Goal: Task Accomplishment & Management: Use online tool/utility

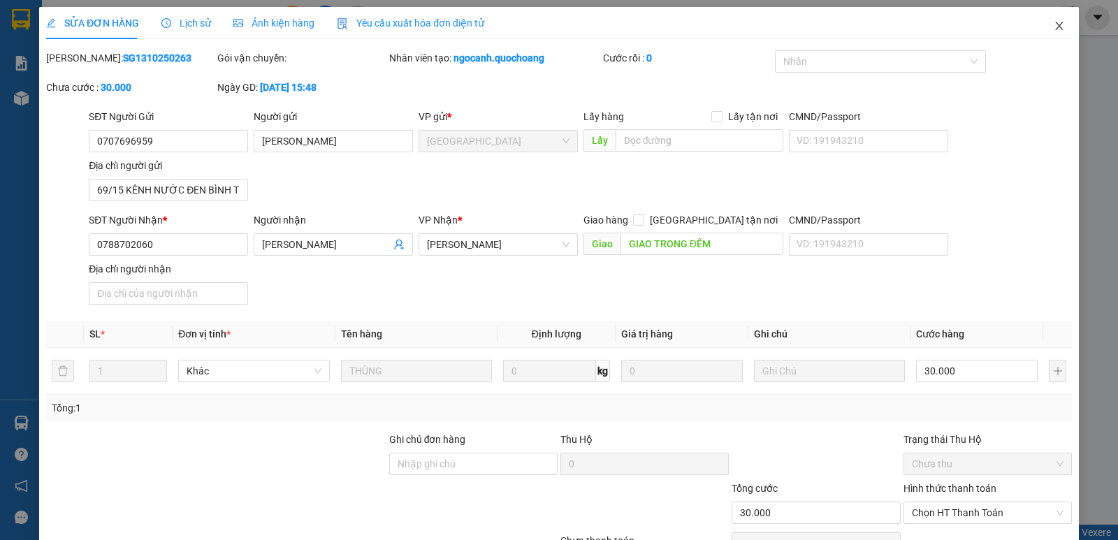
click at [1054, 27] on icon "close" at bounding box center [1059, 25] width 11 height 11
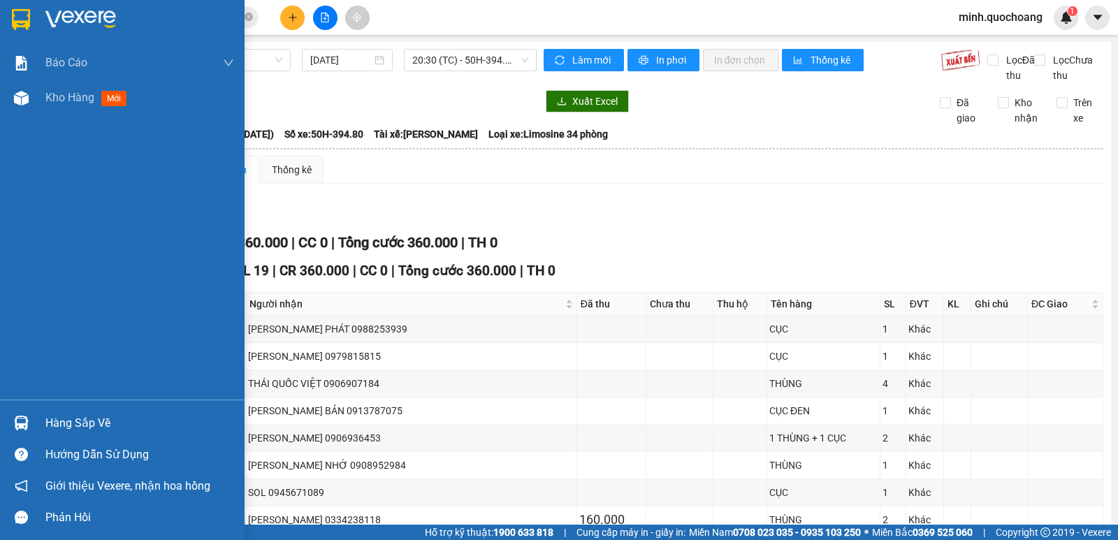
click at [31, 415] on div at bounding box center [21, 423] width 24 height 24
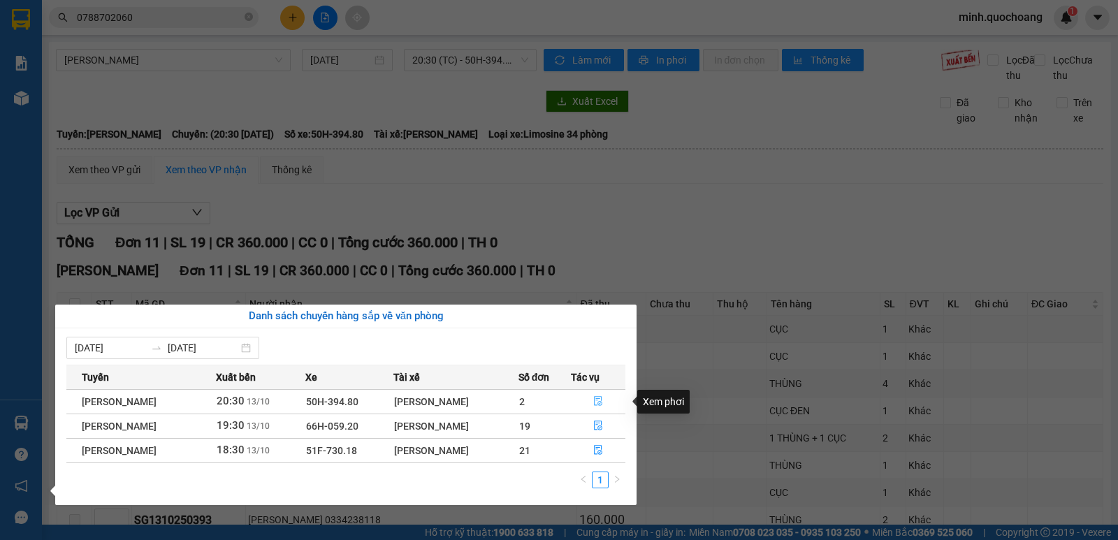
click at [603, 405] on icon "file-done" at bounding box center [598, 401] width 10 height 10
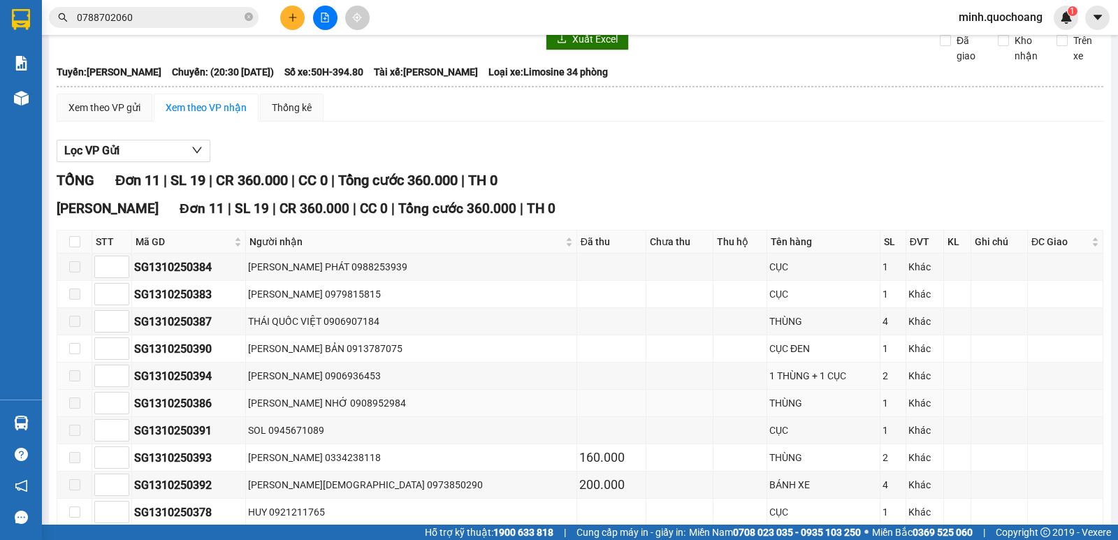
scroll to position [140, 0]
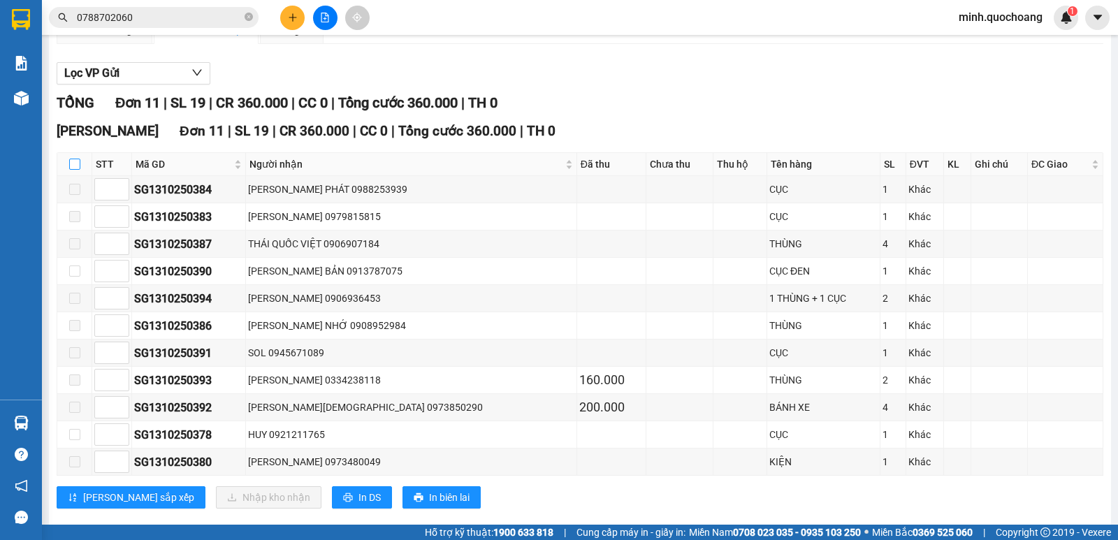
click at [69, 170] on input "checkbox" at bounding box center [74, 164] width 11 height 11
checkbox input "true"
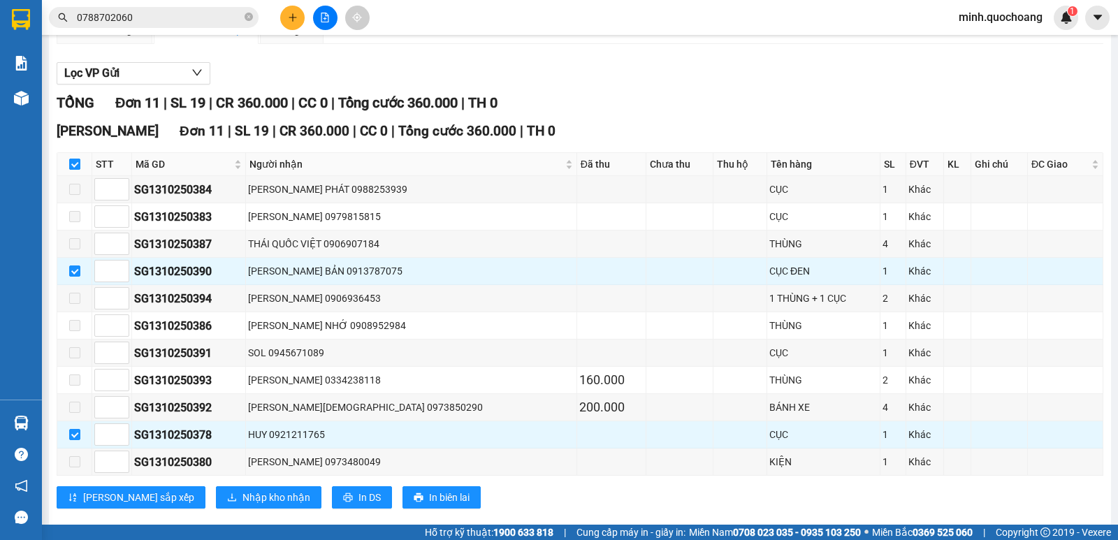
checkbox input "true"
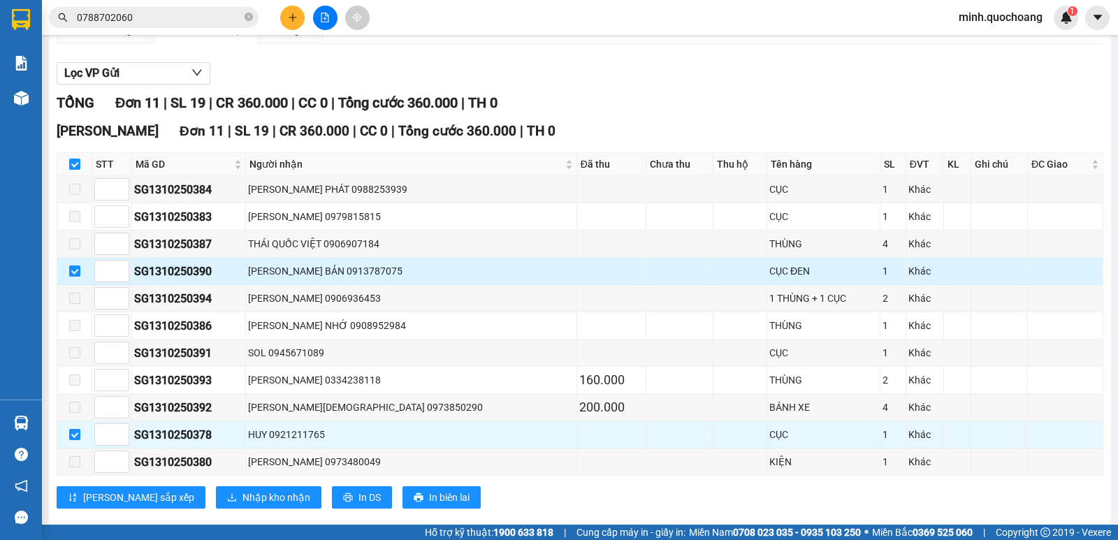
click at [75, 277] on input "checkbox" at bounding box center [74, 271] width 11 height 11
checkbox input "false"
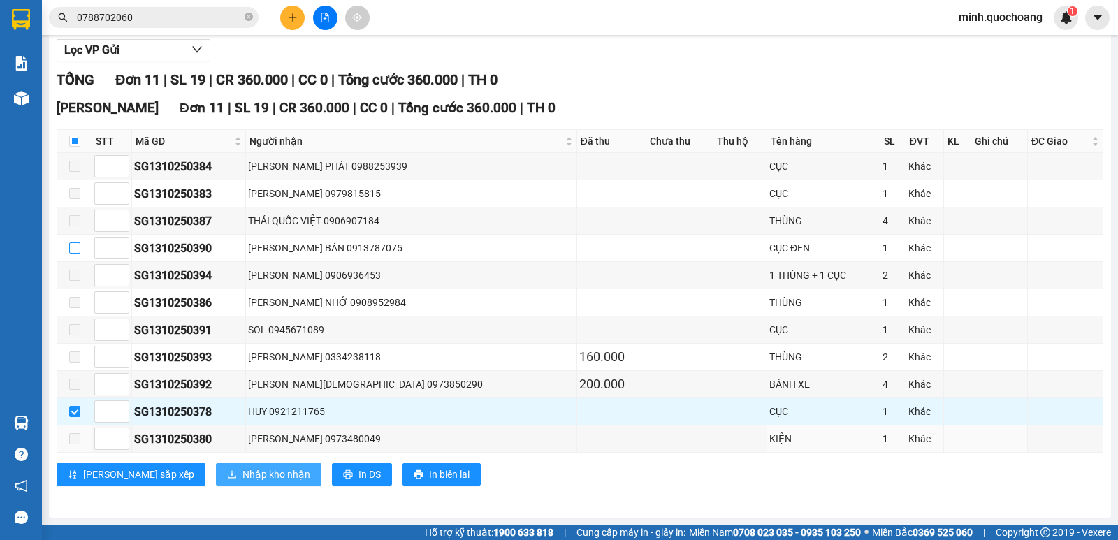
scroll to position [178, 0]
click at [243, 474] on span "Nhập kho nhận" at bounding box center [277, 474] width 68 height 15
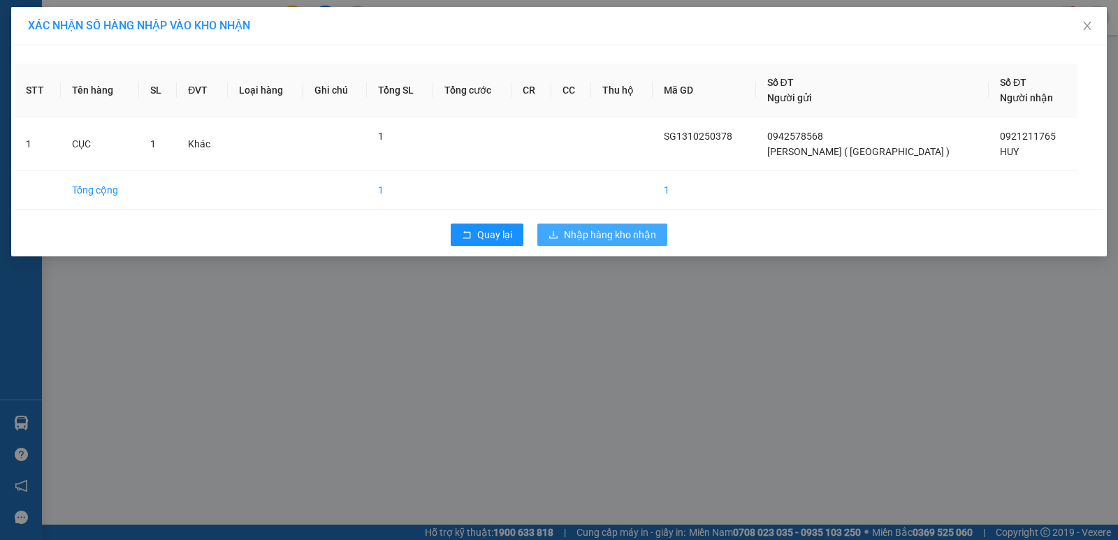
click at [600, 238] on span "Nhập hàng kho nhận" at bounding box center [610, 234] width 92 height 15
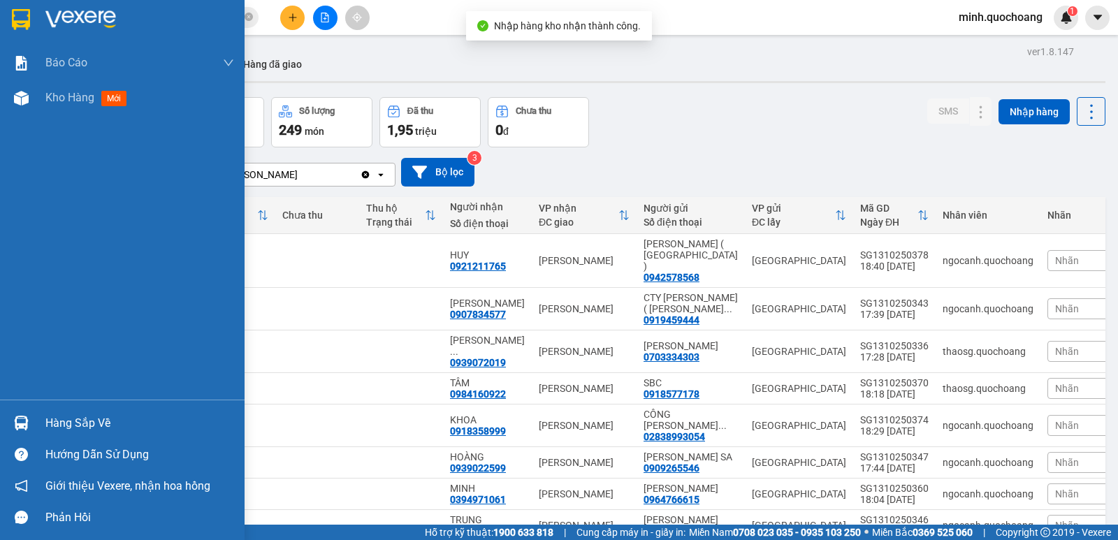
click at [24, 421] on img at bounding box center [21, 423] width 15 height 15
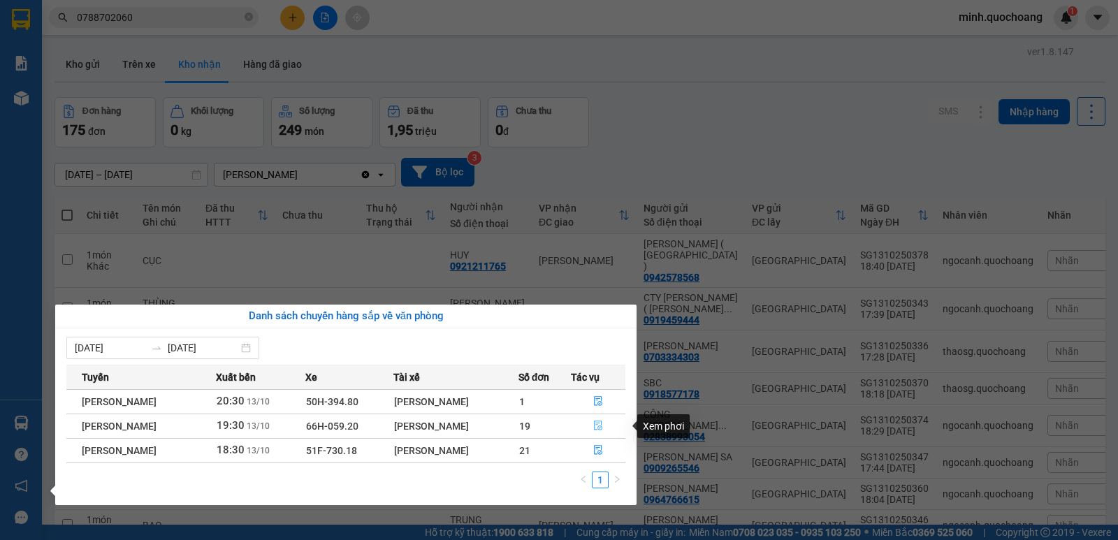
click at [602, 425] on icon "file-done" at bounding box center [598, 426] width 10 height 10
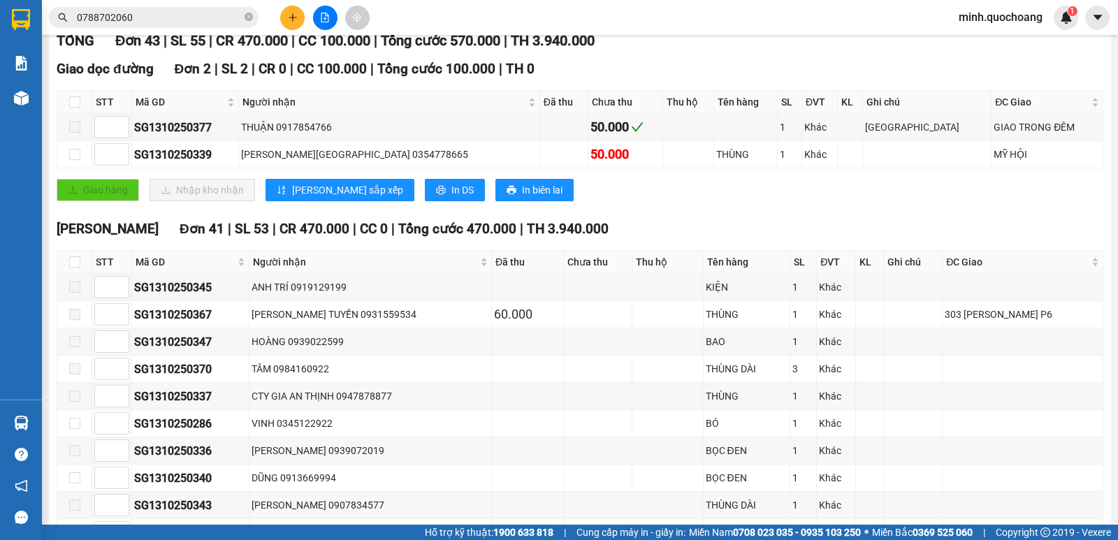
scroll to position [210, 0]
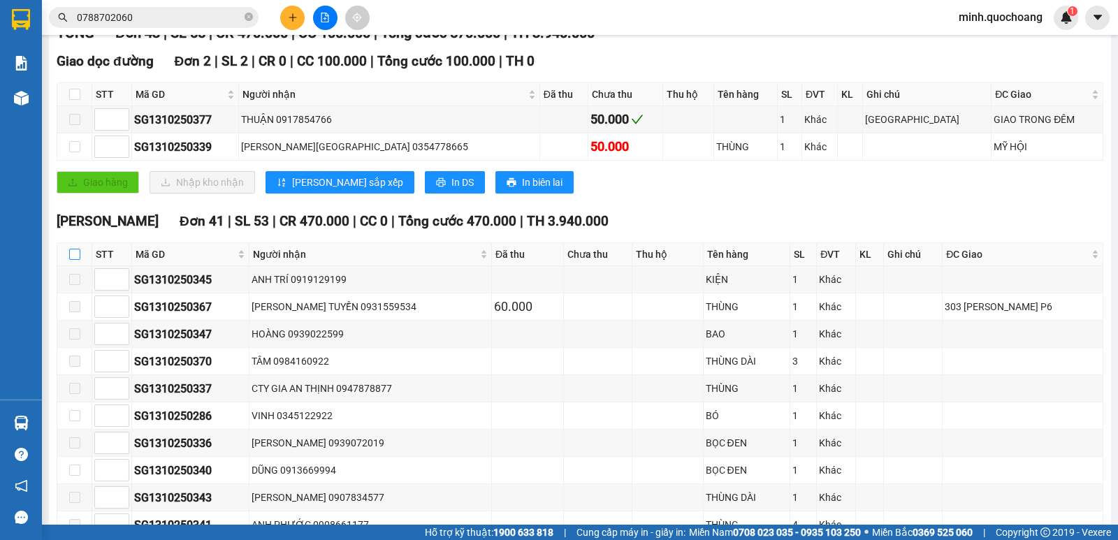
click at [73, 260] on input "checkbox" at bounding box center [74, 254] width 11 height 11
checkbox input "true"
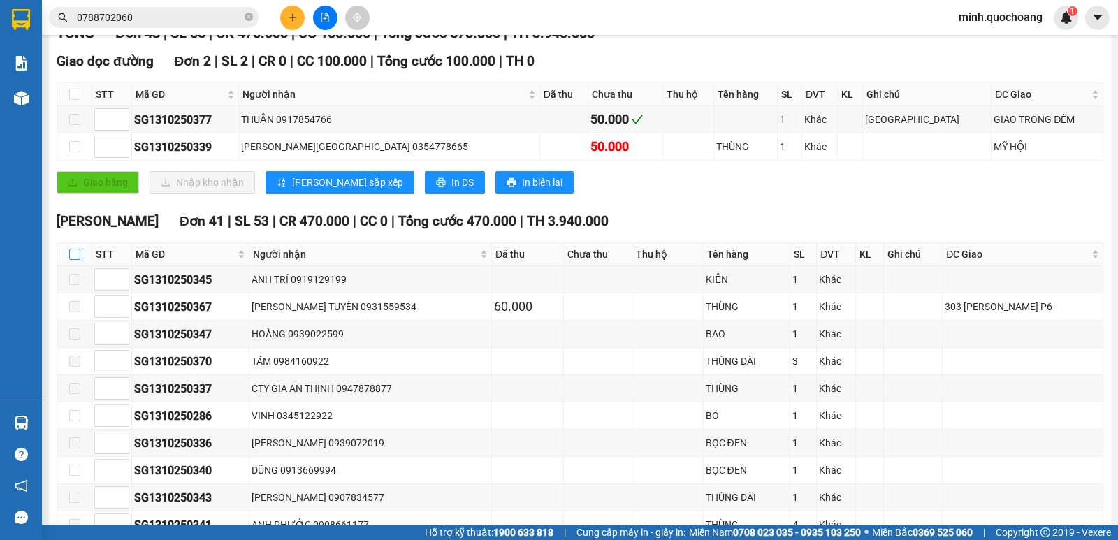
checkbox input "true"
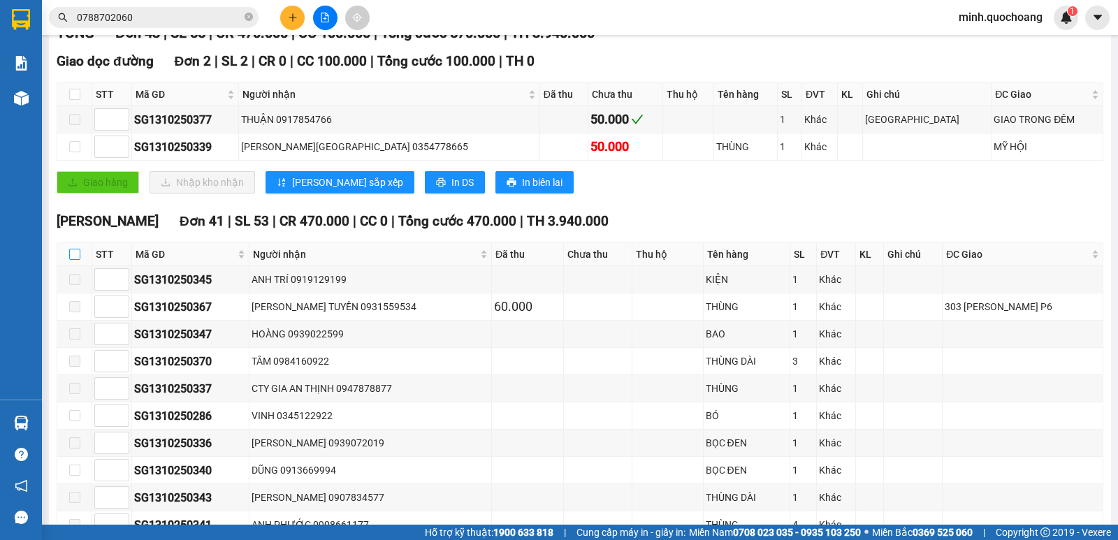
checkbox input "true"
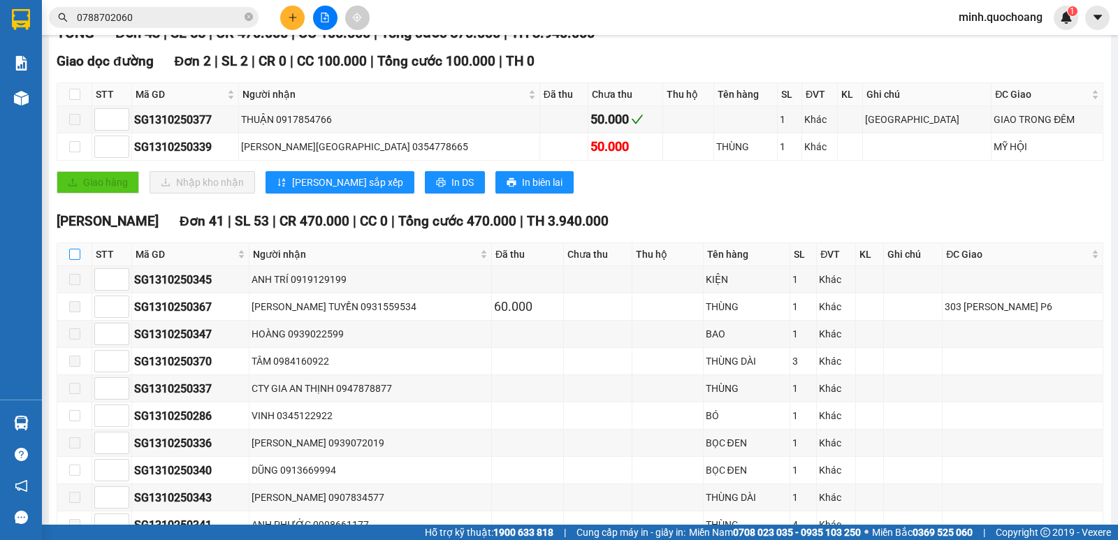
checkbox input "true"
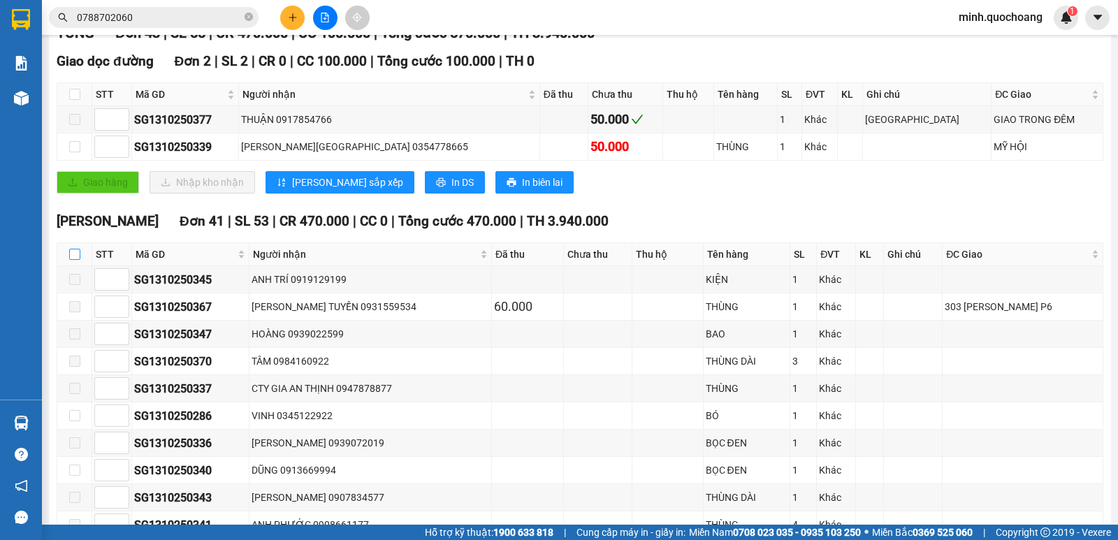
checkbox input "true"
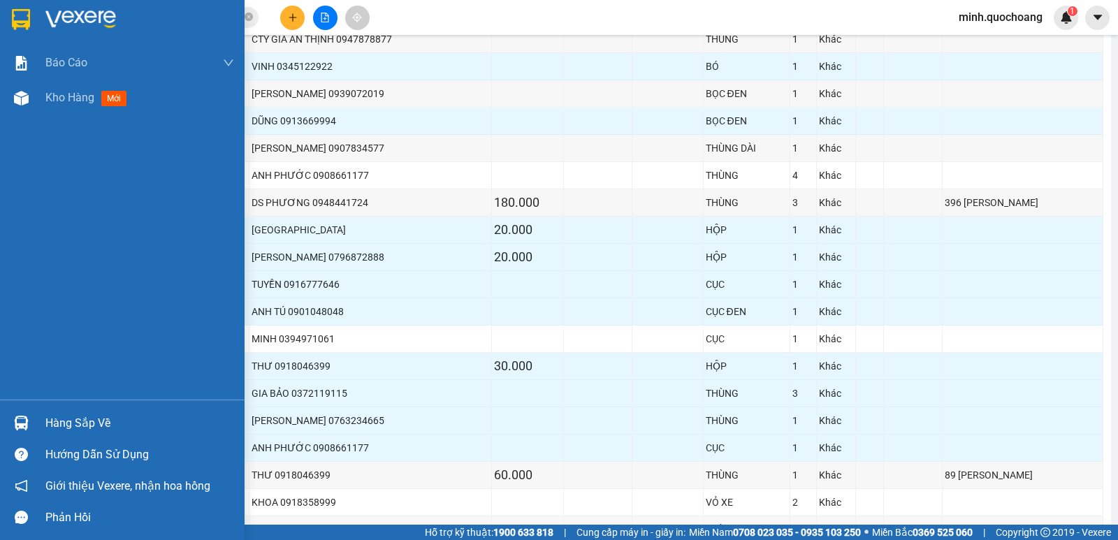
scroll to position [140, 0]
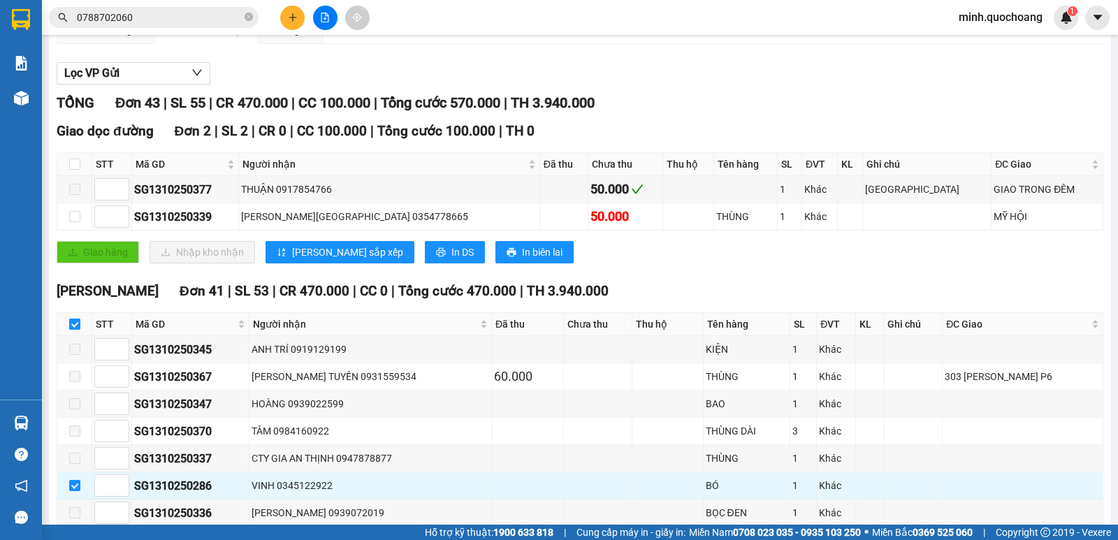
click at [71, 330] on input "checkbox" at bounding box center [74, 324] width 11 height 11
checkbox input "false"
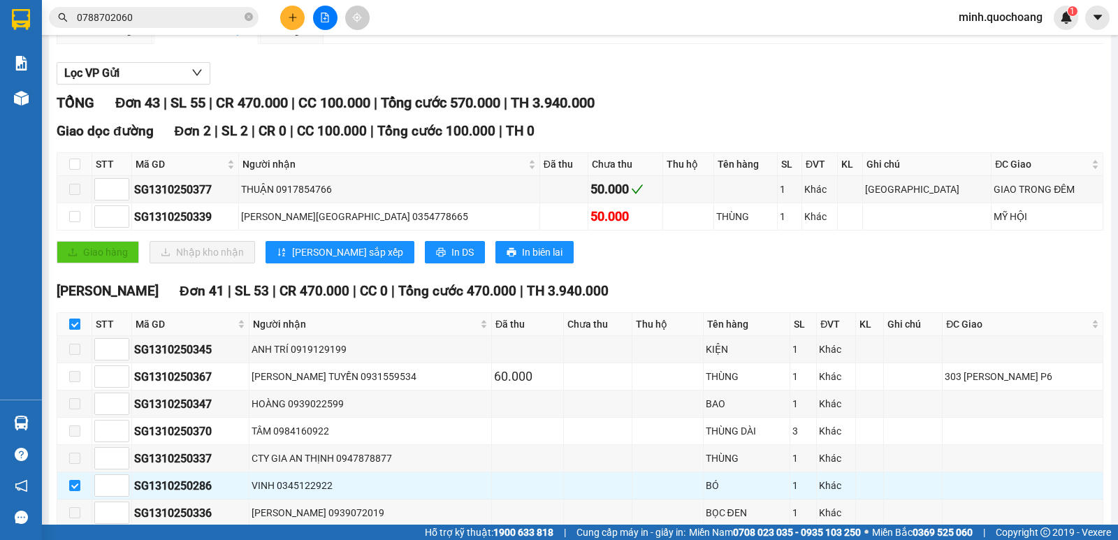
checkbox input "false"
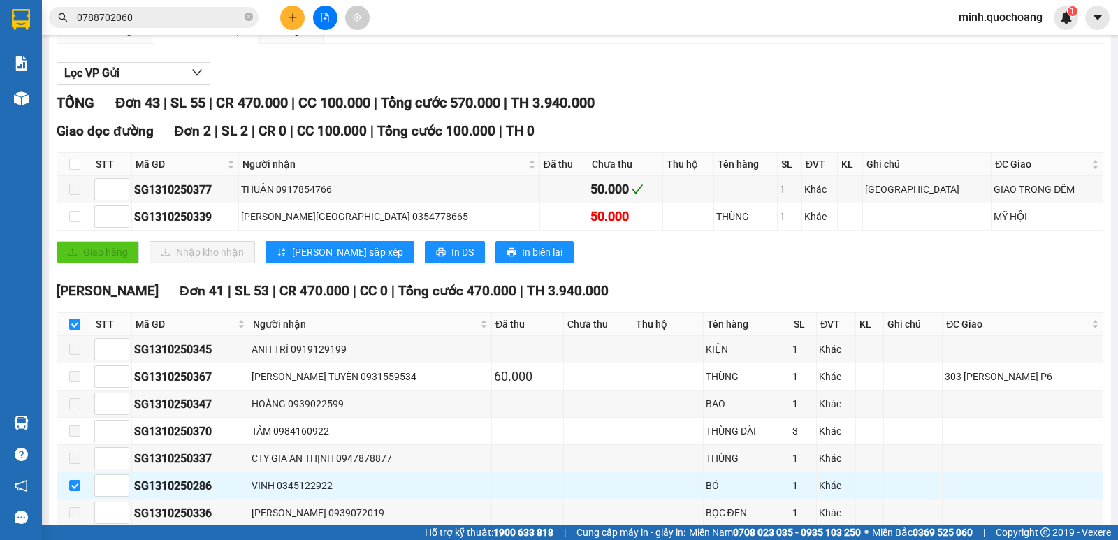
checkbox input "false"
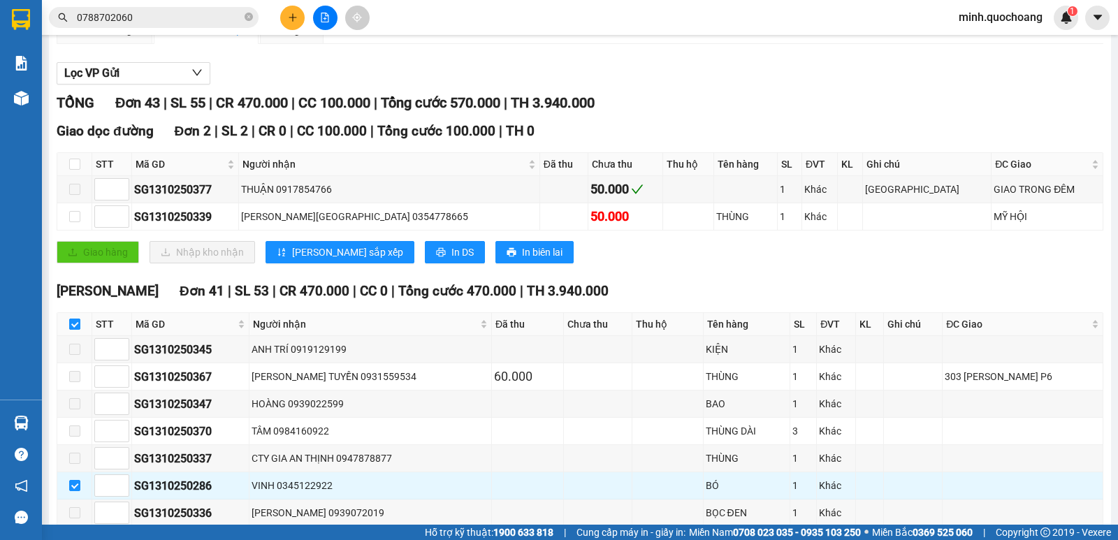
checkbox input "false"
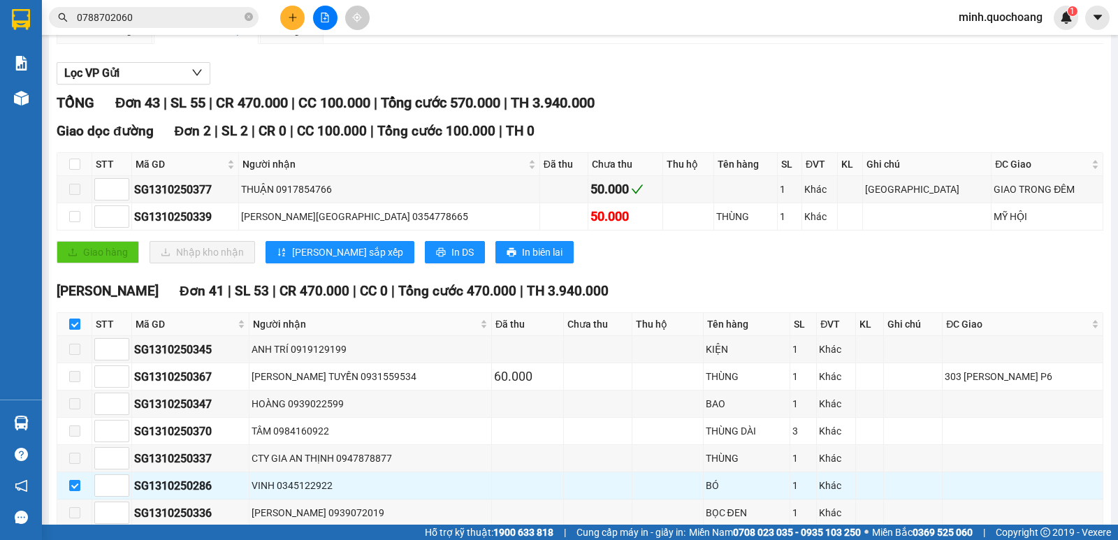
checkbox input "false"
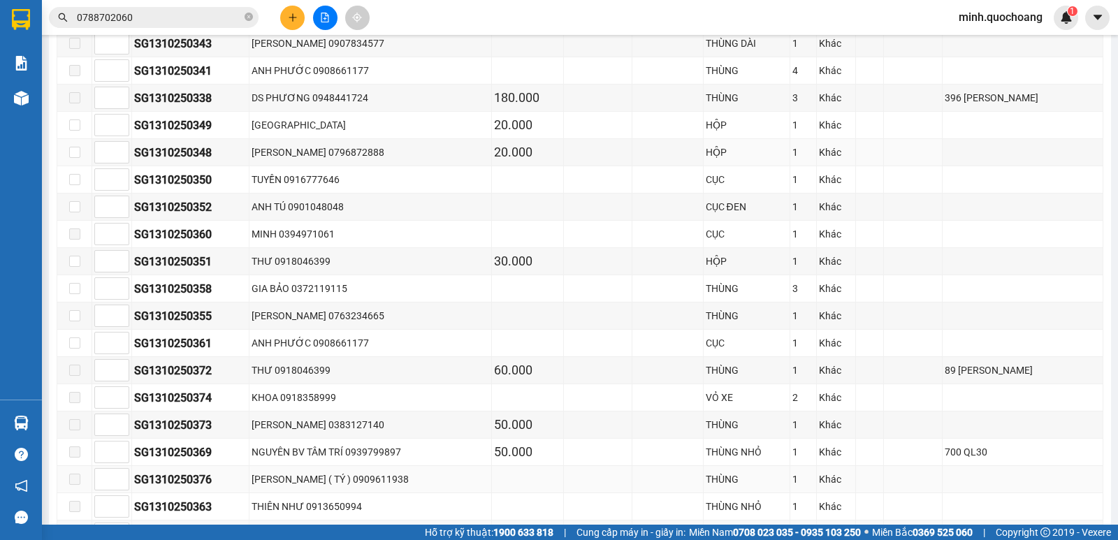
scroll to position [839, 0]
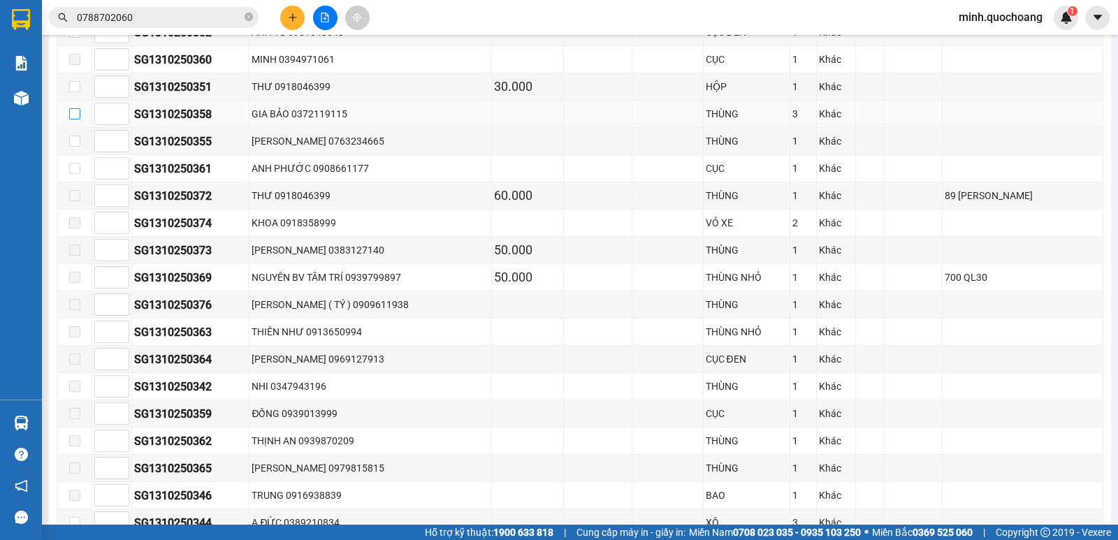
click at [75, 120] on input "checkbox" at bounding box center [74, 113] width 11 height 11
checkbox input "true"
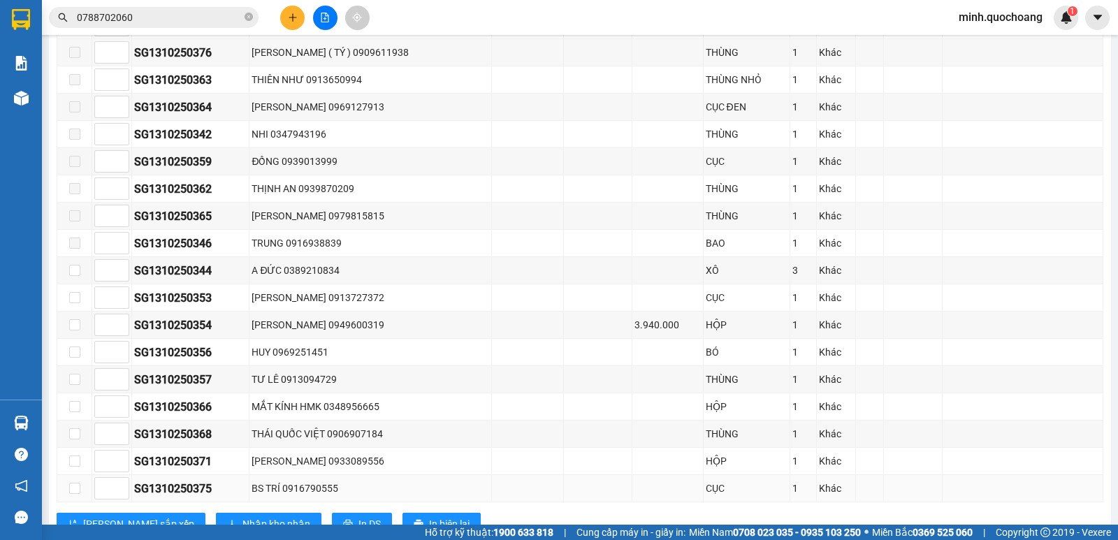
scroll to position [1156, 0]
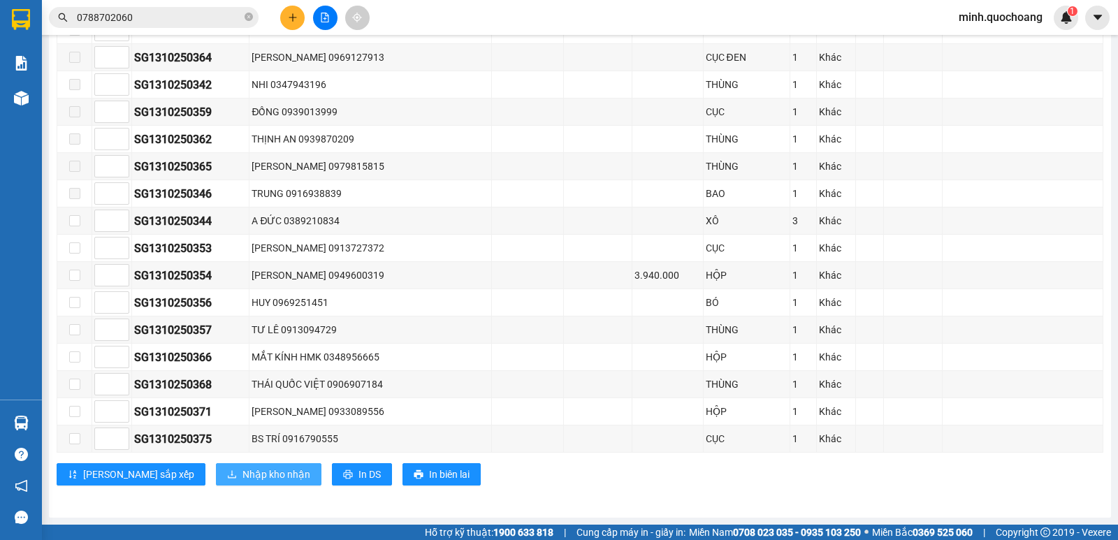
click at [243, 472] on span "Nhập kho nhận" at bounding box center [277, 474] width 68 height 15
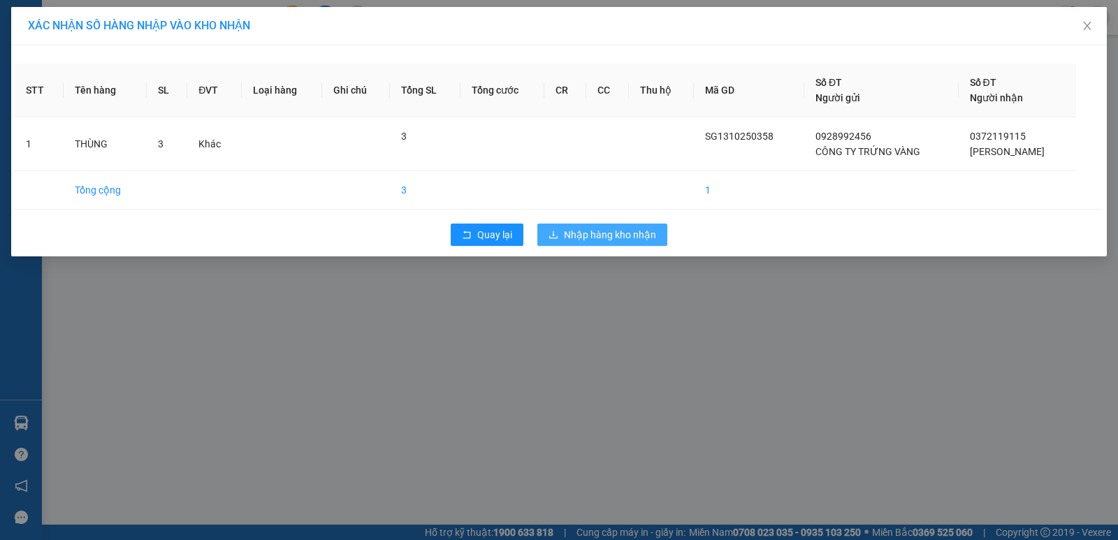
click at [612, 238] on span "Nhập hàng kho nhận" at bounding box center [610, 234] width 92 height 15
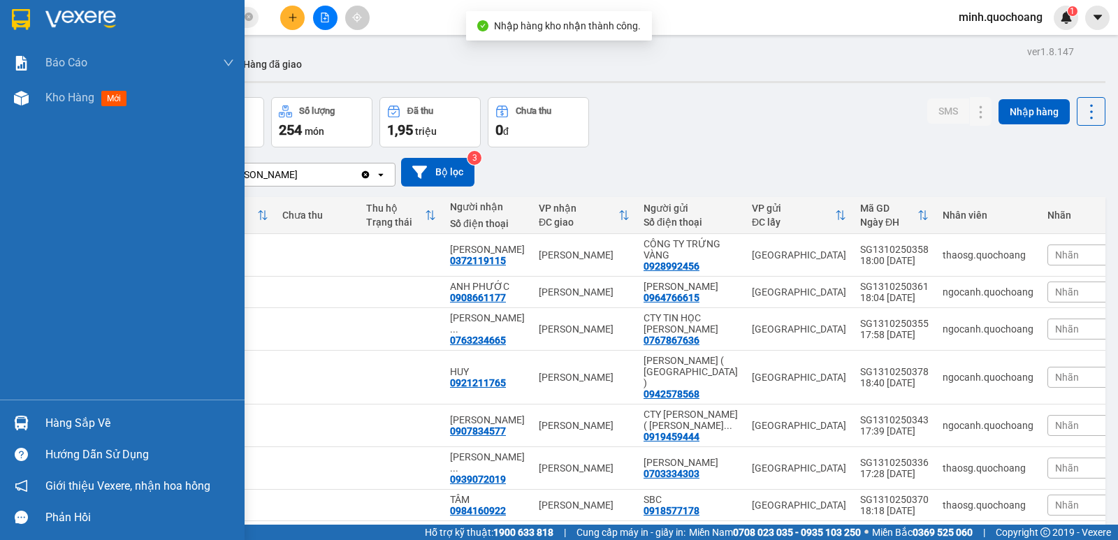
click at [35, 418] on div "Hàng sắp về" at bounding box center [122, 422] width 245 height 31
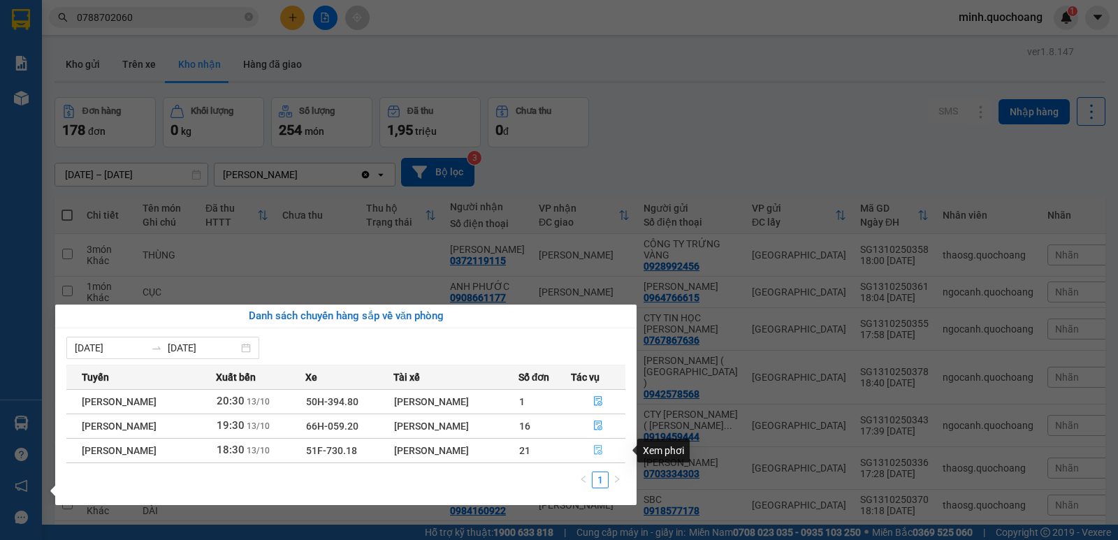
click at [607, 449] on button "button" at bounding box center [599, 451] width 54 height 22
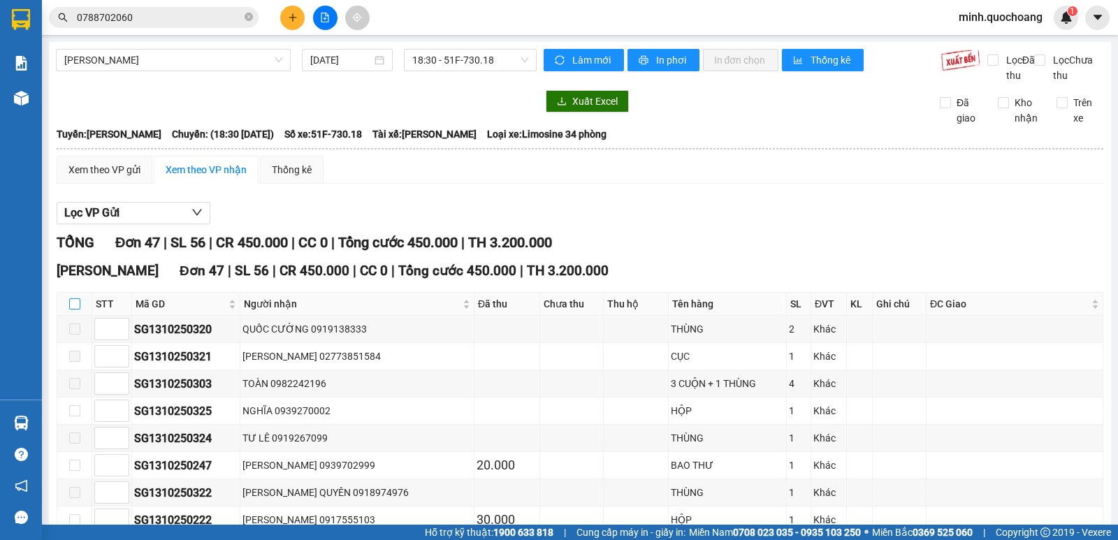
click at [77, 310] on input "checkbox" at bounding box center [74, 303] width 11 height 11
checkbox input "true"
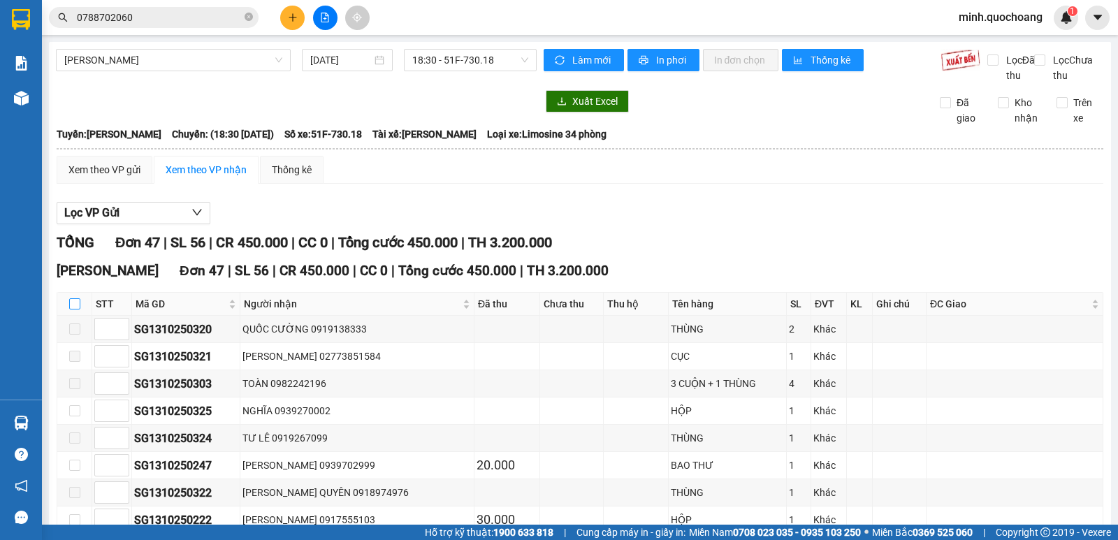
checkbox input "true"
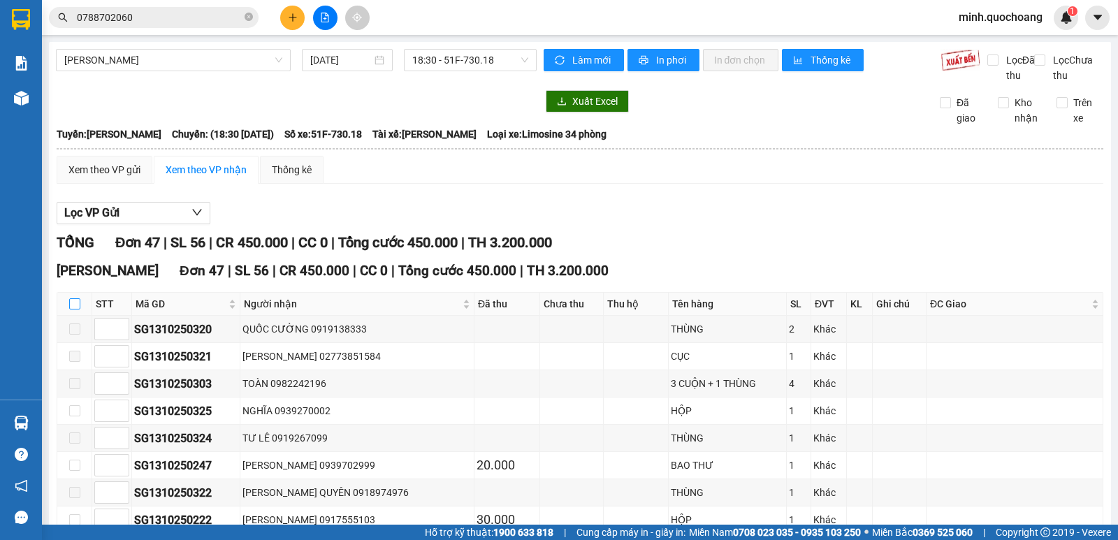
checkbox input "true"
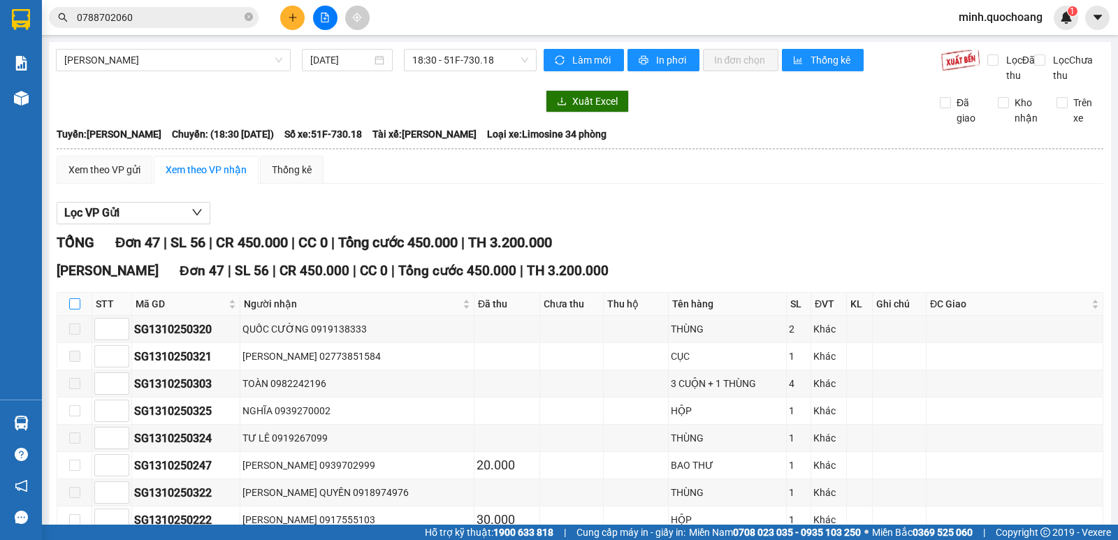
checkbox input "true"
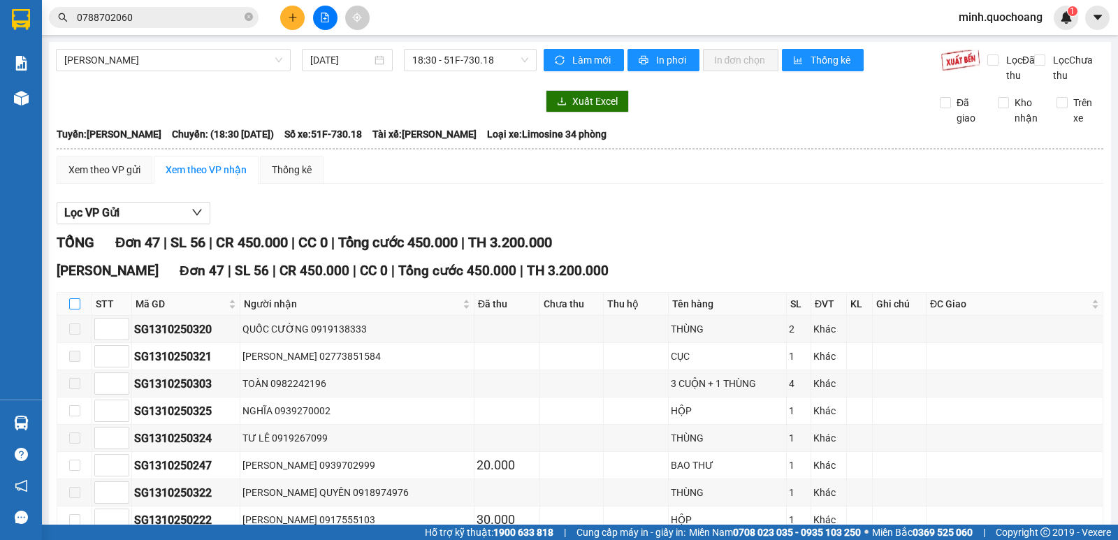
checkbox input "true"
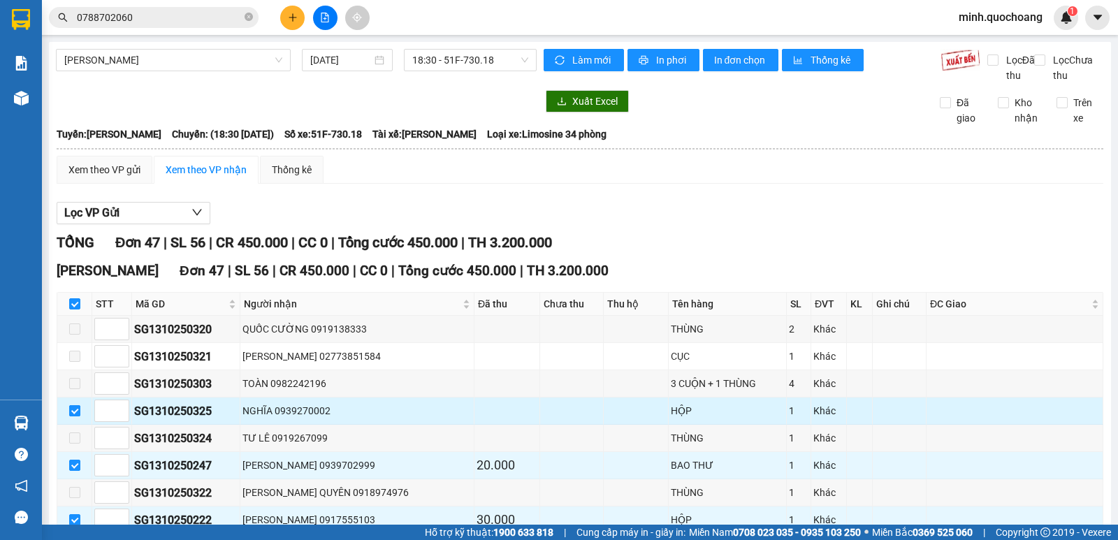
click at [74, 417] on input "checkbox" at bounding box center [74, 410] width 11 height 11
checkbox input "false"
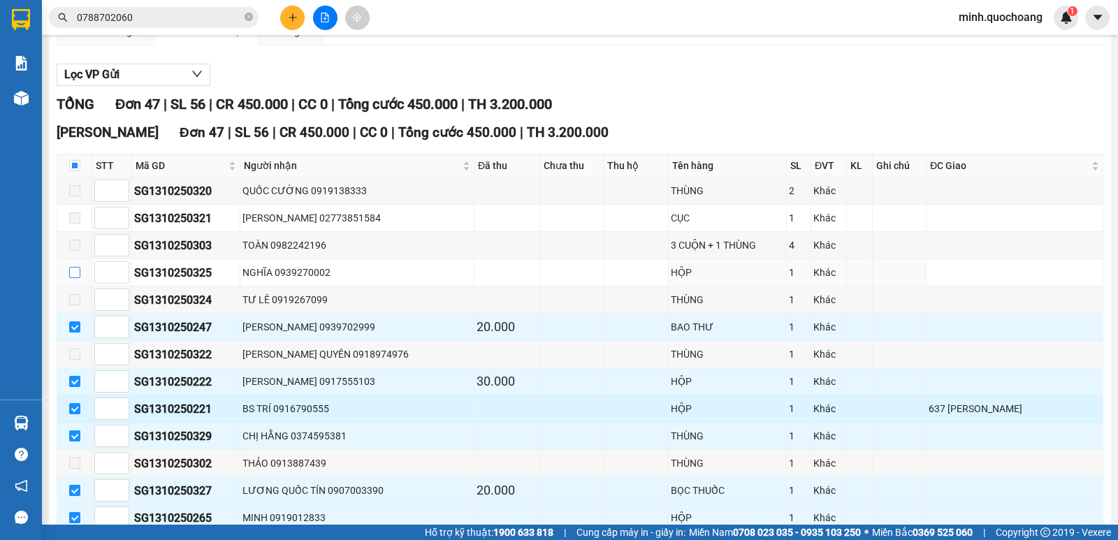
scroll to position [140, 0]
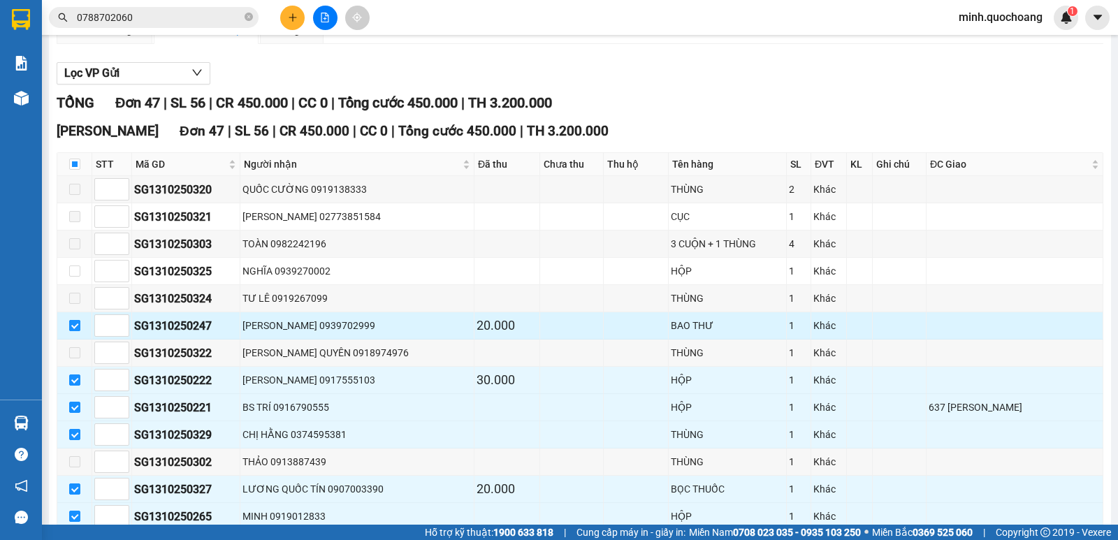
click at [74, 331] on input "checkbox" at bounding box center [74, 325] width 11 height 11
checkbox input "false"
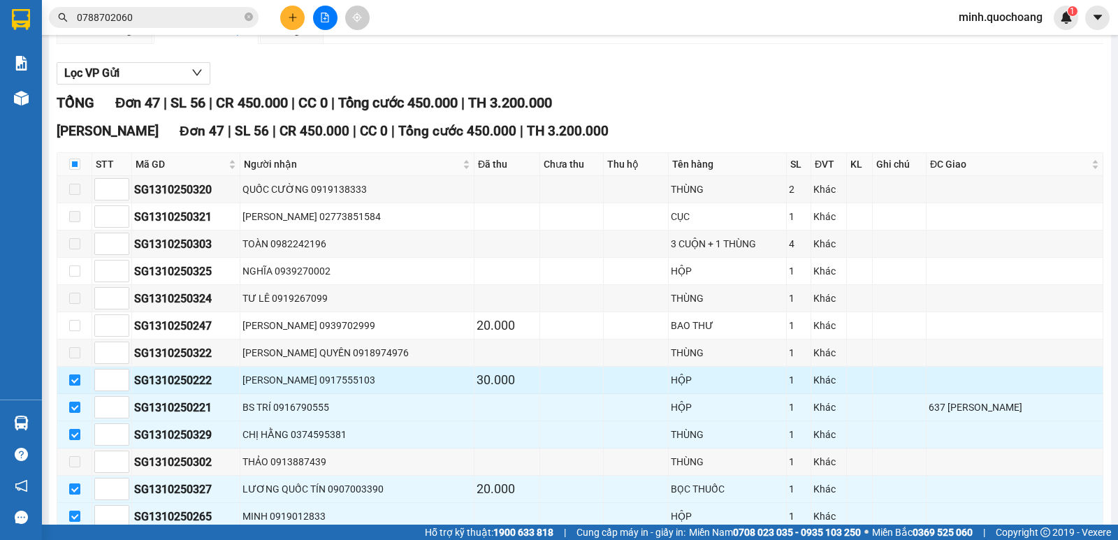
click at [75, 386] on input "checkbox" at bounding box center [74, 380] width 11 height 11
checkbox input "false"
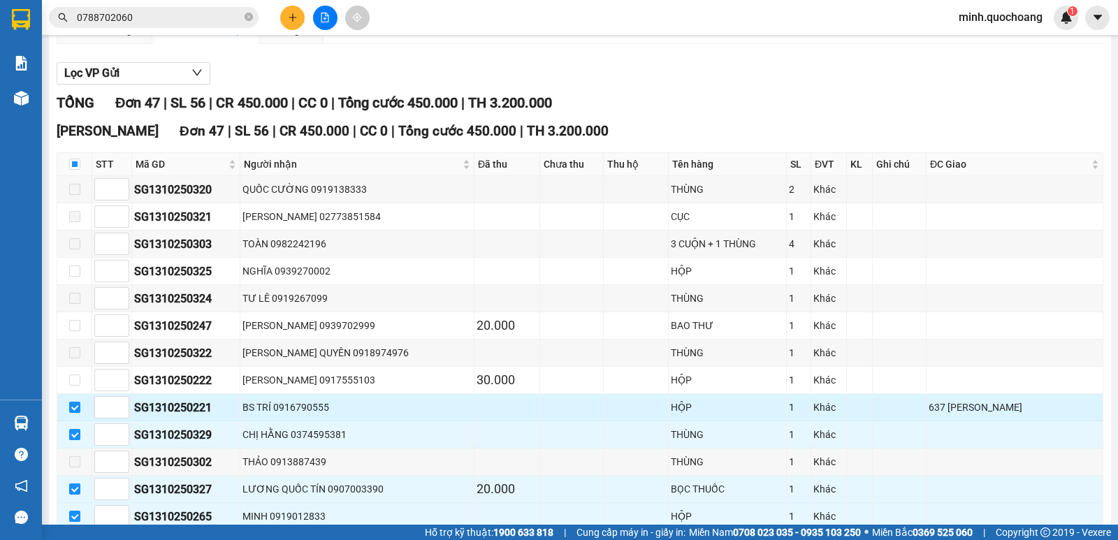
click at [78, 413] on input "checkbox" at bounding box center [74, 407] width 11 height 11
checkbox input "false"
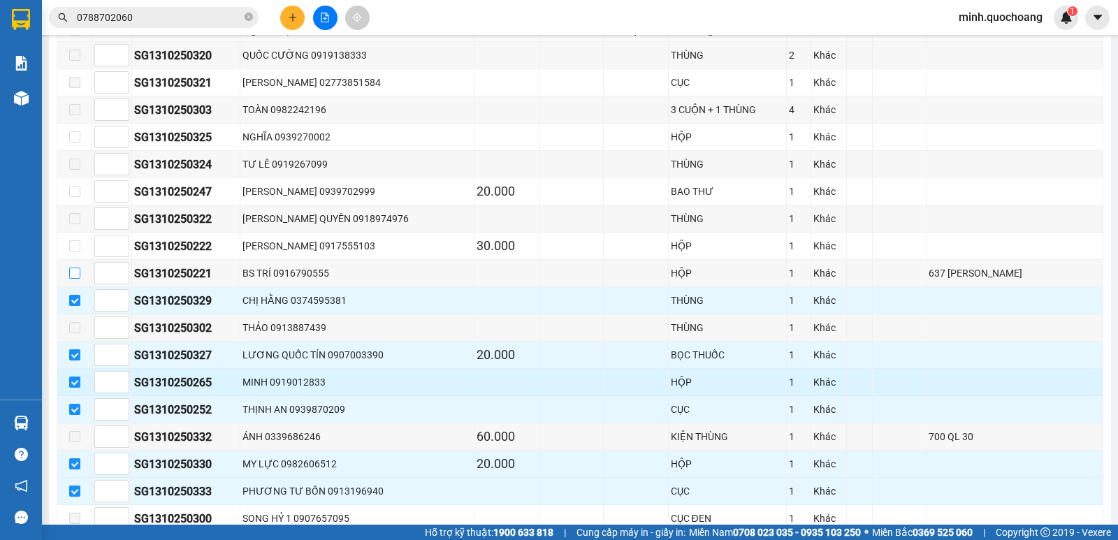
scroll to position [280, 0]
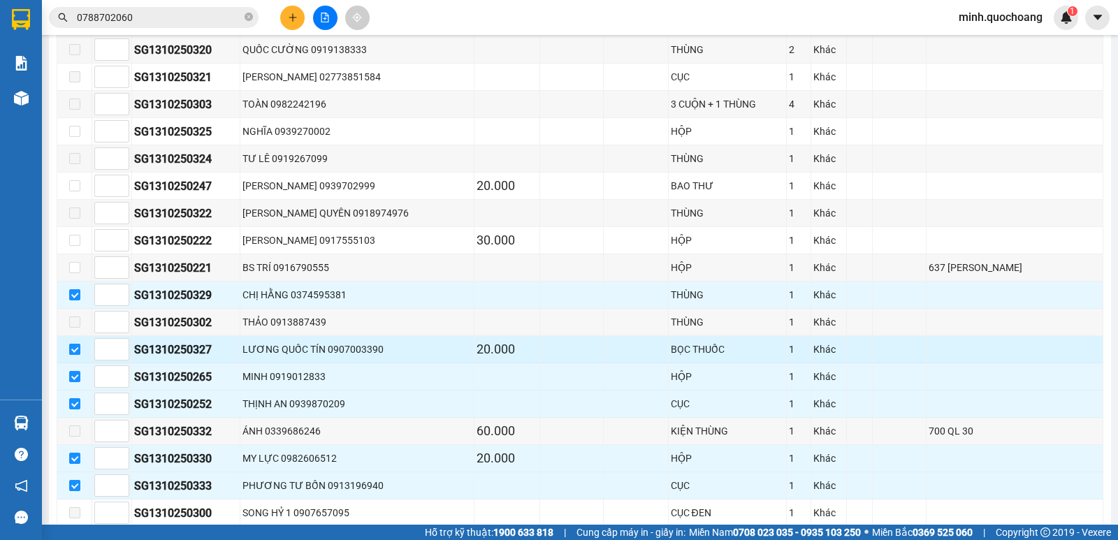
click at [75, 355] on input "checkbox" at bounding box center [74, 349] width 11 height 11
checkbox input "false"
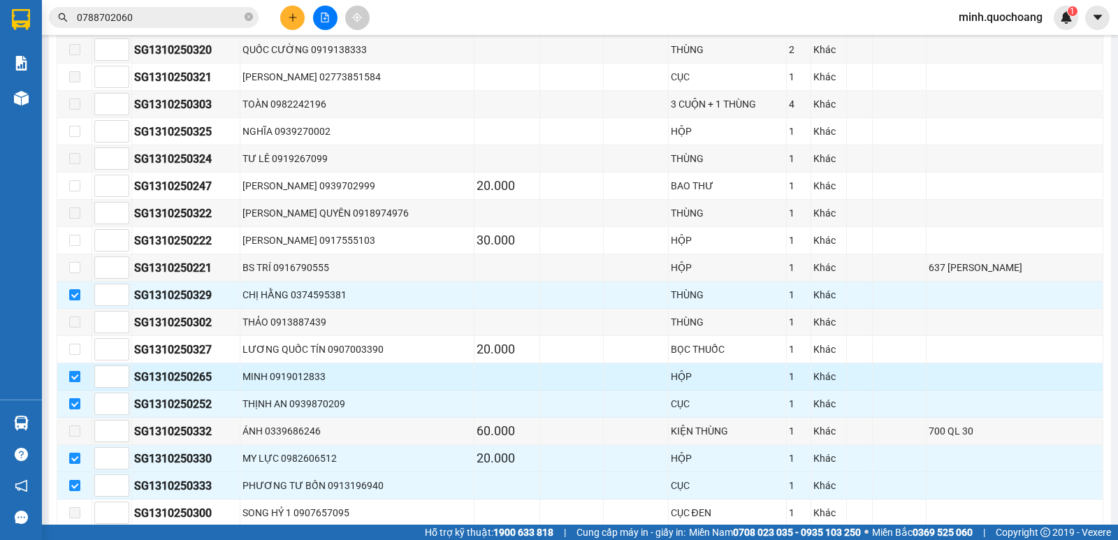
click at [74, 382] on input "checkbox" at bounding box center [74, 376] width 11 height 11
checkbox input "false"
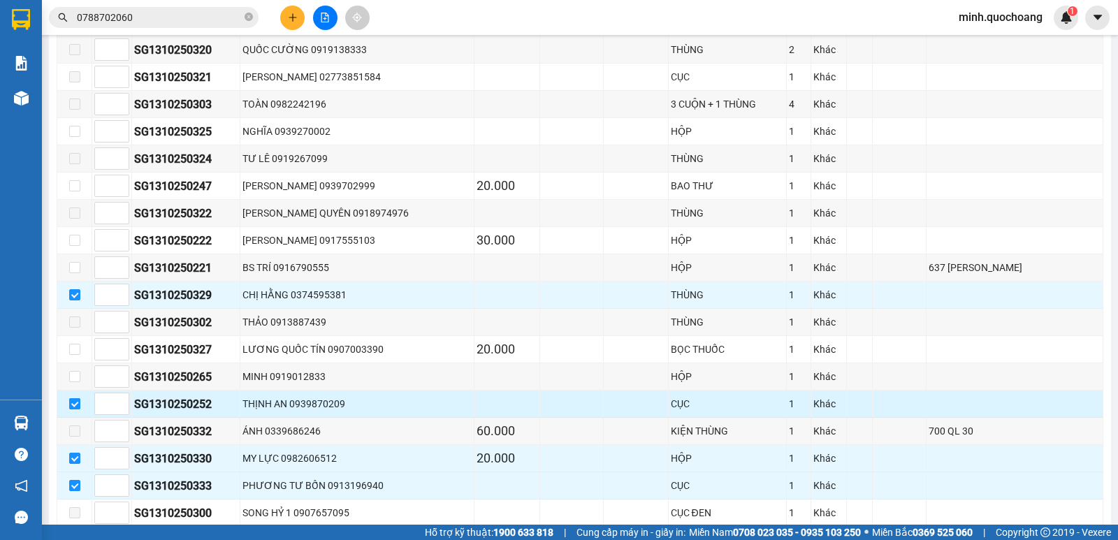
click at [73, 410] on input "checkbox" at bounding box center [74, 403] width 11 height 11
checkbox input "false"
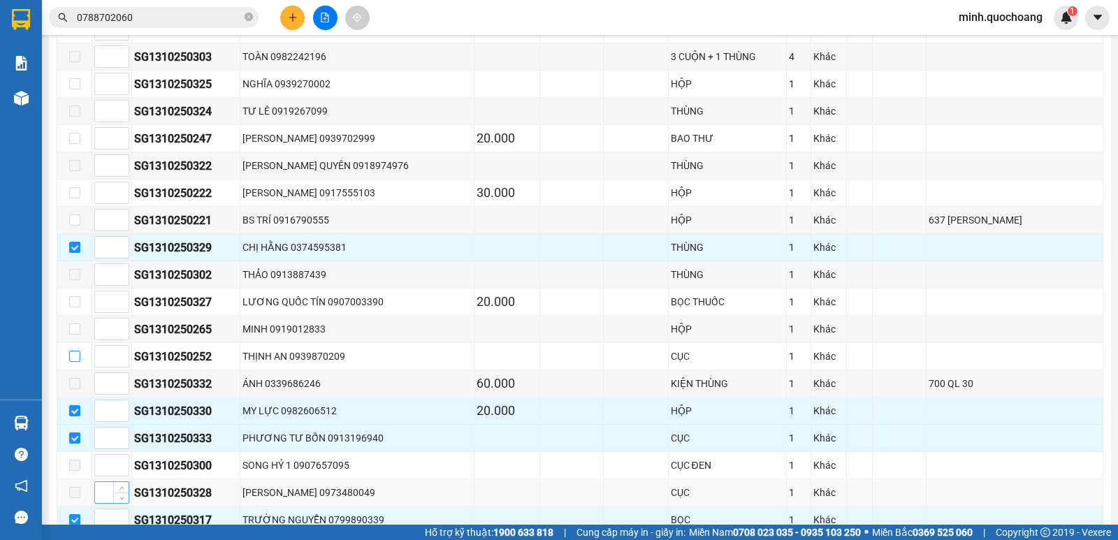
scroll to position [419, 0]
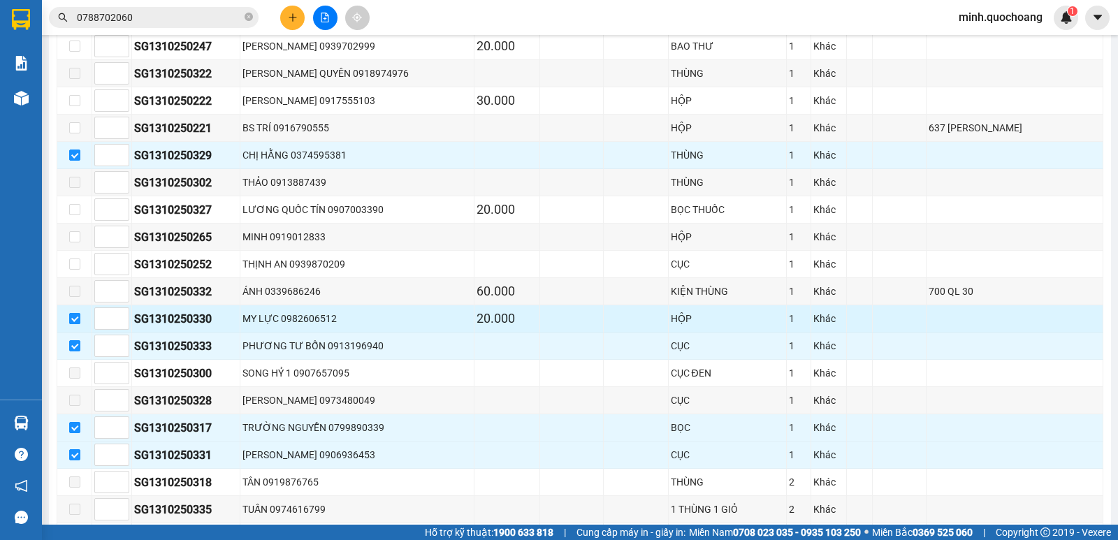
click at [74, 324] on input "checkbox" at bounding box center [74, 318] width 11 height 11
checkbox input "false"
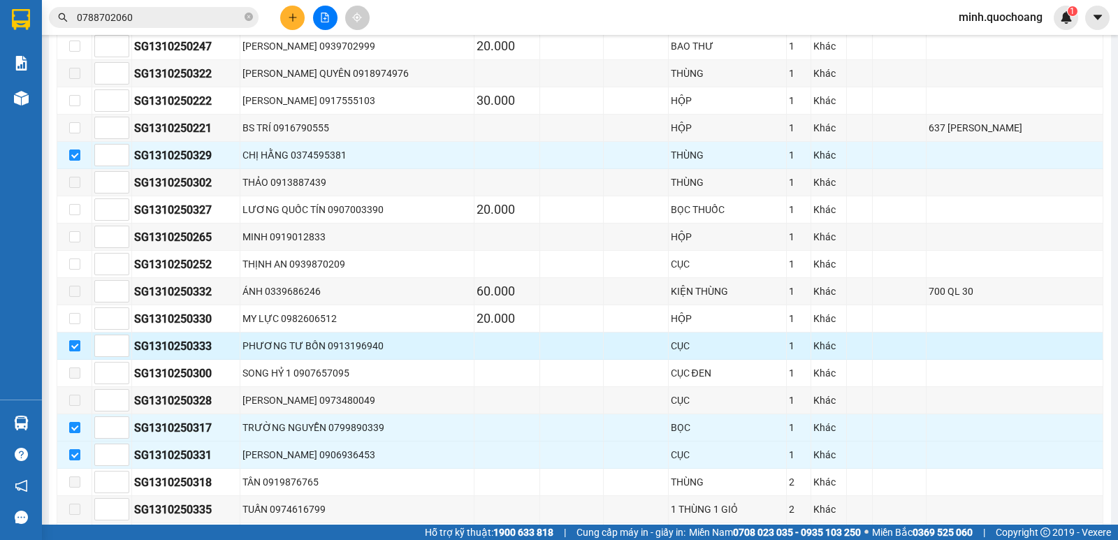
click at [75, 352] on input "checkbox" at bounding box center [74, 345] width 11 height 11
checkbox input "false"
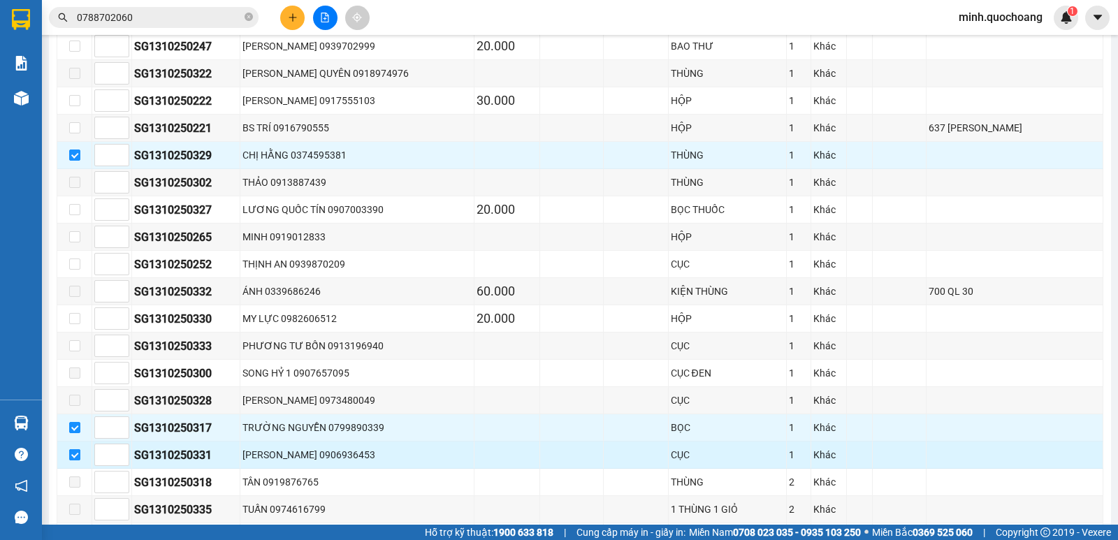
click at [76, 461] on input "checkbox" at bounding box center [74, 454] width 11 height 11
checkbox input "false"
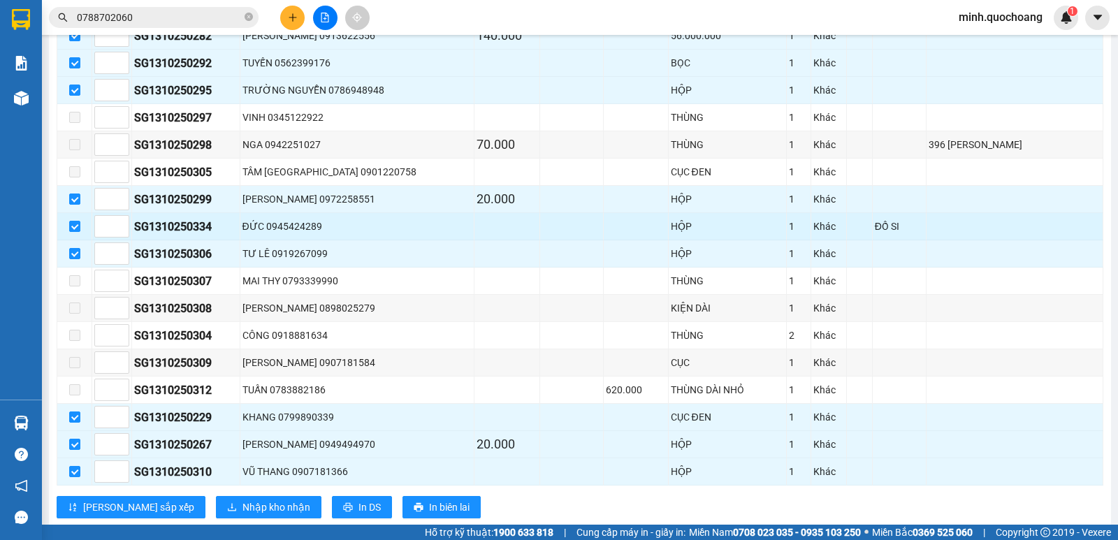
scroll to position [1159, 0]
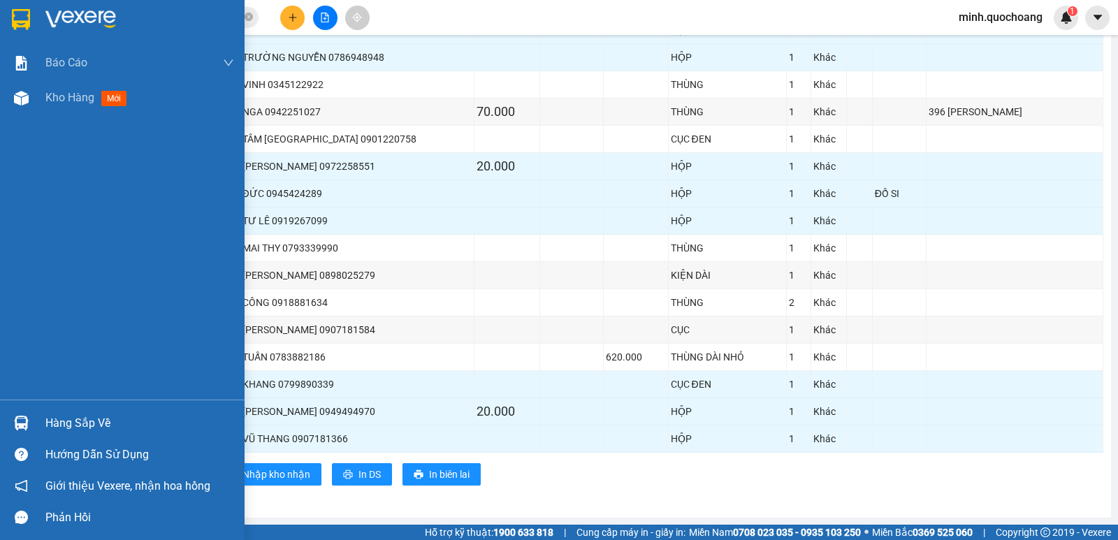
click at [40, 423] on div "Hàng sắp về" at bounding box center [122, 422] width 245 height 31
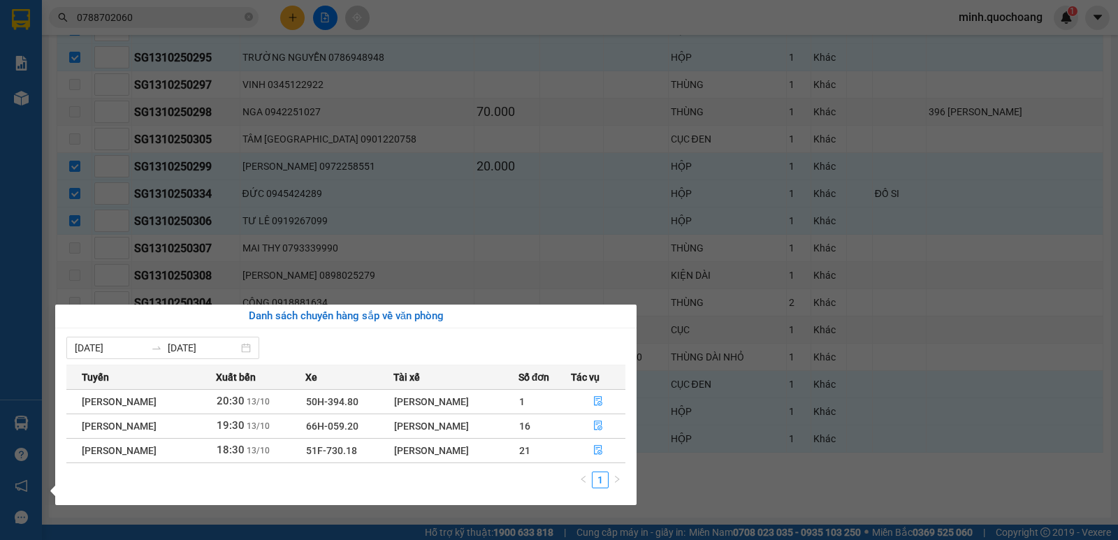
click at [619, 182] on section "Kết quả tìm kiếm ( 4 ) Bộ lọc Mã ĐH Trạng thái Món hàng Thu hộ Tổng cước Chưa c…" at bounding box center [559, 270] width 1118 height 540
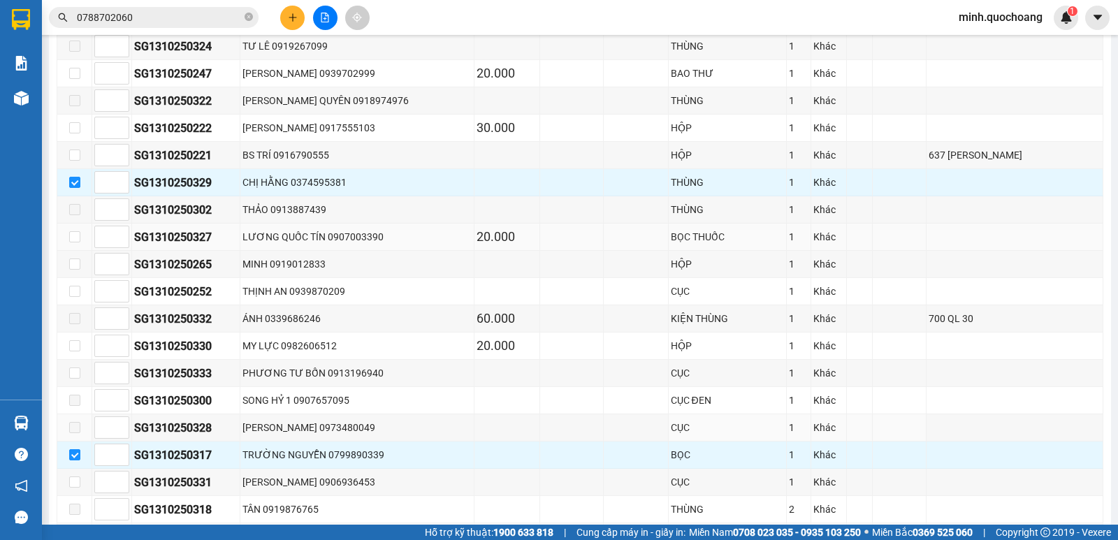
scroll to position [391, 0]
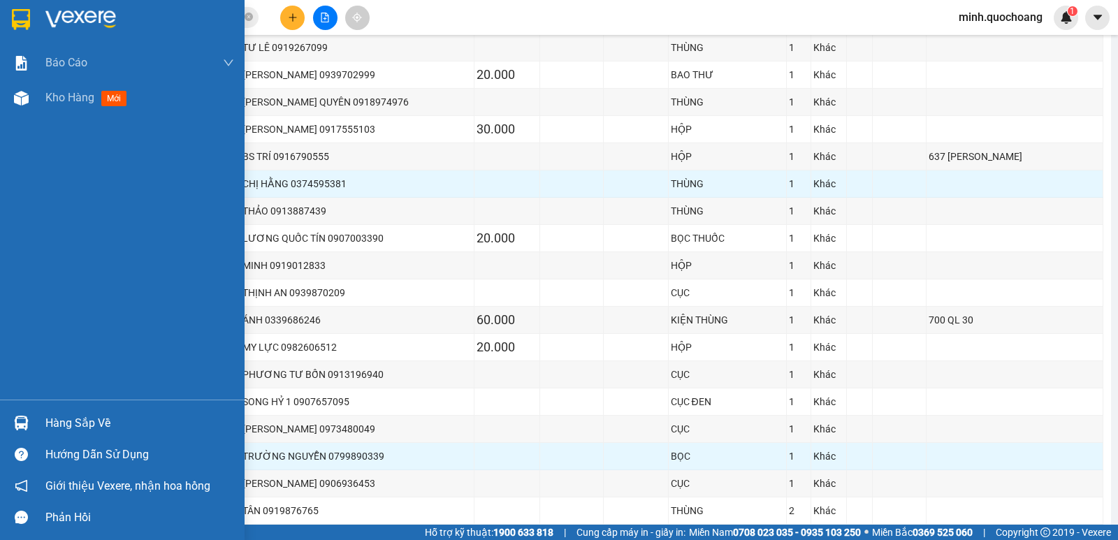
click at [48, 418] on div "Hàng sắp về" at bounding box center [139, 423] width 189 height 21
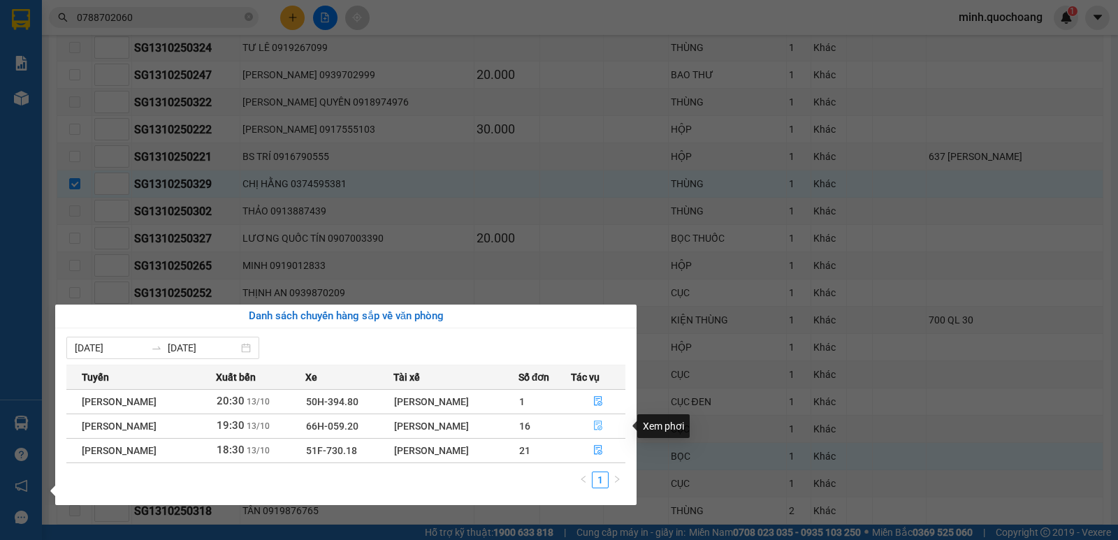
click at [599, 426] on icon "file-done" at bounding box center [598, 426] width 10 height 10
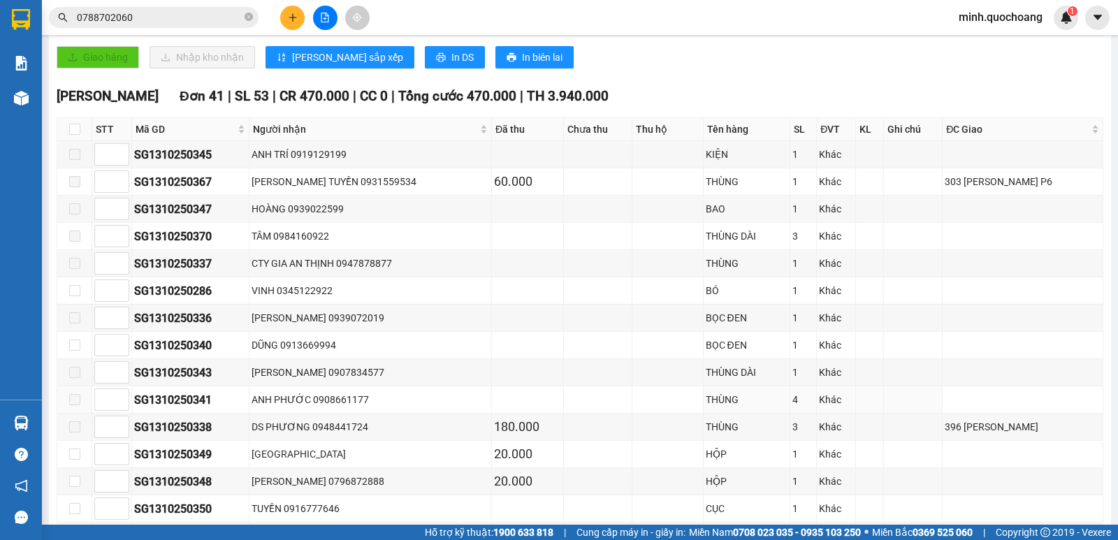
scroll to position [201, 0]
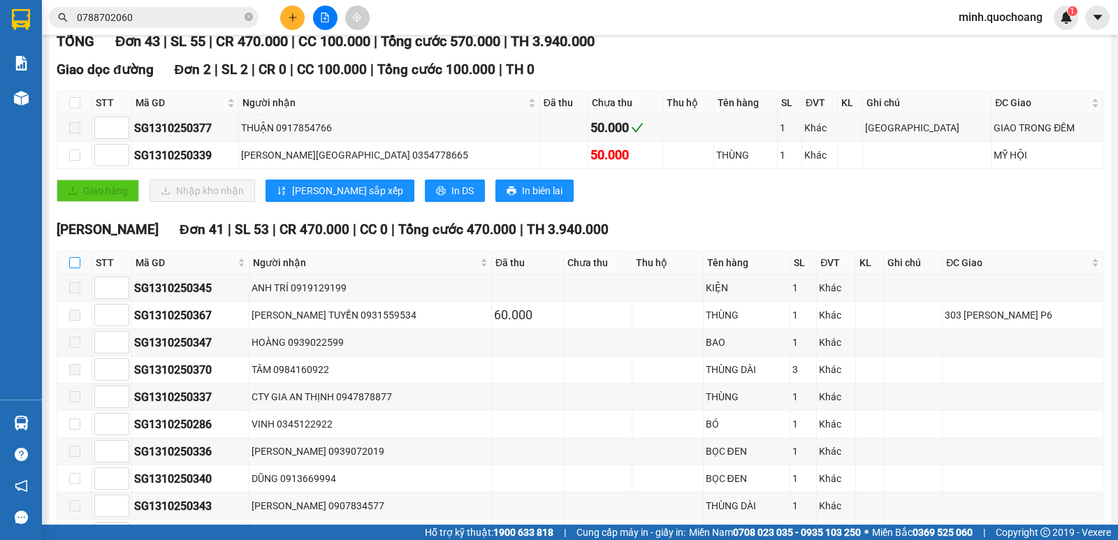
click at [75, 268] on input "checkbox" at bounding box center [74, 262] width 11 height 11
checkbox input "true"
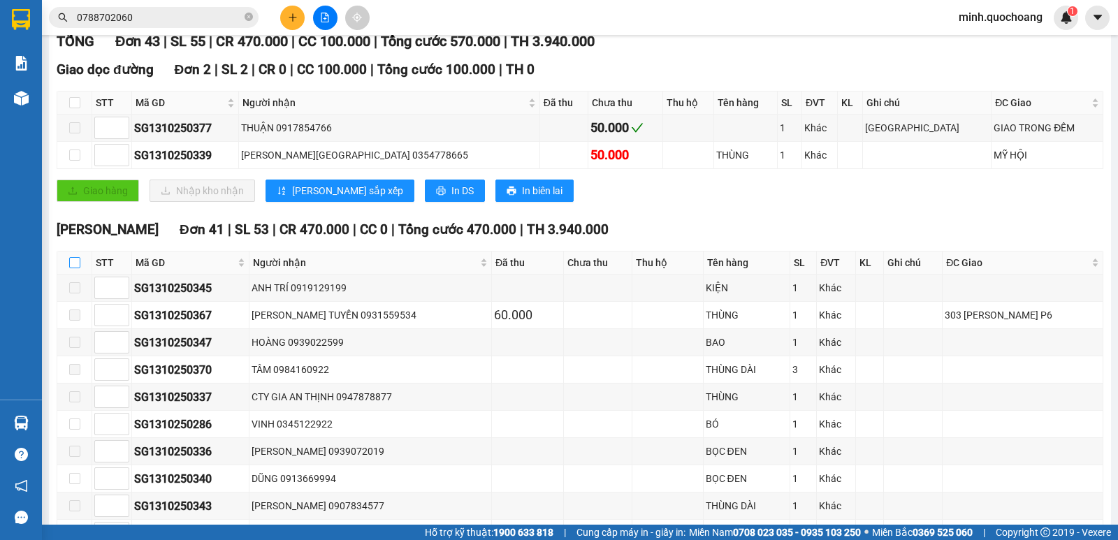
checkbox input "true"
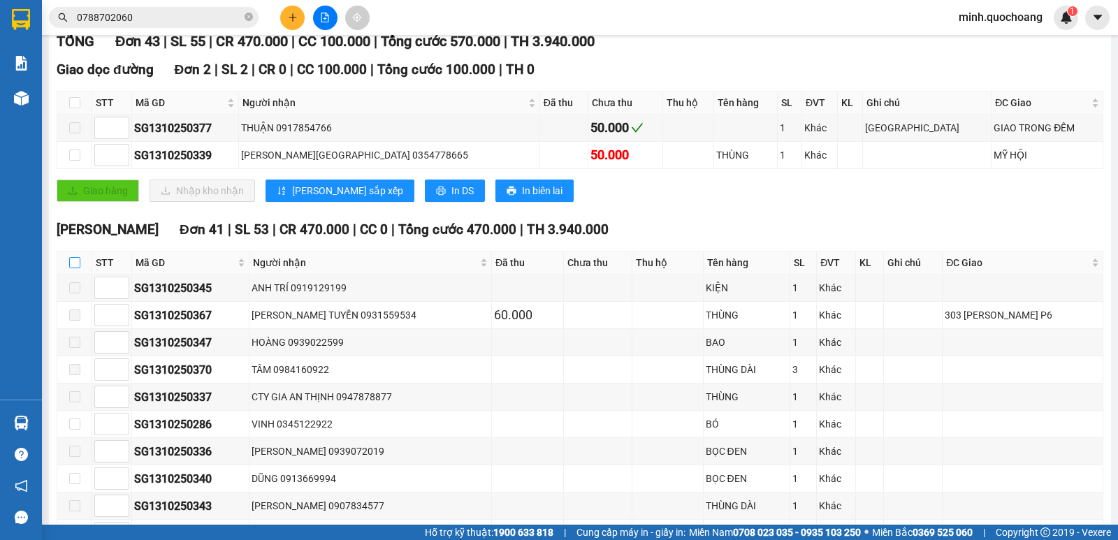
checkbox input "true"
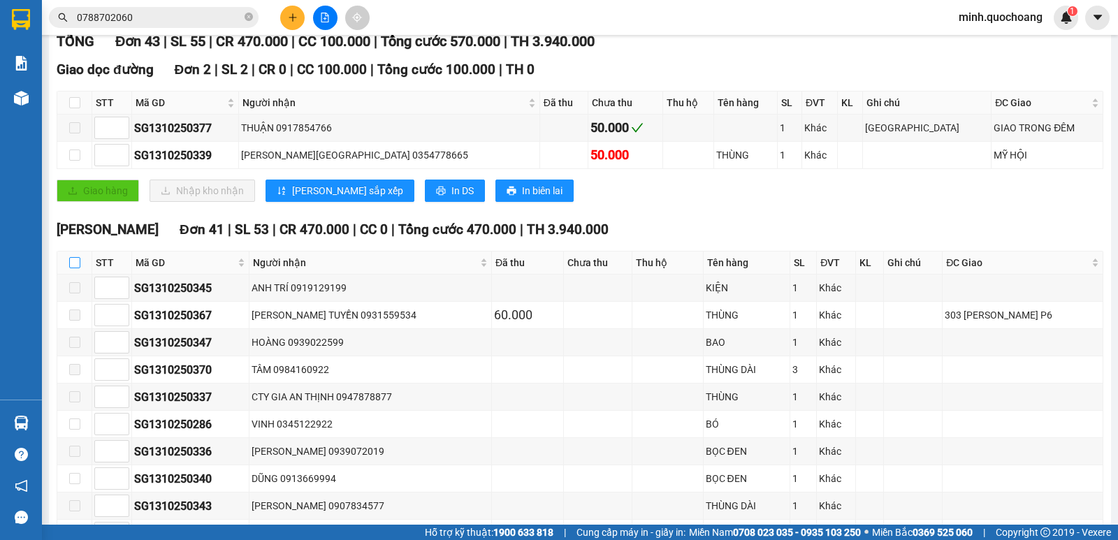
checkbox input "true"
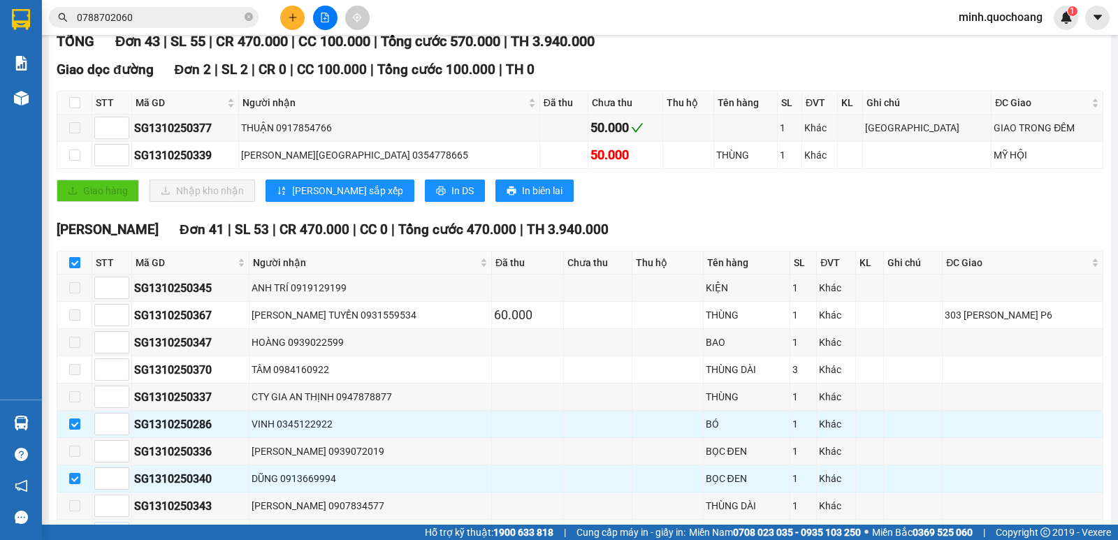
click at [71, 268] on input "checkbox" at bounding box center [74, 262] width 11 height 11
checkbox input "false"
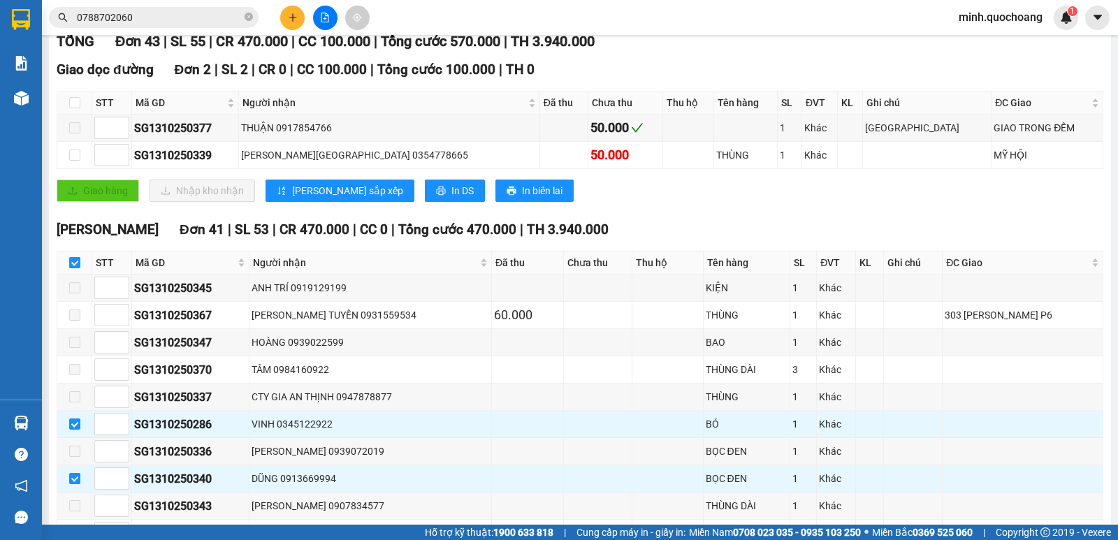
checkbox input "false"
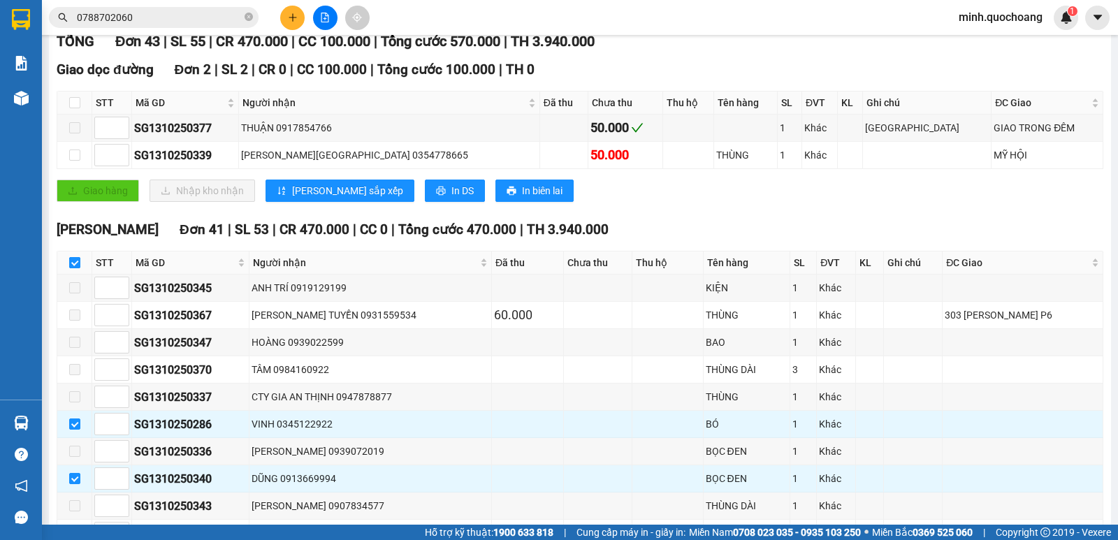
checkbox input "false"
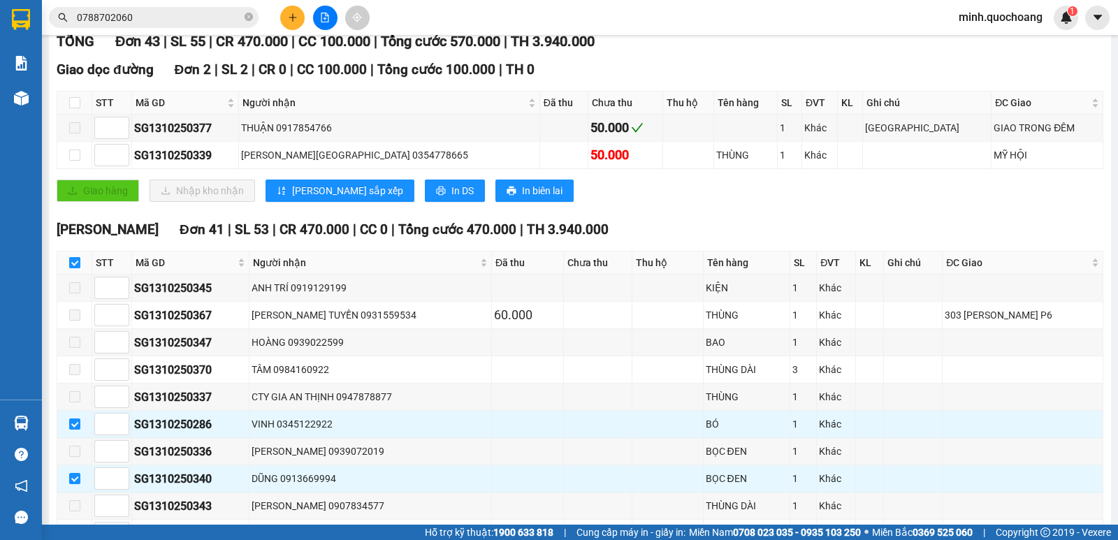
checkbox input "false"
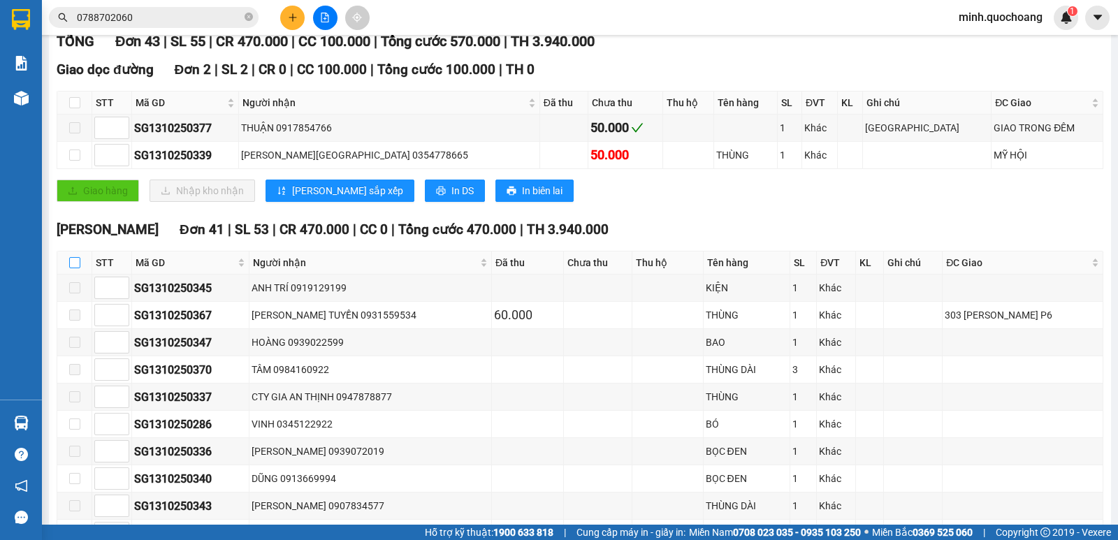
click at [71, 268] on input "checkbox" at bounding box center [74, 262] width 11 height 11
checkbox input "true"
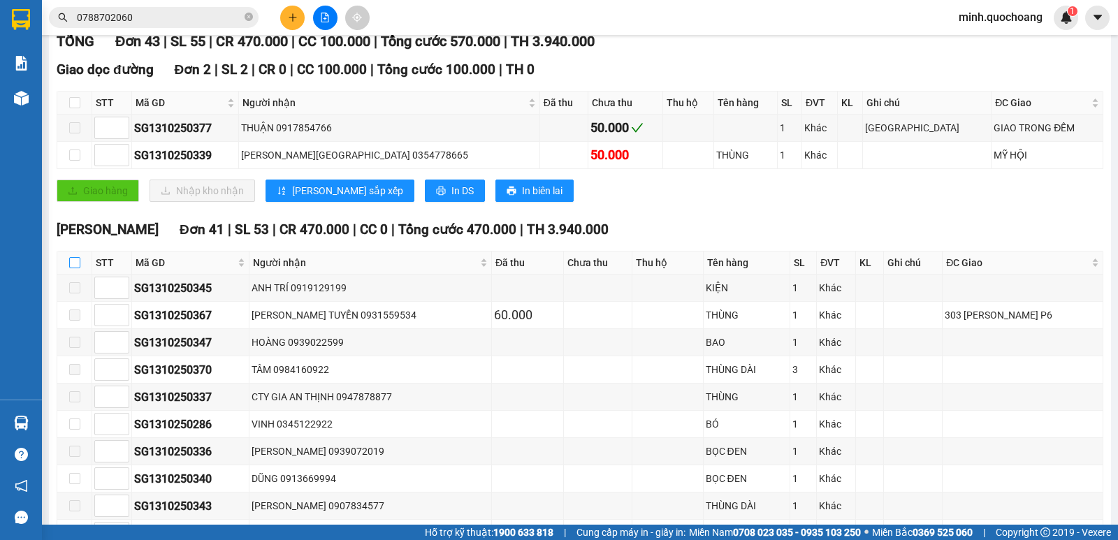
checkbox input "true"
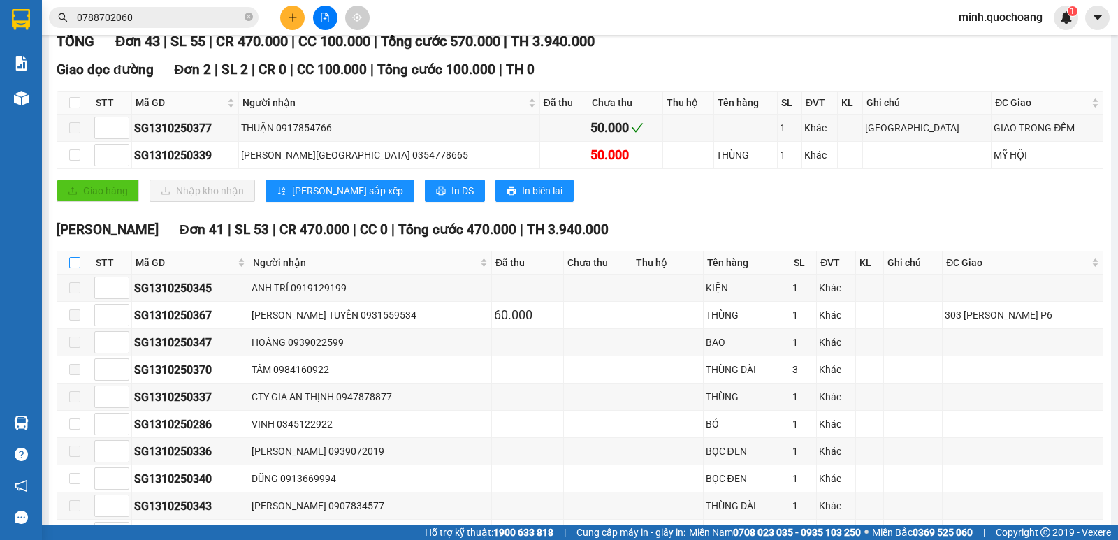
checkbox input "true"
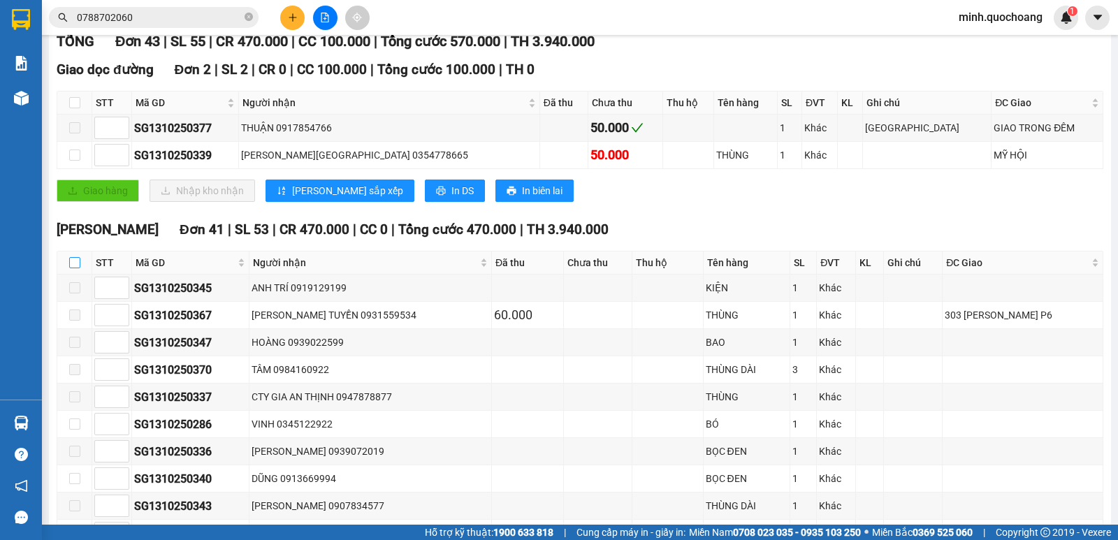
checkbox input "true"
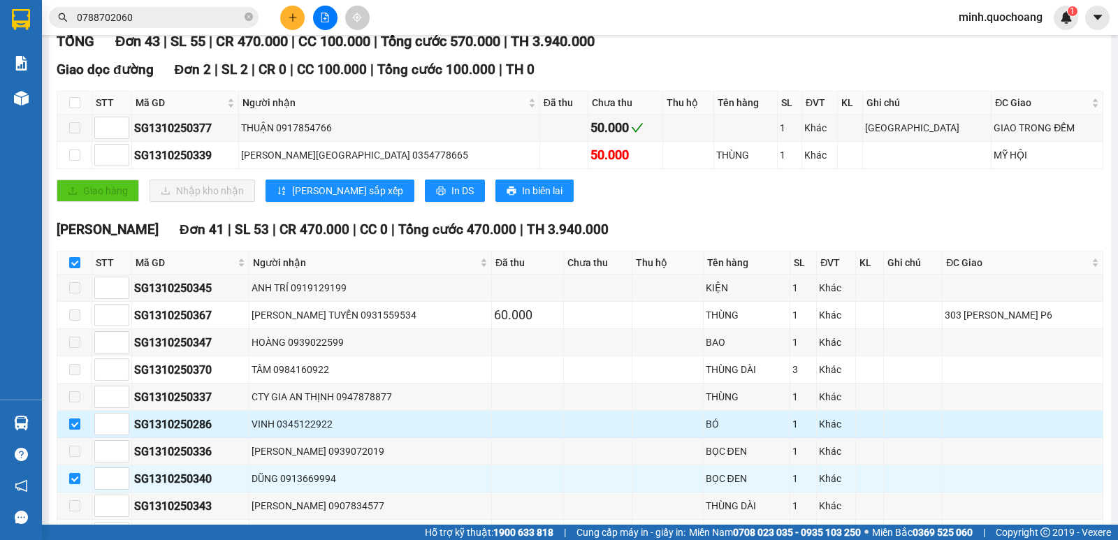
click at [72, 430] on input "checkbox" at bounding box center [74, 424] width 11 height 11
checkbox input "false"
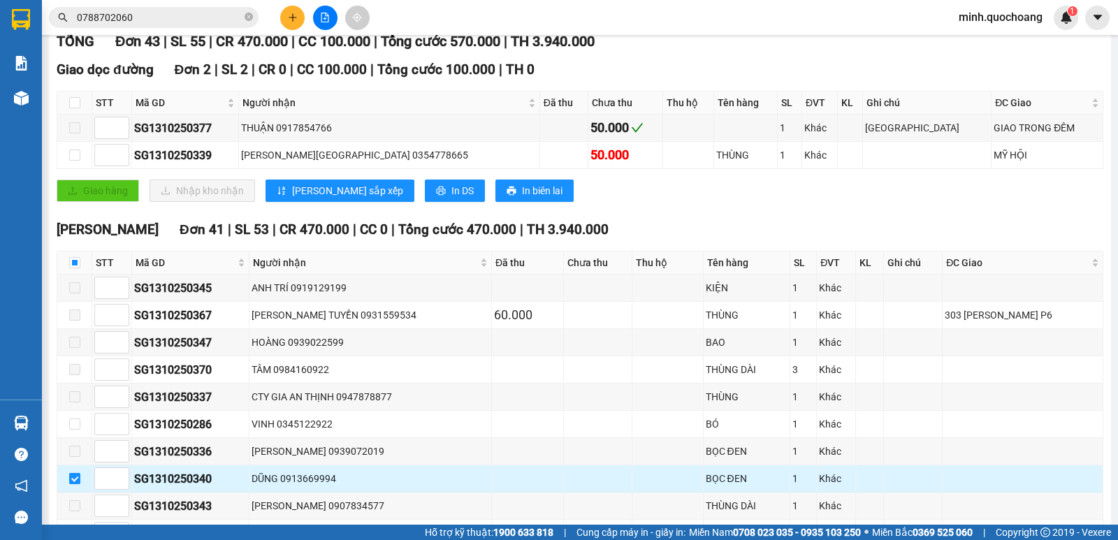
click at [78, 484] on input "checkbox" at bounding box center [74, 478] width 11 height 11
checkbox input "false"
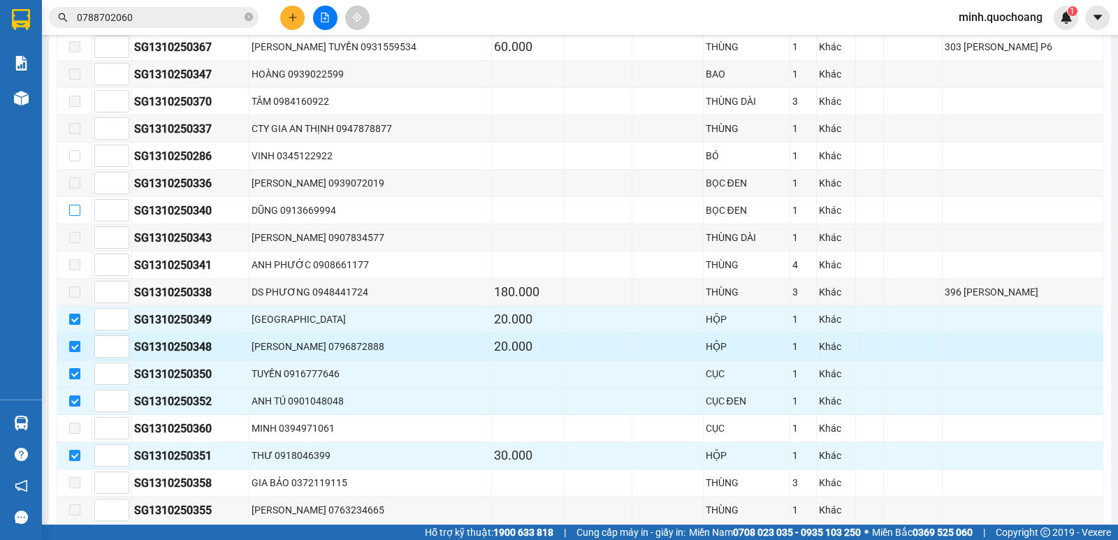
scroll to position [551, 0]
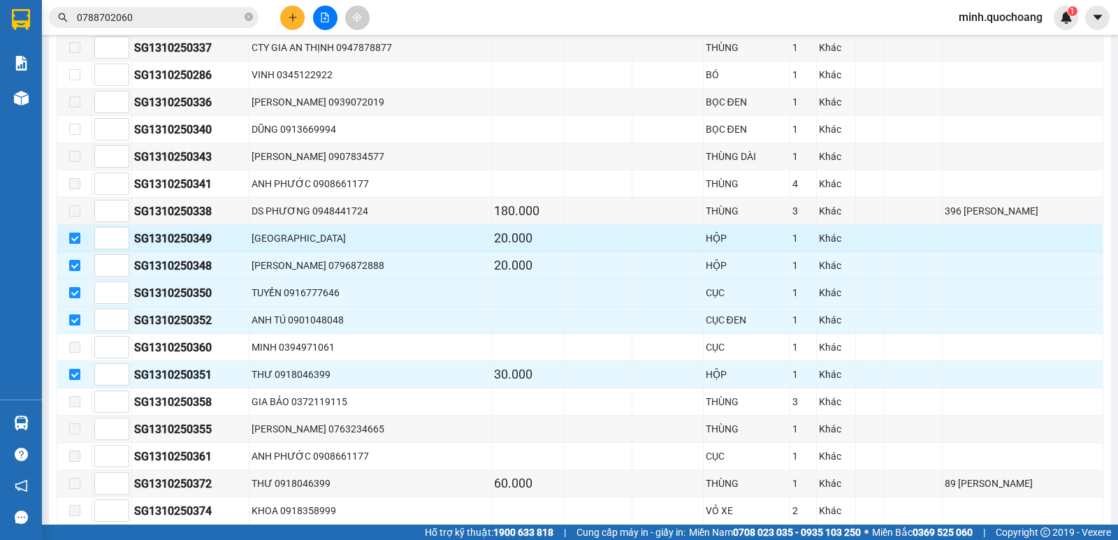
click at [72, 244] on input "checkbox" at bounding box center [74, 238] width 11 height 11
checkbox input "false"
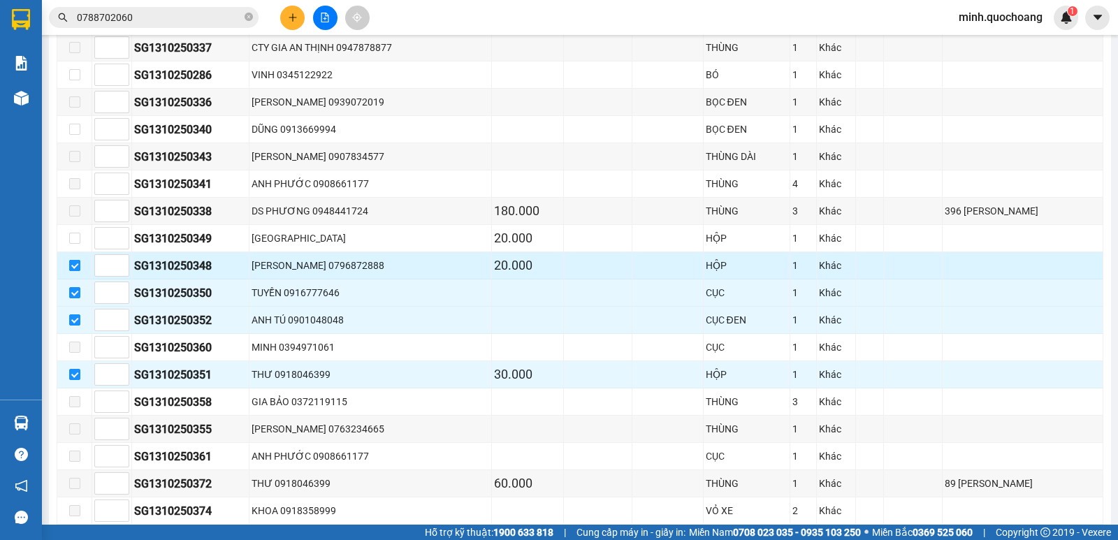
click at [71, 271] on input "checkbox" at bounding box center [74, 265] width 11 height 11
checkbox input "false"
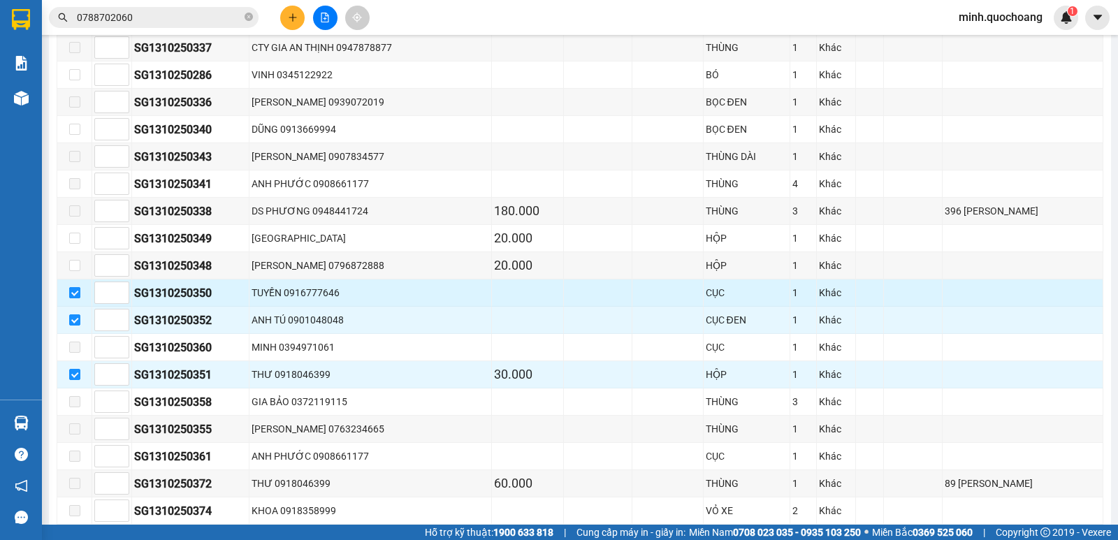
click at [75, 298] on input "checkbox" at bounding box center [74, 292] width 11 height 11
checkbox input "false"
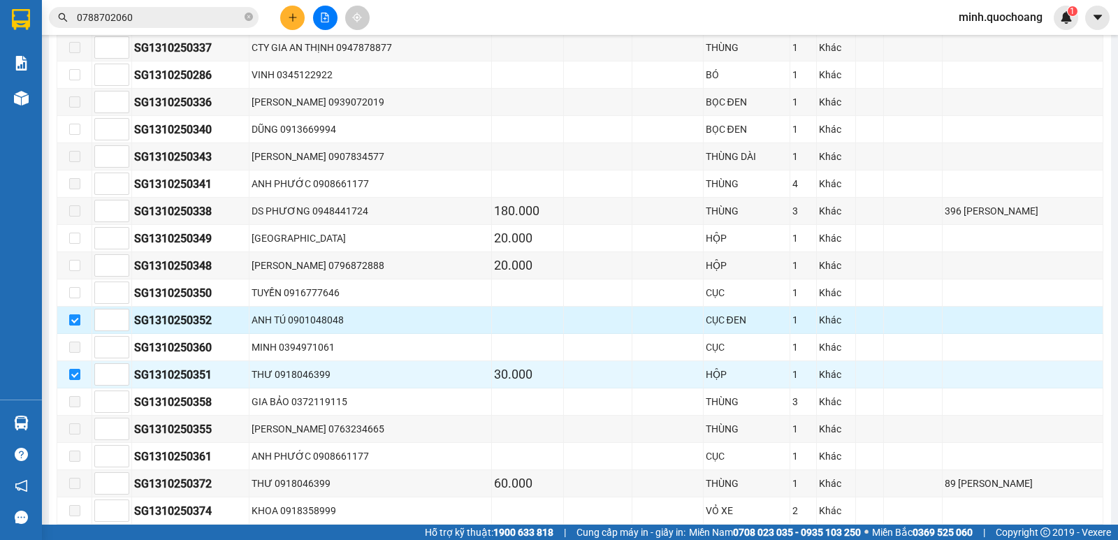
click at [75, 326] on input "checkbox" at bounding box center [74, 320] width 11 height 11
checkbox input "false"
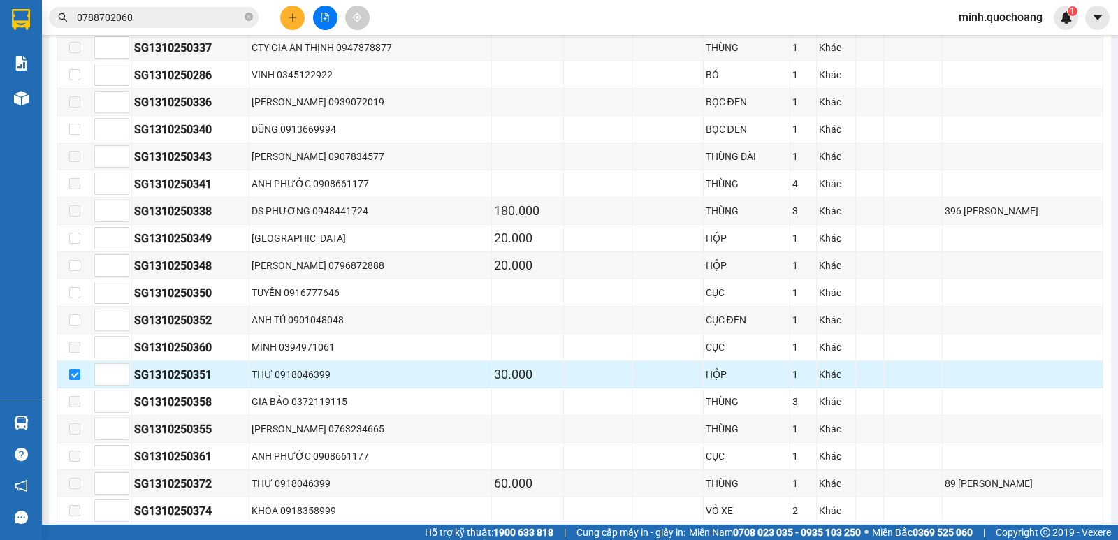
click at [77, 380] on input "checkbox" at bounding box center [74, 374] width 11 height 11
checkbox input "false"
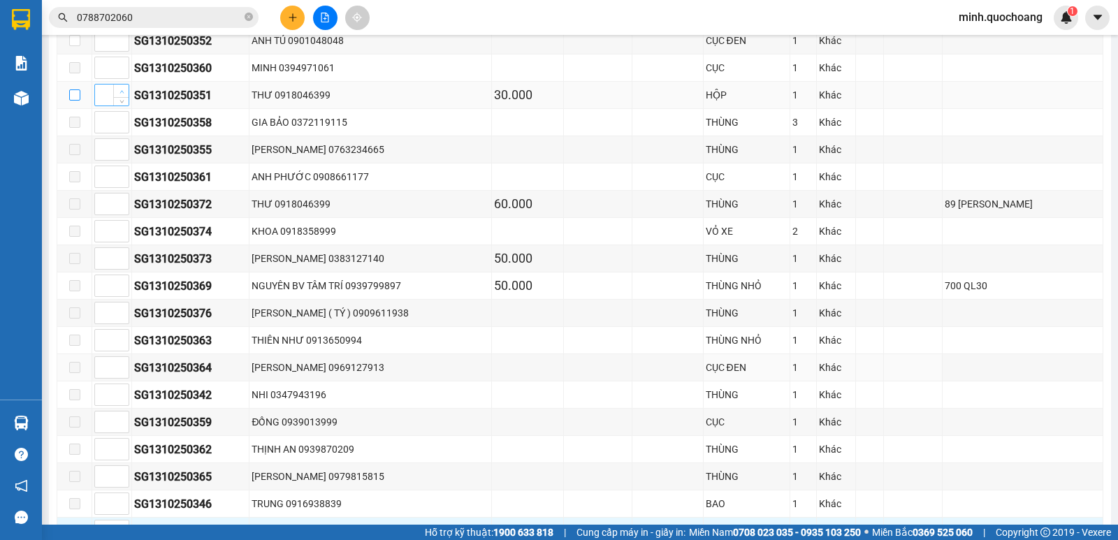
scroll to position [1110, 0]
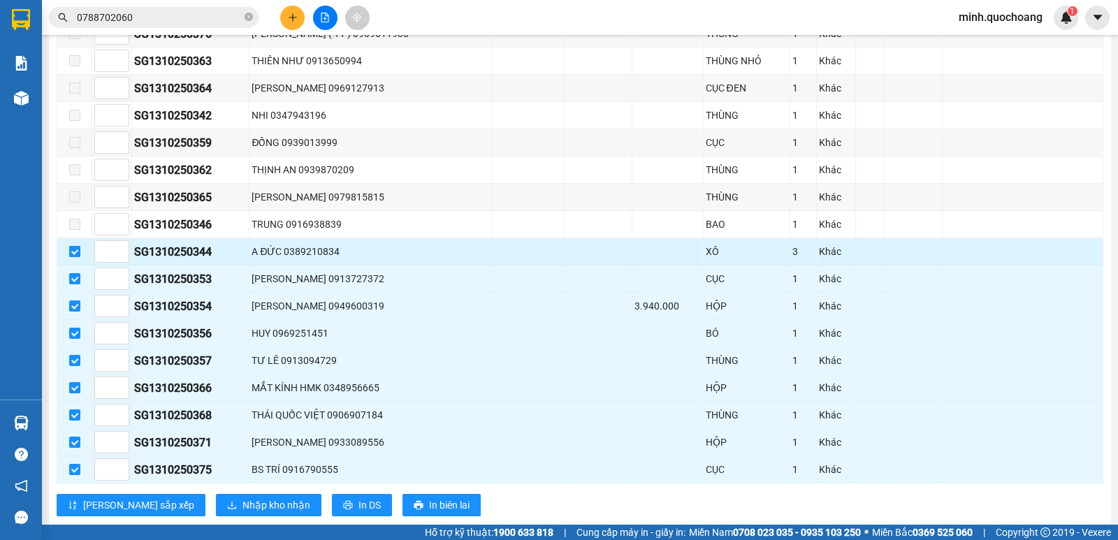
click at [78, 257] on input "checkbox" at bounding box center [74, 251] width 11 height 11
checkbox input "false"
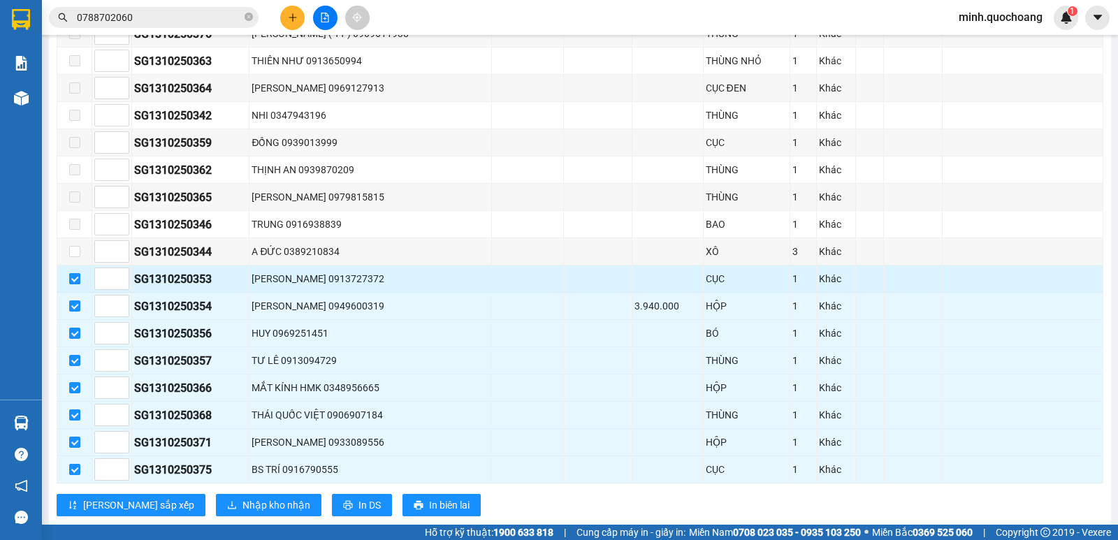
click at [77, 284] on input "checkbox" at bounding box center [74, 278] width 11 height 11
checkbox input "false"
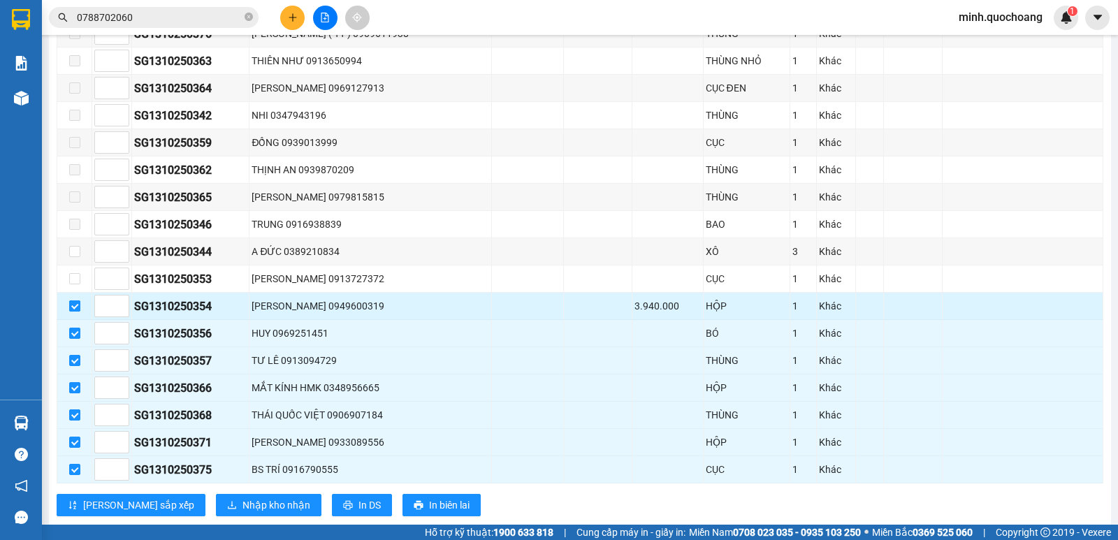
click at [72, 312] on input "checkbox" at bounding box center [74, 306] width 11 height 11
checkbox input "false"
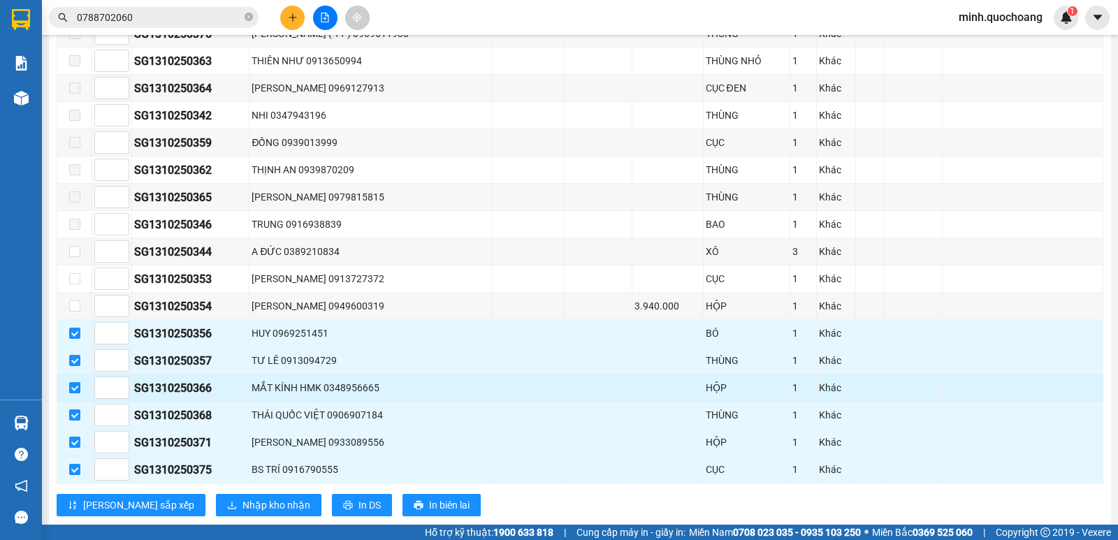
click at [75, 393] on input "checkbox" at bounding box center [74, 387] width 11 height 11
checkbox input "false"
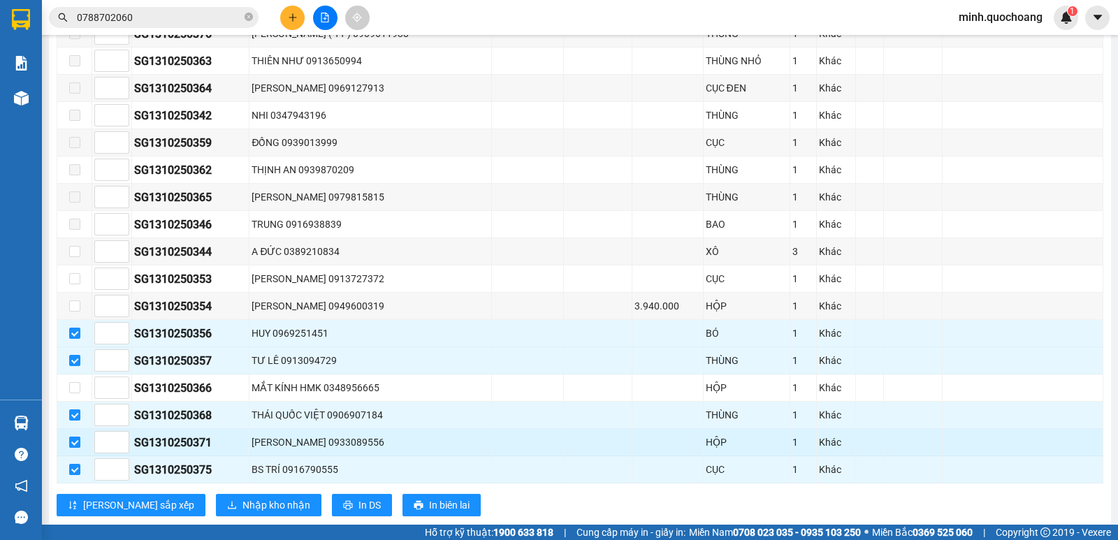
click at [72, 448] on input "checkbox" at bounding box center [74, 442] width 11 height 11
checkbox input "false"
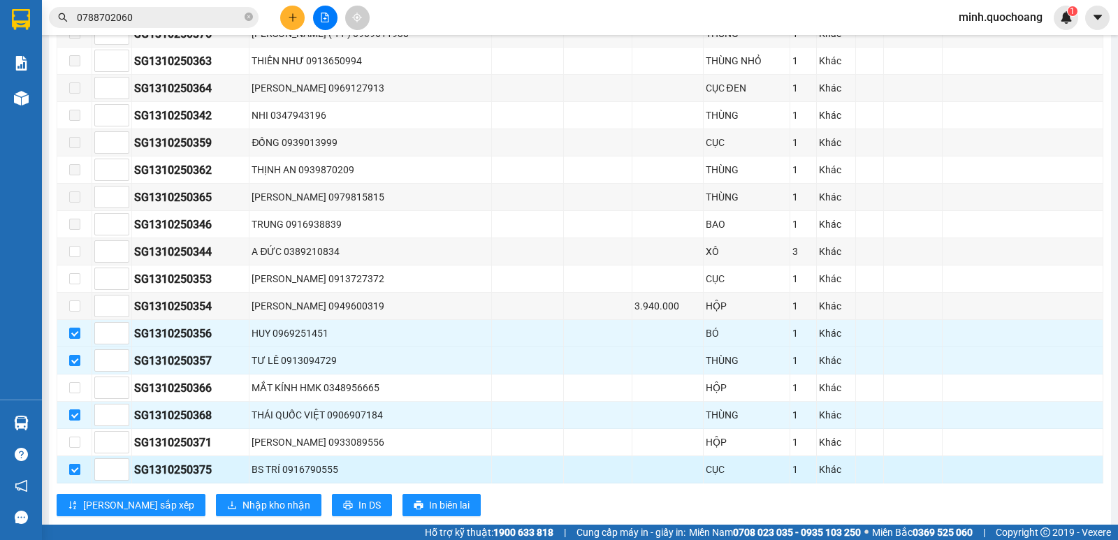
click at [76, 475] on input "checkbox" at bounding box center [74, 469] width 11 height 11
checkbox input "false"
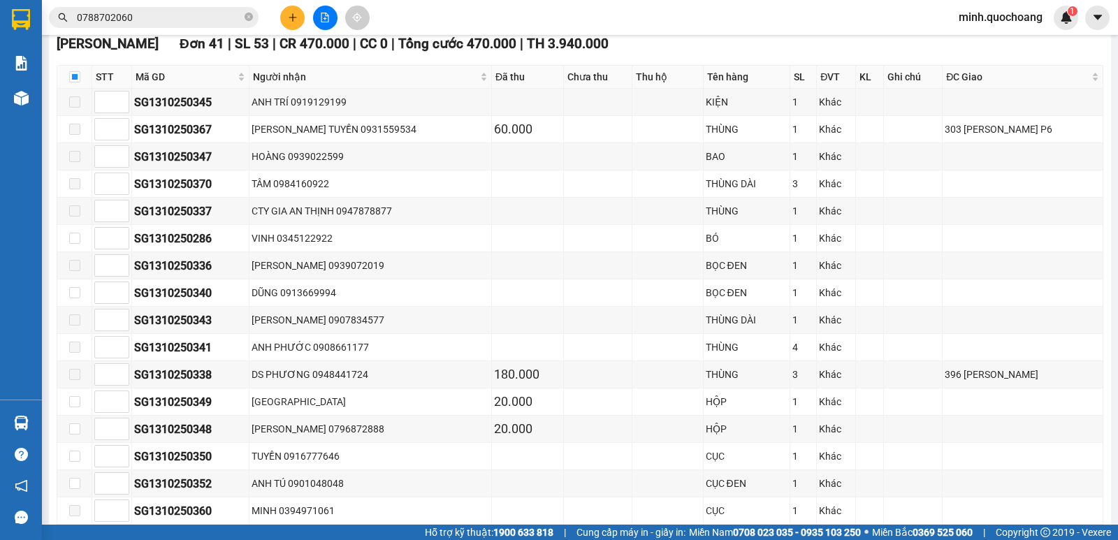
scroll to position [38, 0]
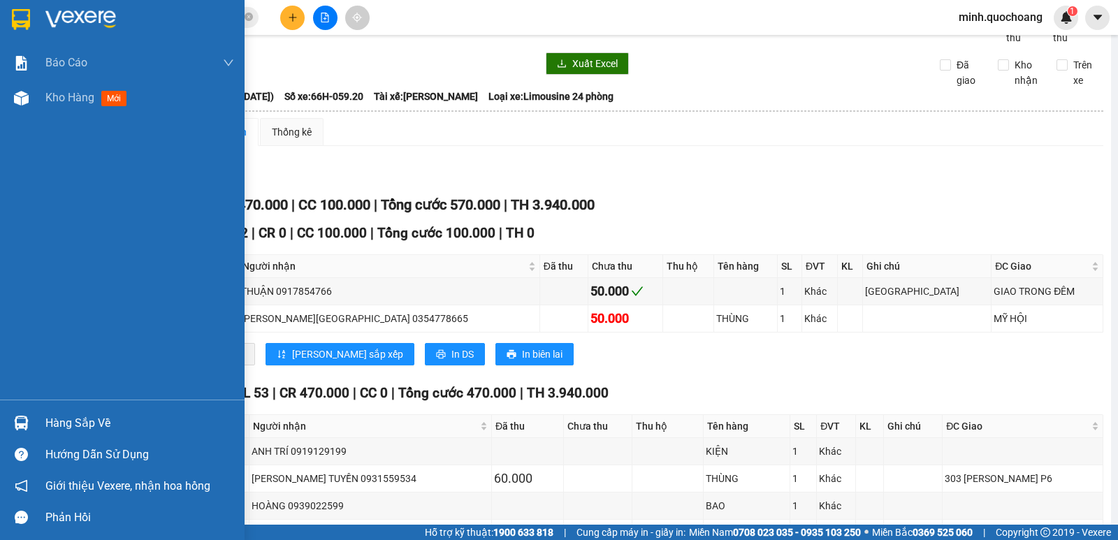
drag, startPoint x: 20, startPoint y: 415, endPoint x: 62, endPoint y: 411, distance: 42.1
click at [21, 415] on div at bounding box center [21, 423] width 24 height 24
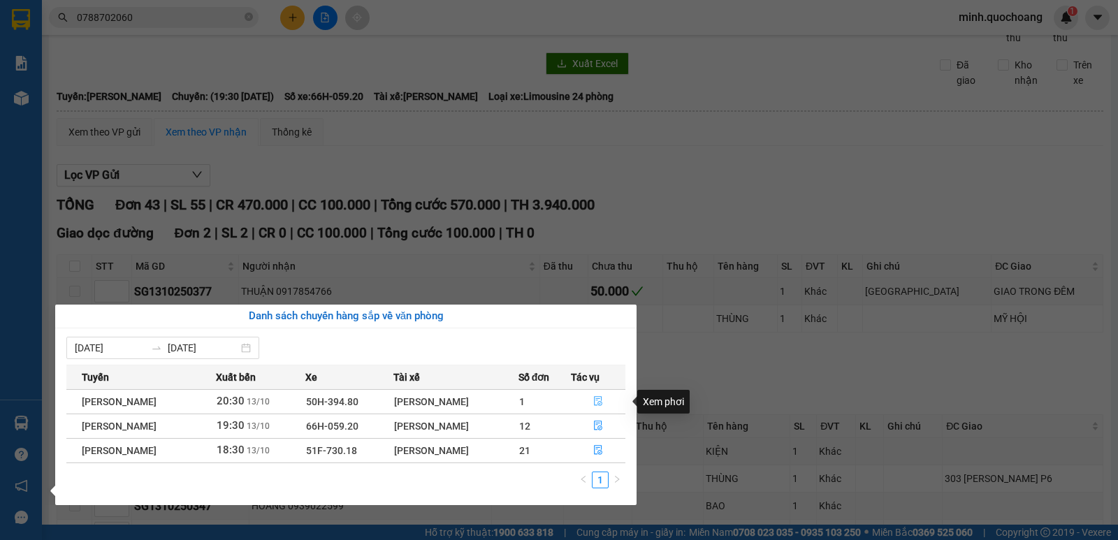
click at [599, 398] on icon "file-done" at bounding box center [598, 401] width 10 height 10
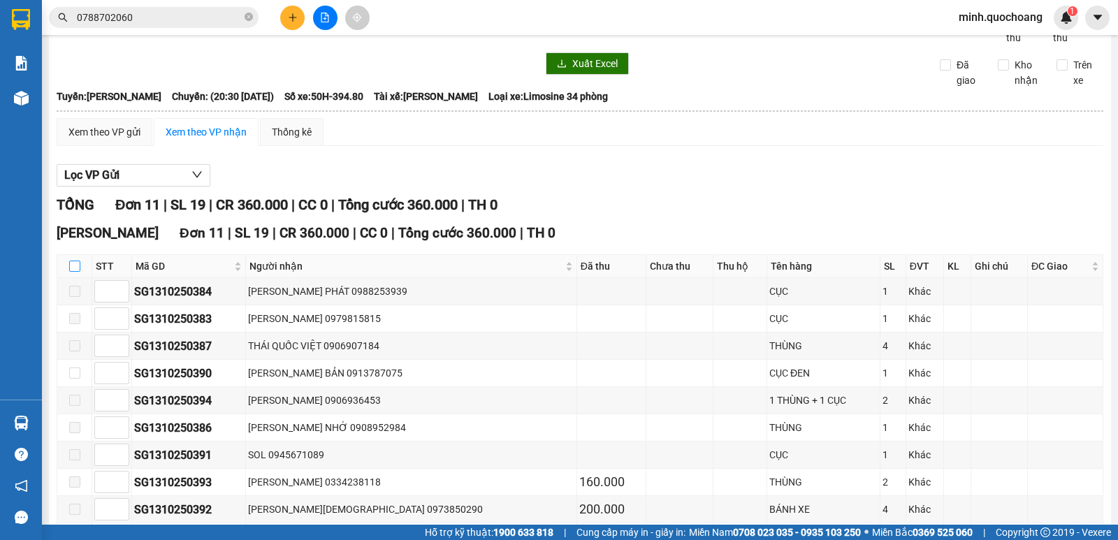
click at [75, 272] on input "checkbox" at bounding box center [74, 266] width 11 height 11
checkbox input "true"
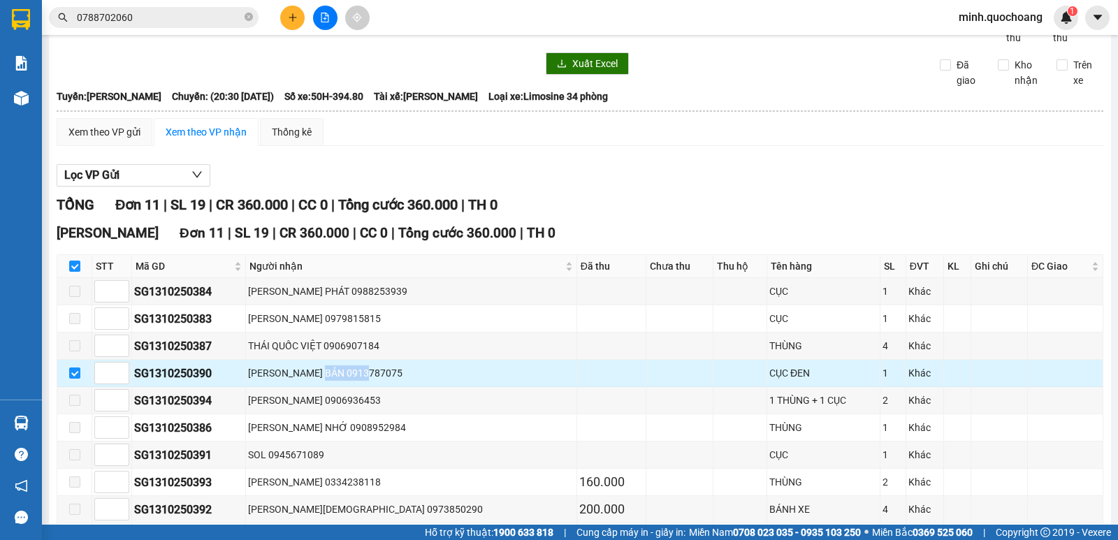
drag, startPoint x: 340, startPoint y: 386, endPoint x: 384, endPoint y: 386, distance: 43.3
click at [384, 381] on div "[PERSON_NAME] BẢN 0913787075" at bounding box center [411, 373] width 326 height 15
drag, startPoint x: 334, startPoint y: 391, endPoint x: 390, endPoint y: 384, distance: 56.4
click at [390, 381] on div "[PERSON_NAME] BẢN 0913787075" at bounding box center [411, 373] width 326 height 15
drag, startPoint x: 133, startPoint y: 386, endPoint x: 212, endPoint y: 382, distance: 79.1
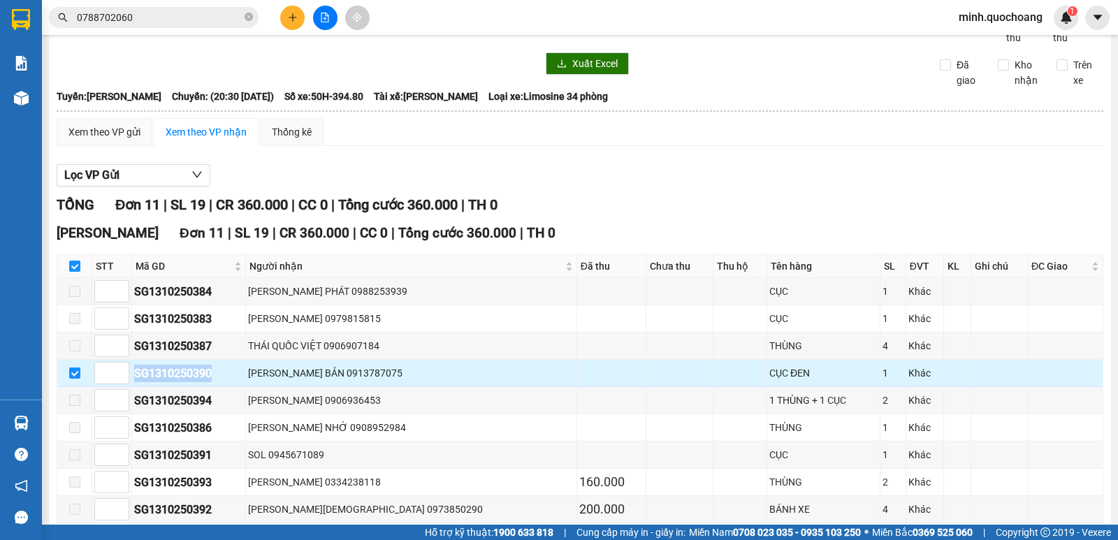
click at [212, 382] on td "SG1310250390" at bounding box center [189, 373] width 114 height 27
copy div "SG1310250390"
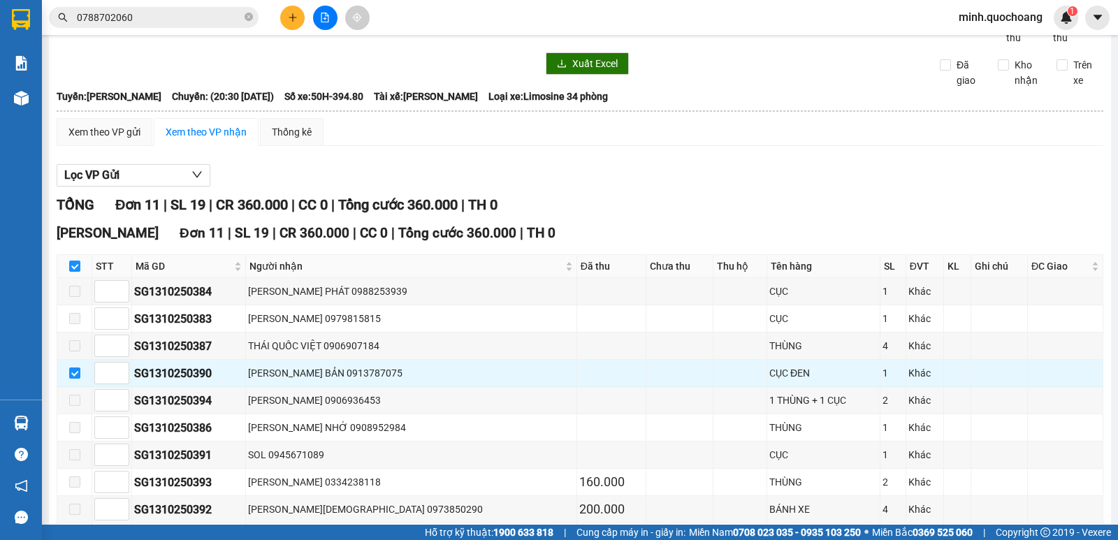
click at [177, 24] on input "0788702060" at bounding box center [159, 17] width 165 height 15
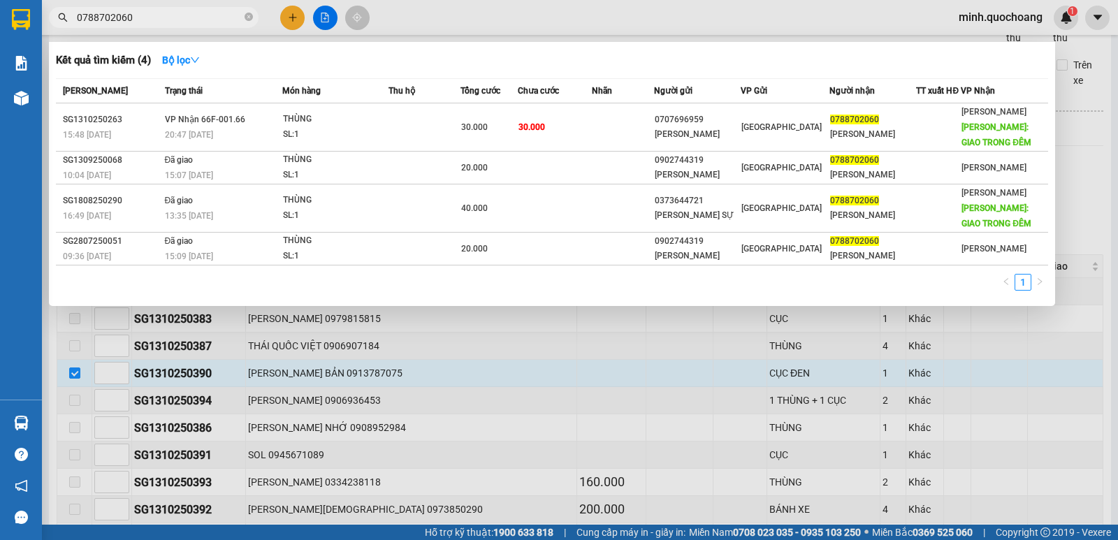
click at [177, 24] on input "0788702060" at bounding box center [159, 17] width 165 height 15
paste input "SG131025039"
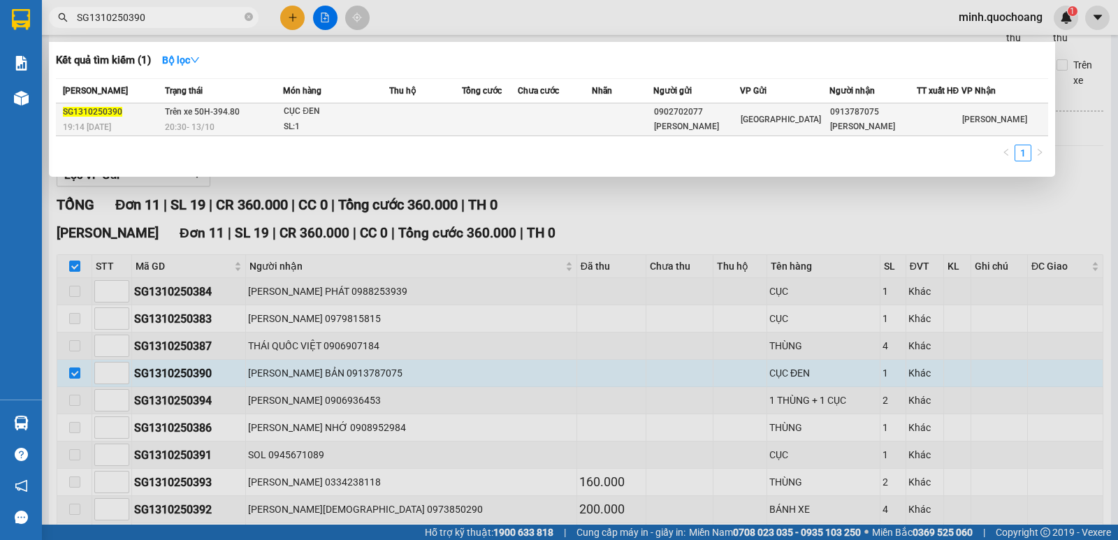
type input "SG1310250390"
click at [267, 123] on div "20:30 [DATE]" at bounding box center [224, 127] width 118 height 15
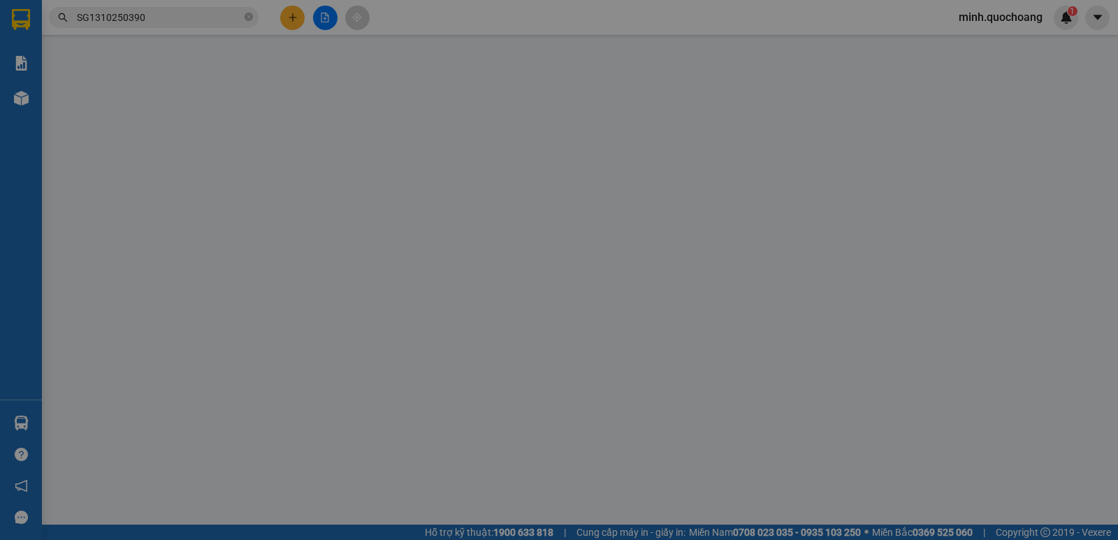
type input "0902702077"
type input "[PERSON_NAME]"
type input "158 BÀN CỜ, P BÀN CỜ"
type input "0913787075"
type input "[PERSON_NAME]"
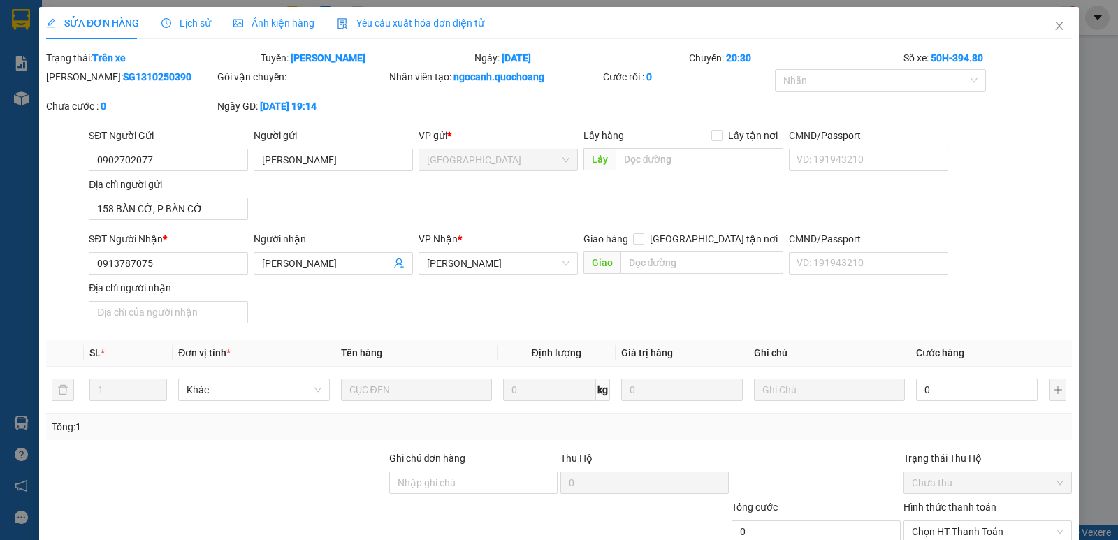
click at [178, 21] on span "Lịch sử" at bounding box center [186, 22] width 50 height 11
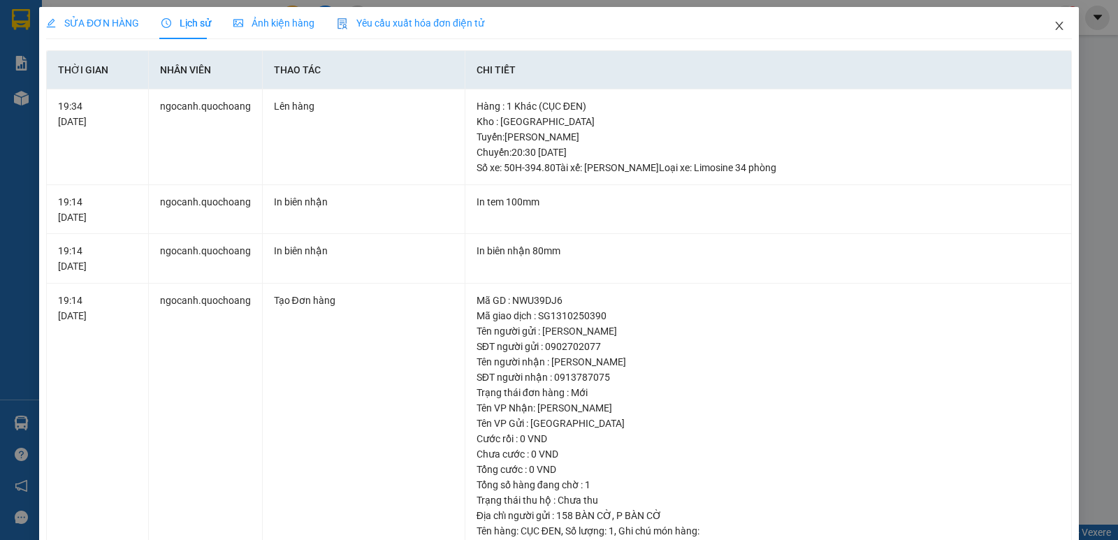
click at [1053, 33] on span "Close" at bounding box center [1059, 26] width 39 height 39
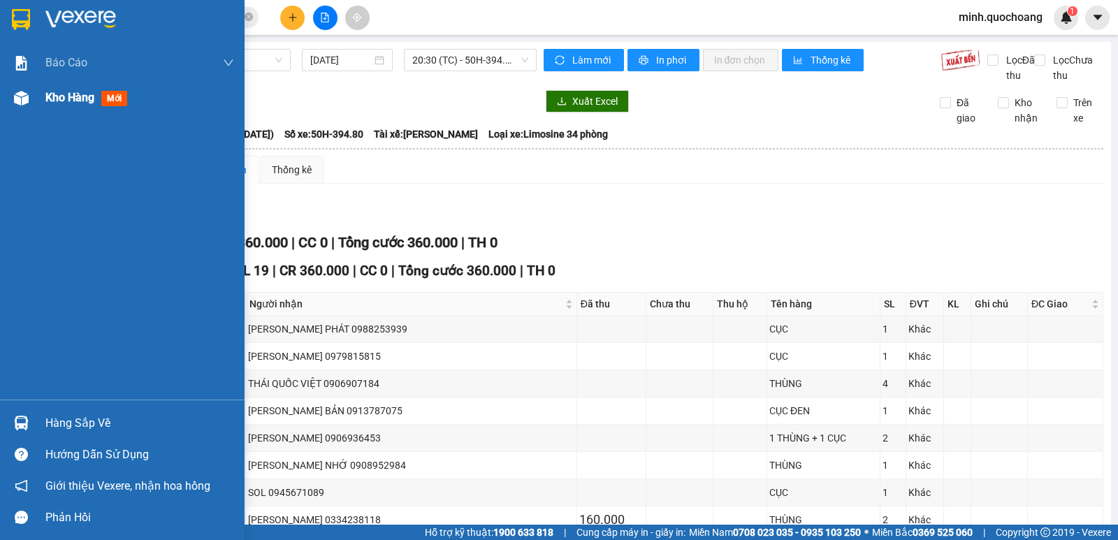
click at [32, 106] on div at bounding box center [21, 98] width 24 height 24
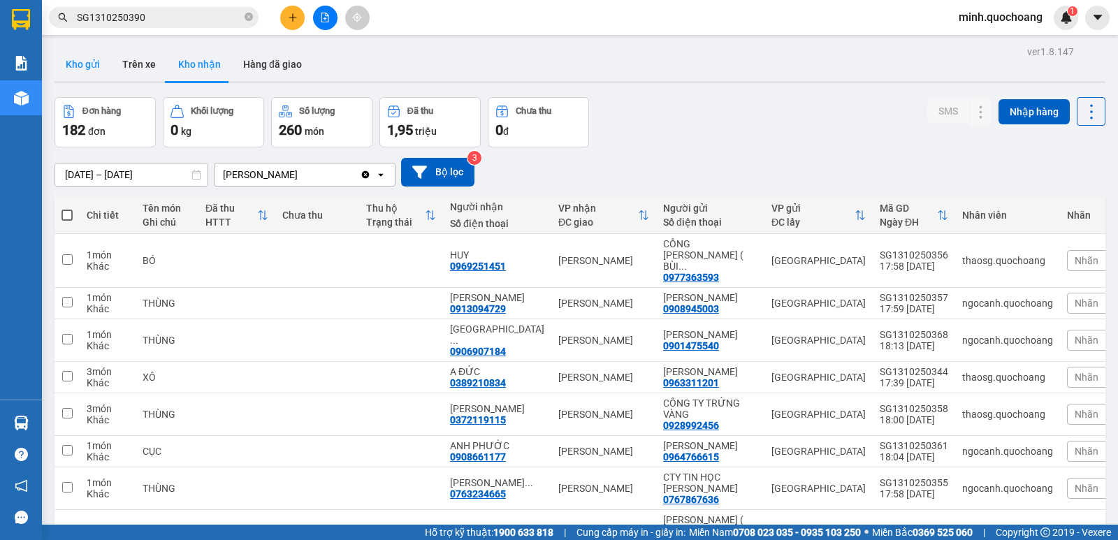
click at [99, 71] on button "Kho gửi" at bounding box center [83, 65] width 57 height 34
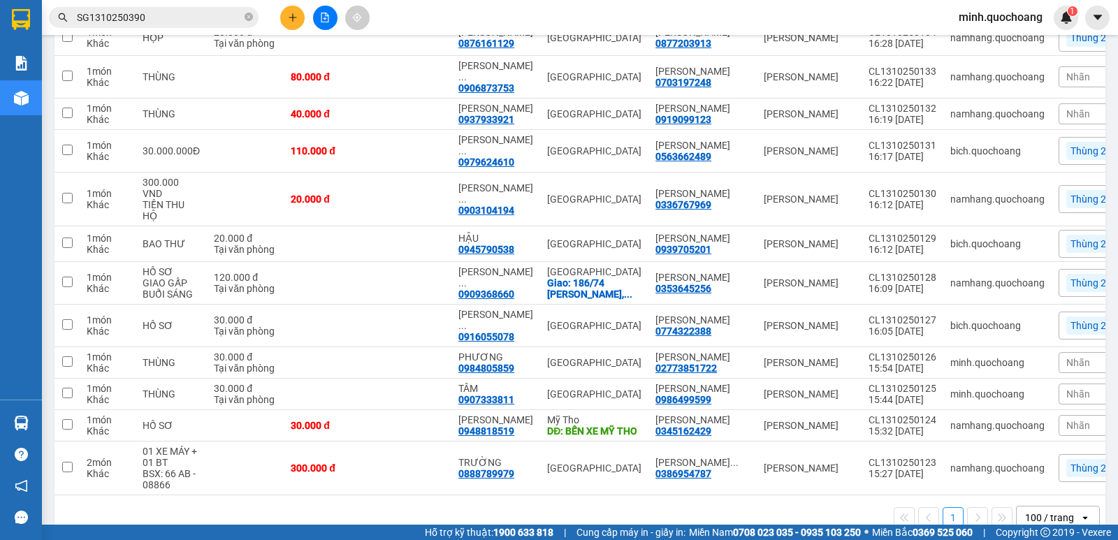
scroll to position [1980, 0]
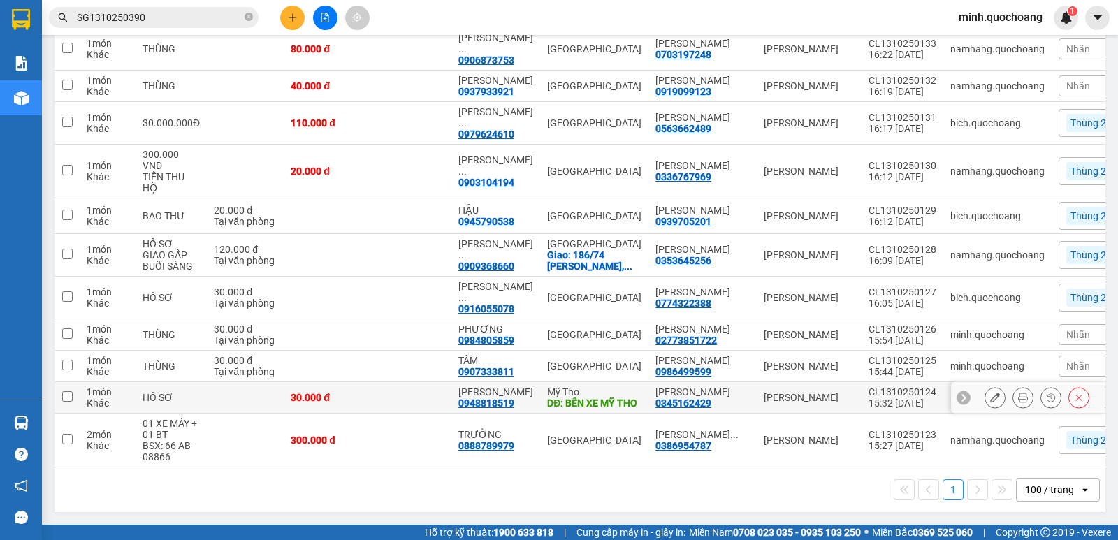
click at [400, 382] on td at bounding box center [410, 397] width 84 height 31
checkbox input "true"
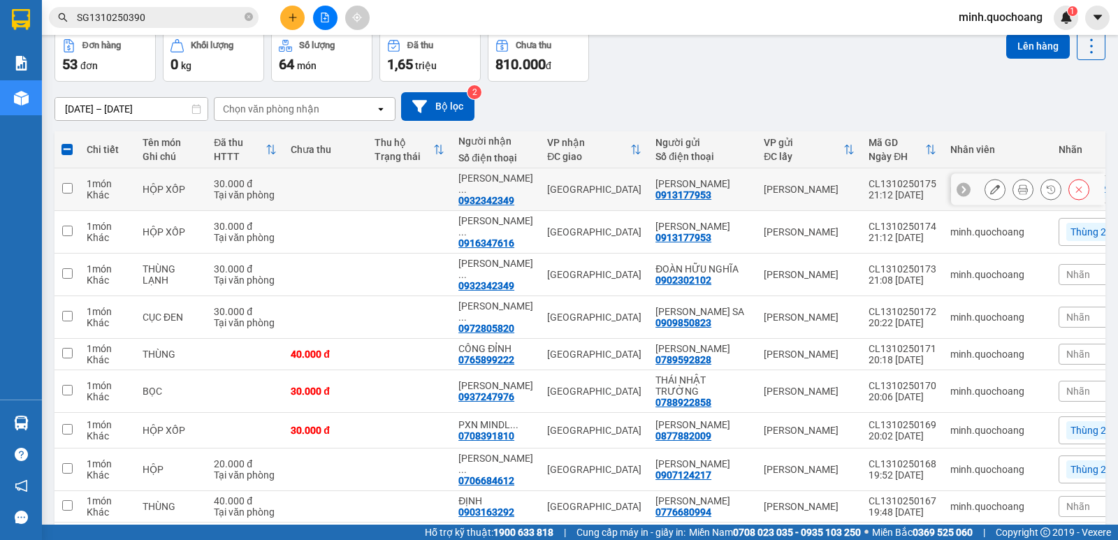
scroll to position [0, 0]
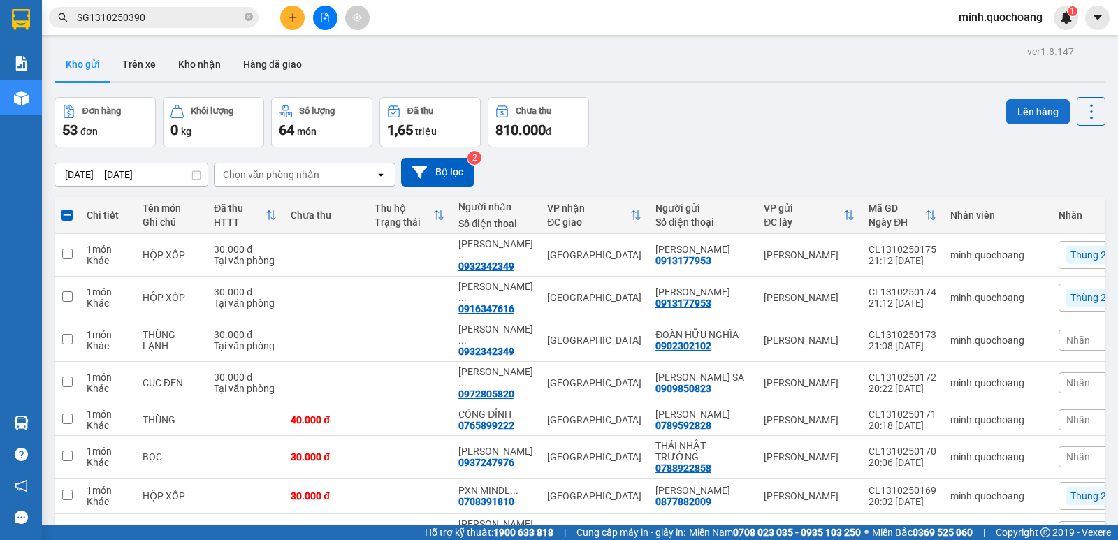
click at [1019, 117] on button "Lên hàng" at bounding box center [1038, 111] width 64 height 25
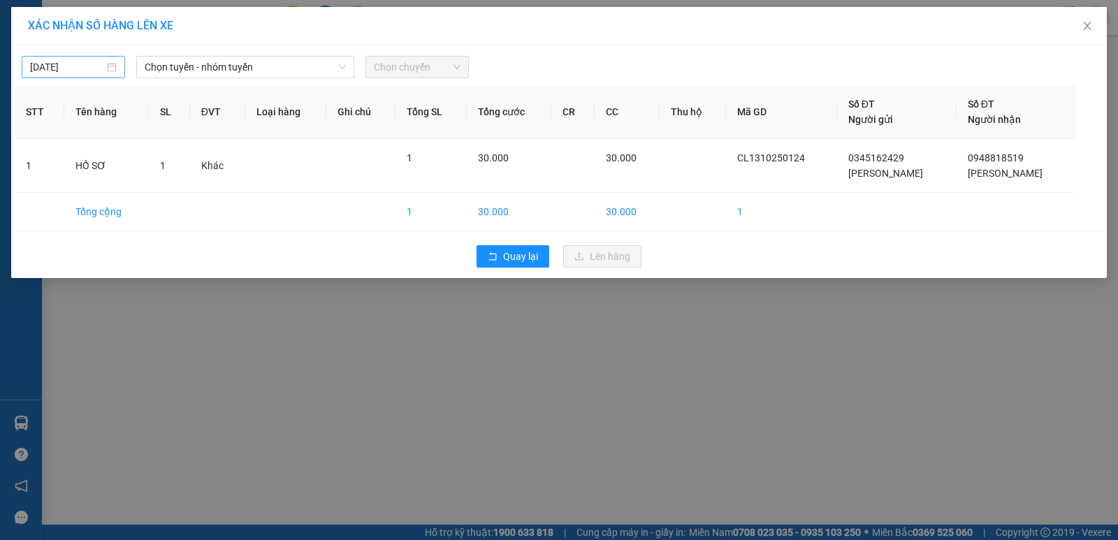
click at [106, 68] on div "[DATE]" at bounding box center [73, 66] width 87 height 15
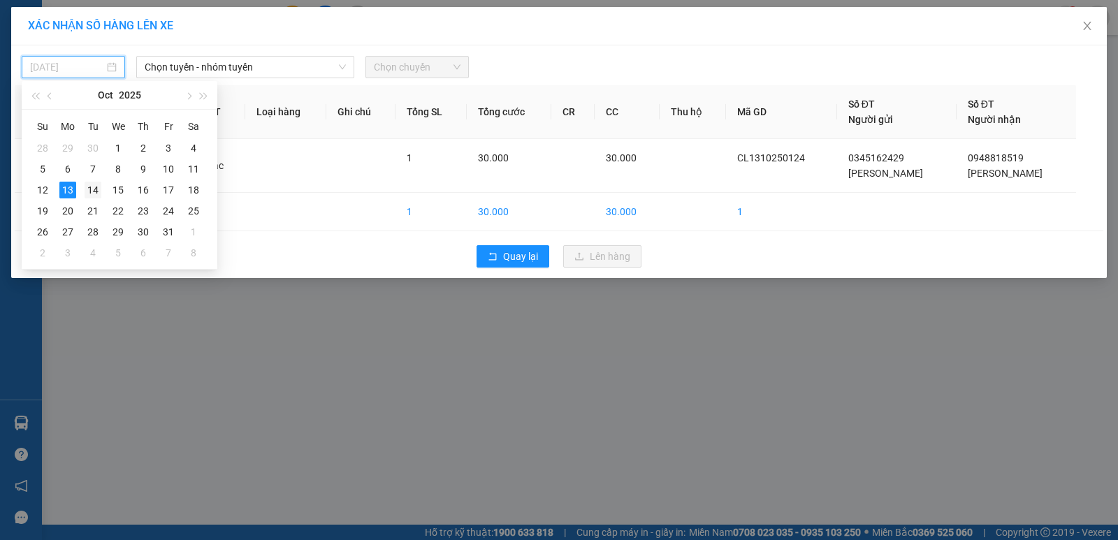
click at [89, 192] on div "14" at bounding box center [93, 190] width 17 height 17
type input "[DATE]"
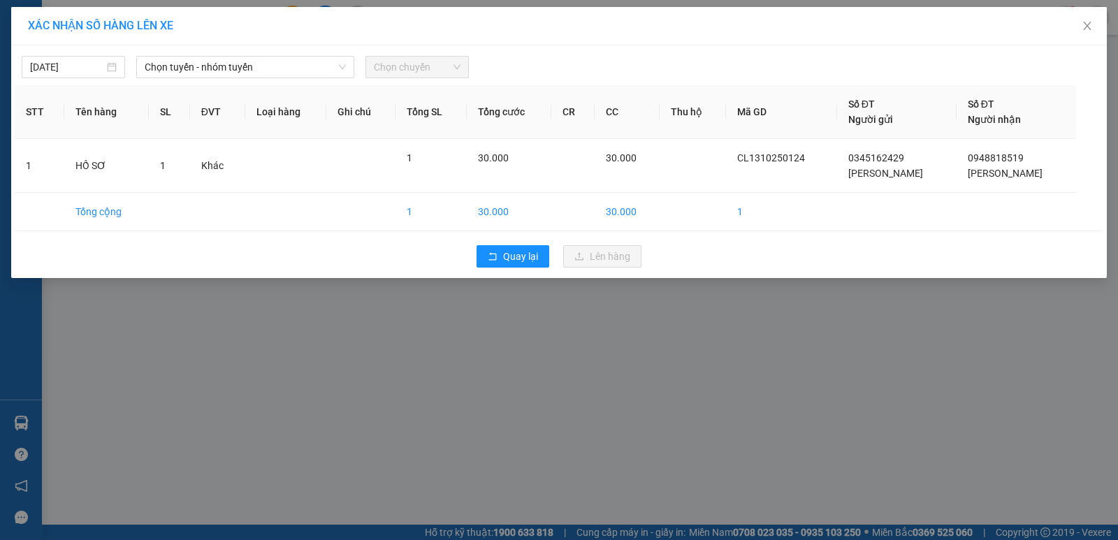
click at [261, 55] on div "[DATE] Chọn tuyến - nhóm tuyến Chọn chuyến" at bounding box center [559, 63] width 1089 height 29
click at [262, 61] on span "Chọn tuyến - nhóm tuyến" at bounding box center [245, 67] width 201 height 21
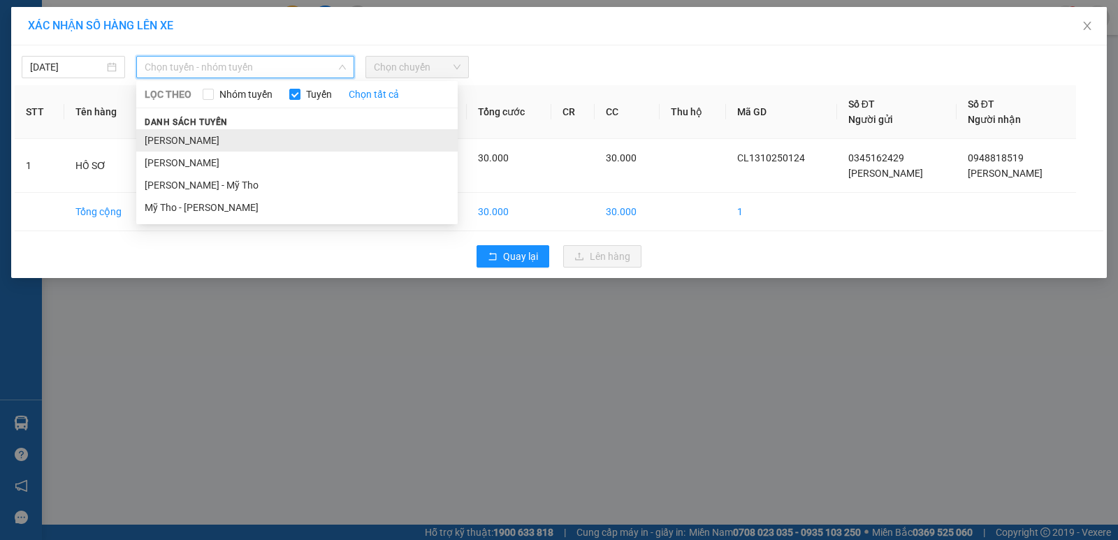
click at [217, 136] on li "[PERSON_NAME]" at bounding box center [296, 140] width 321 height 22
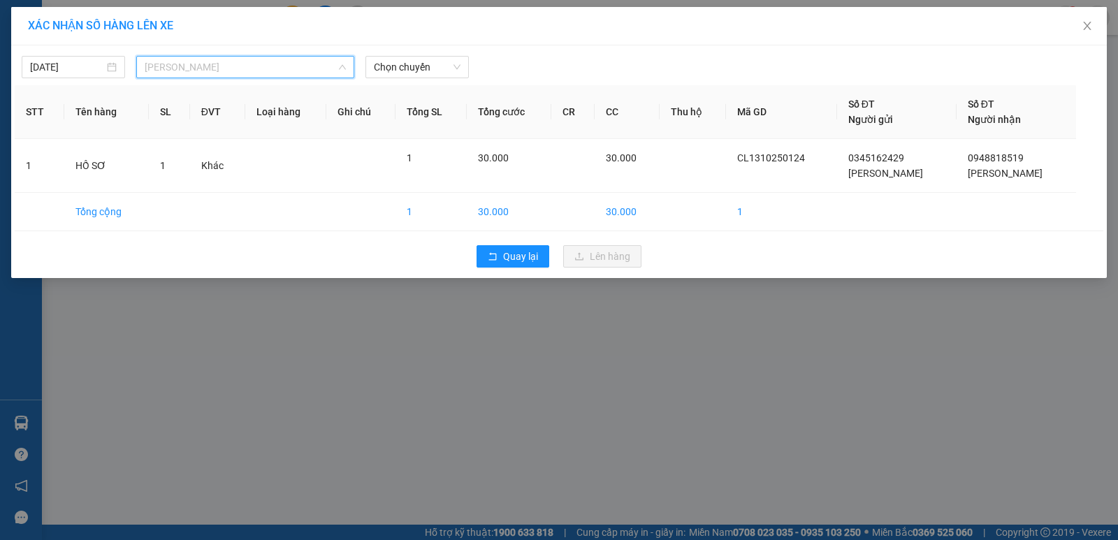
click at [253, 59] on span "[PERSON_NAME]" at bounding box center [245, 67] width 201 height 21
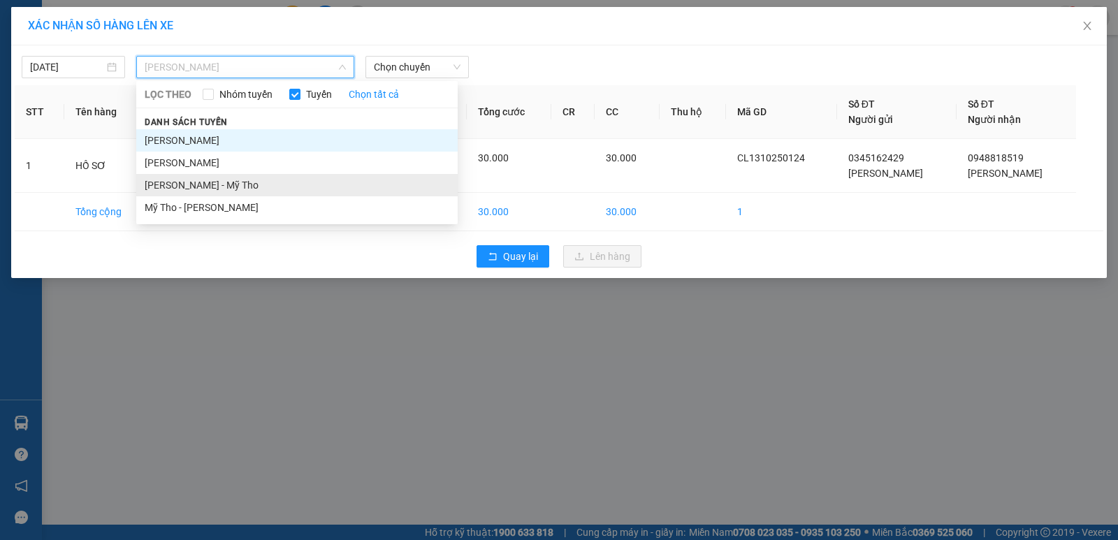
click at [215, 182] on li "[PERSON_NAME] - Mỹ Tho" at bounding box center [296, 185] width 321 height 22
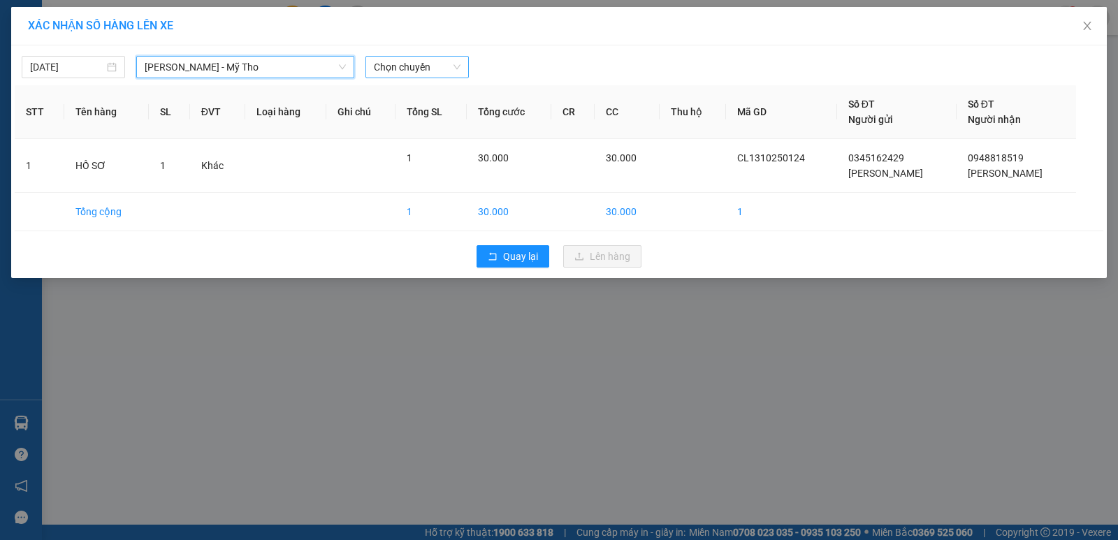
click at [393, 68] on span "Chọn chuyến" at bounding box center [417, 67] width 87 height 21
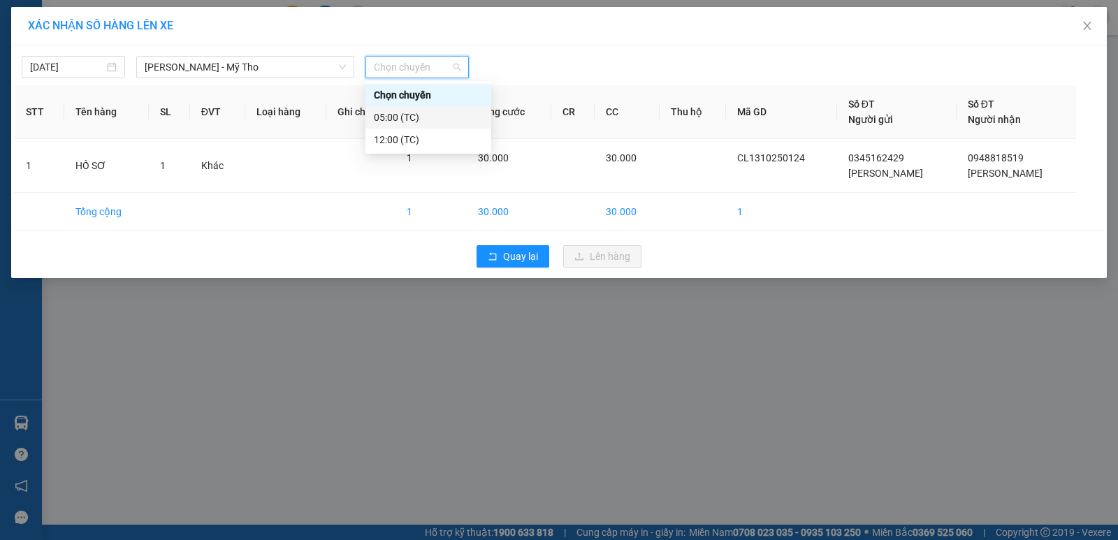
click at [410, 116] on div "05:00 (TC)" at bounding box center [428, 117] width 109 height 15
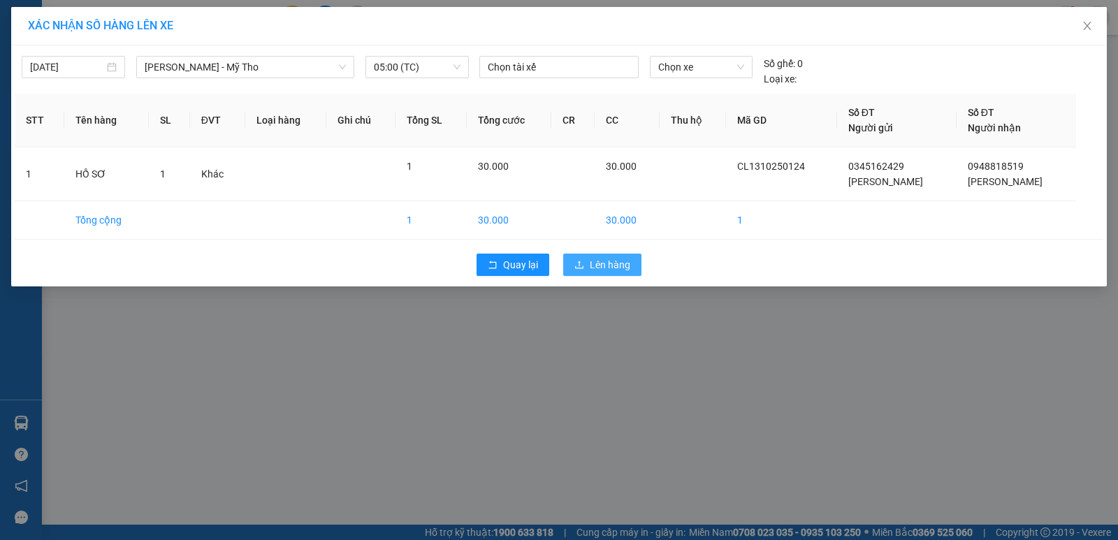
click at [628, 265] on span "Lên hàng" at bounding box center [610, 264] width 41 height 15
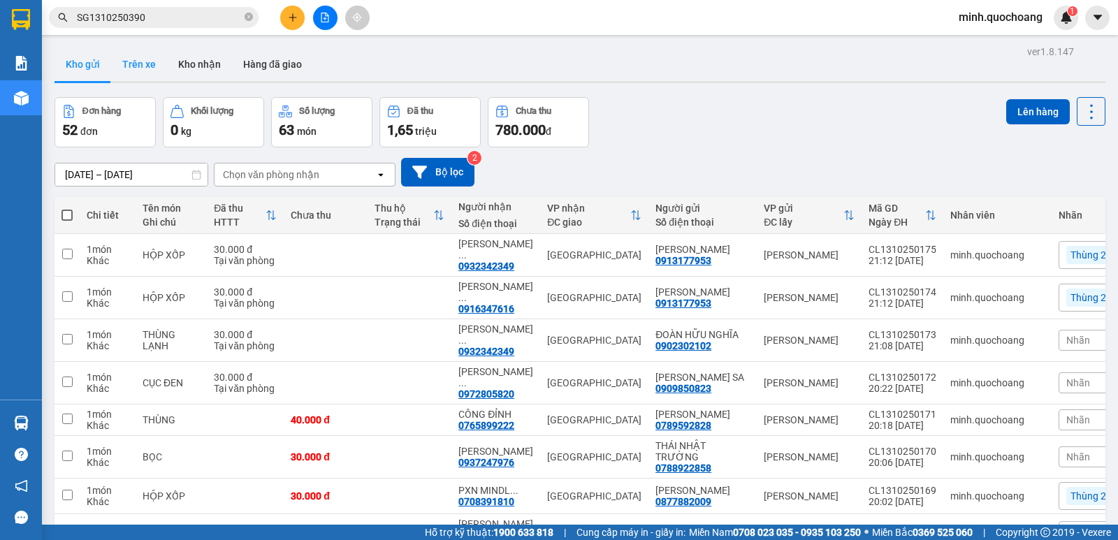
click at [136, 55] on button "Trên xe" at bounding box center [139, 65] width 56 height 34
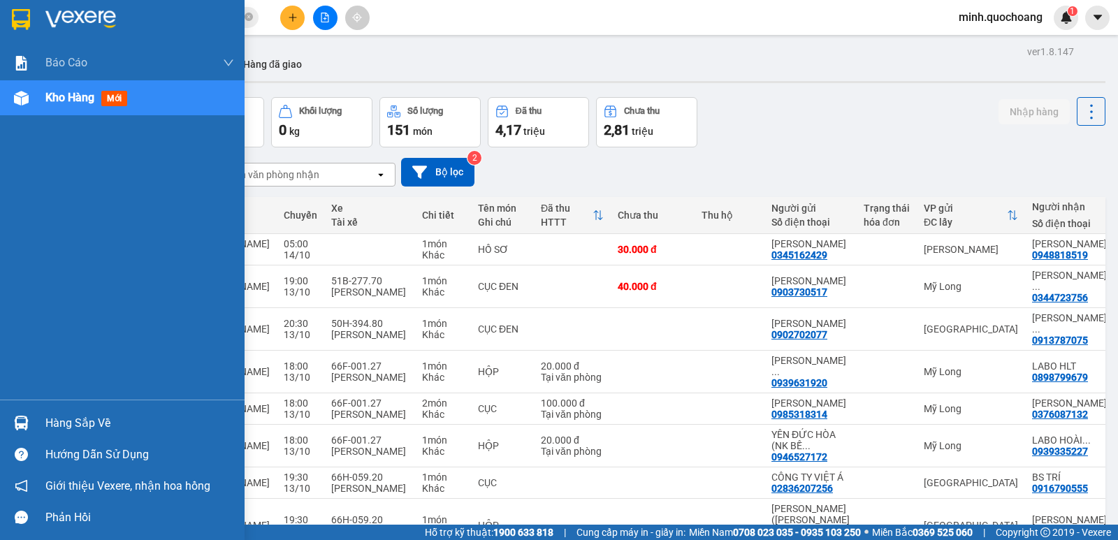
click at [70, 425] on div "Hàng sắp về" at bounding box center [139, 423] width 189 height 21
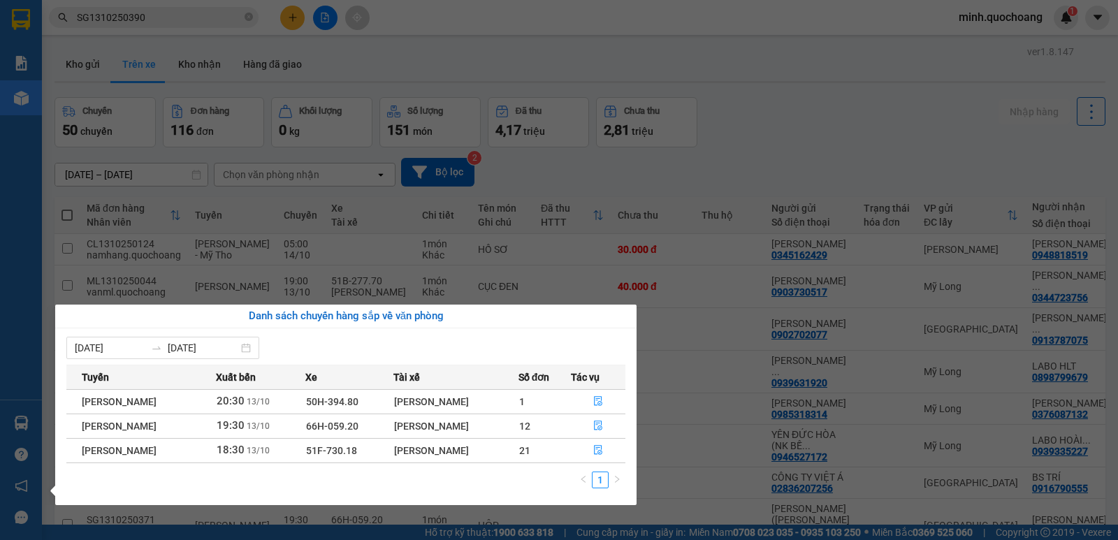
click at [788, 162] on section "Kết quả tìm kiếm ( 1 ) Bộ lọc Mã ĐH Trạng thái Món hàng Thu hộ Tổng cước Chưa c…" at bounding box center [559, 270] width 1118 height 540
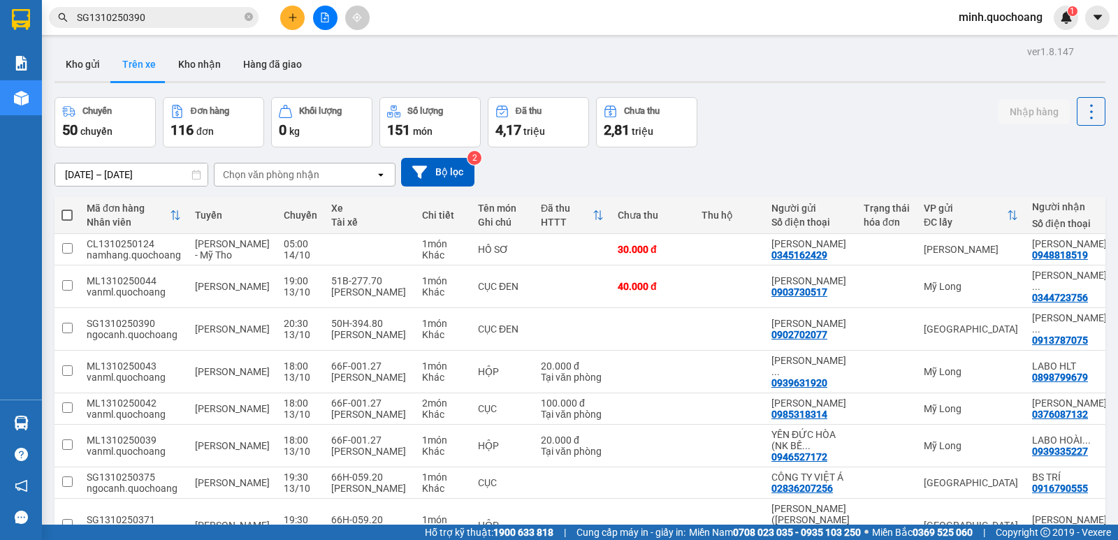
click at [763, 148] on div "[DATE] – [DATE] Press the down arrow key to interact with the calendar and sele…" at bounding box center [580, 172] width 1051 height 50
click at [87, 66] on button "Kho gửi" at bounding box center [83, 65] width 57 height 34
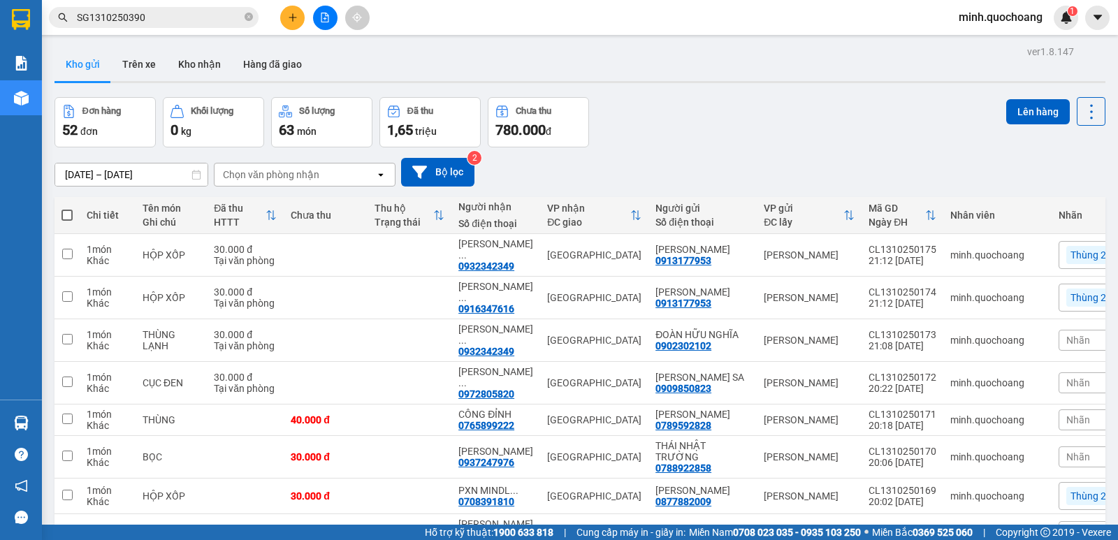
click at [66, 218] on span at bounding box center [67, 215] width 11 height 11
click at [67, 208] on input "checkbox" at bounding box center [67, 208] width 0 height 0
checkbox input "true"
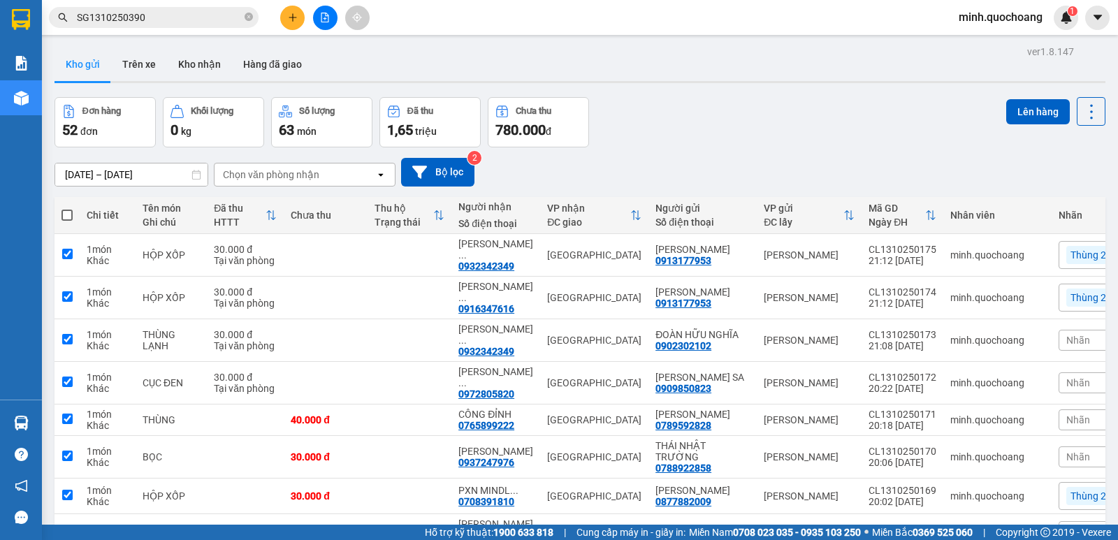
checkbox input "true"
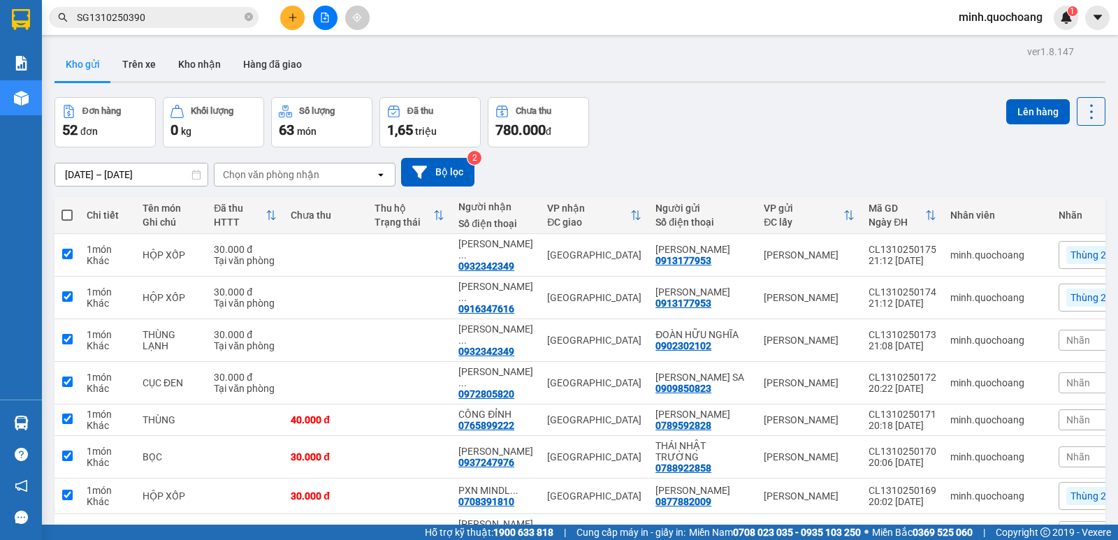
checkbox input "true"
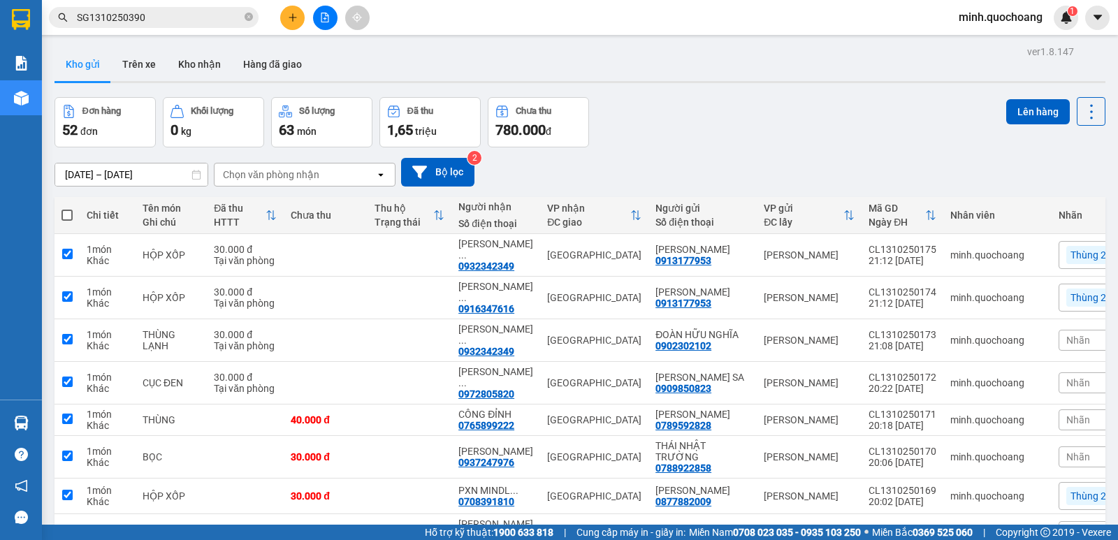
checkbox input "true"
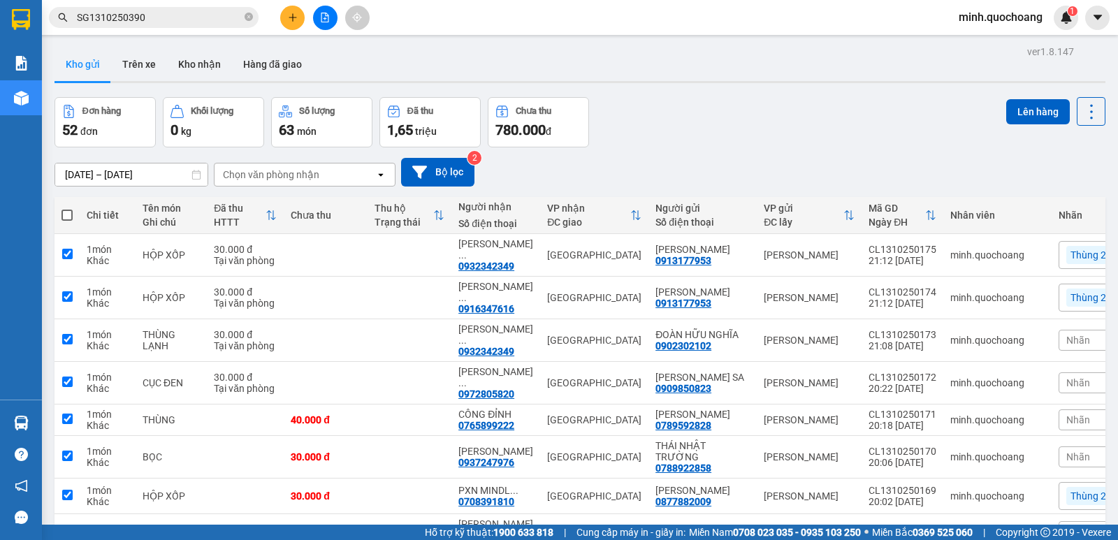
checkbox input "true"
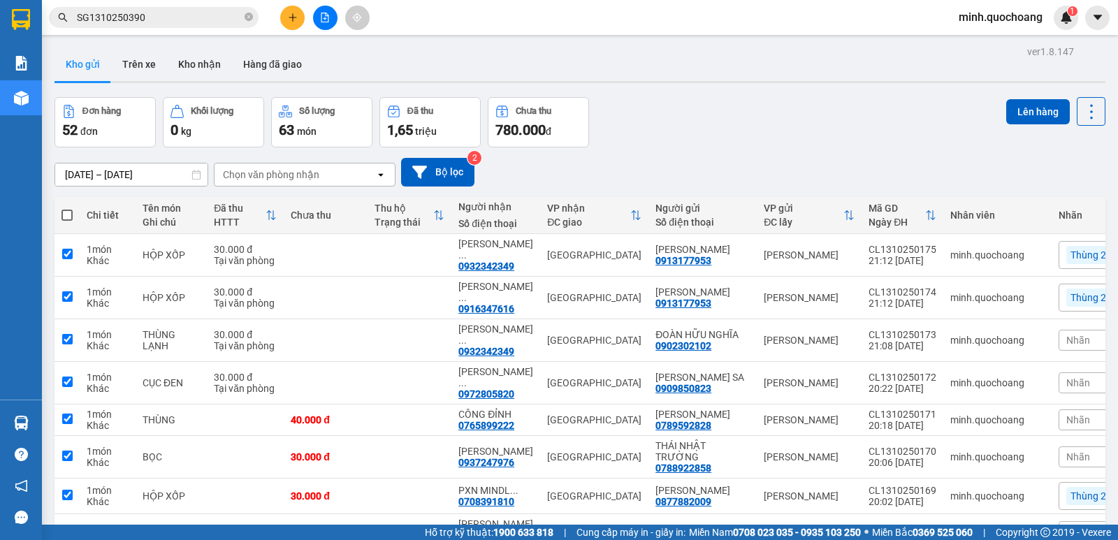
checkbox input "true"
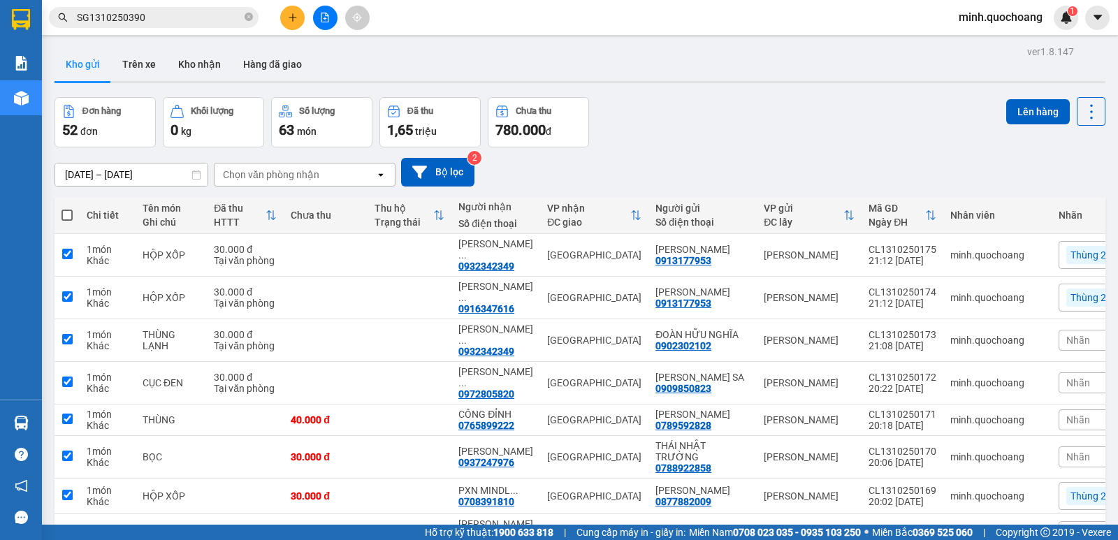
checkbox input "true"
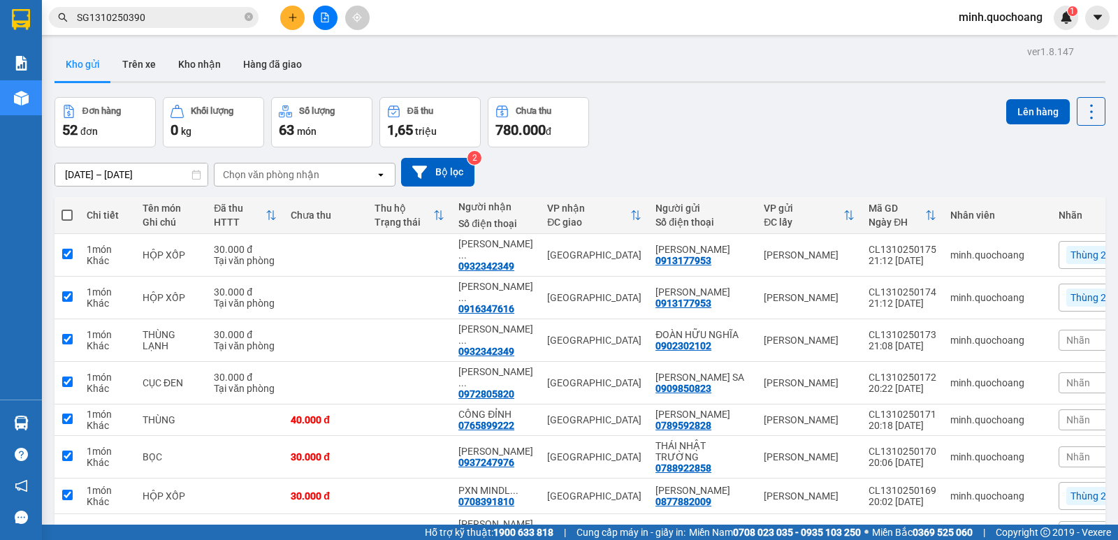
checkbox input "true"
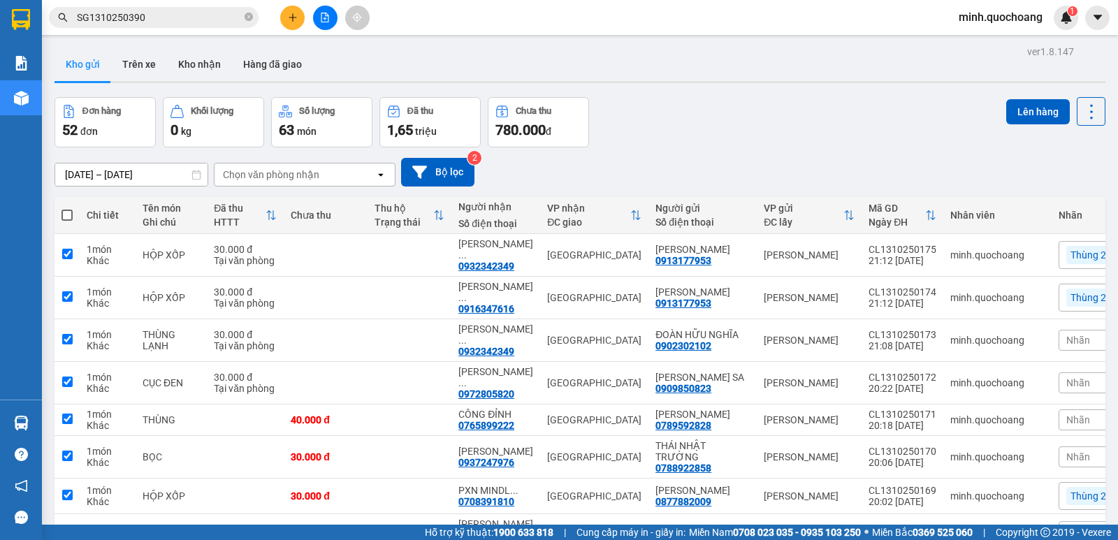
checkbox input "true"
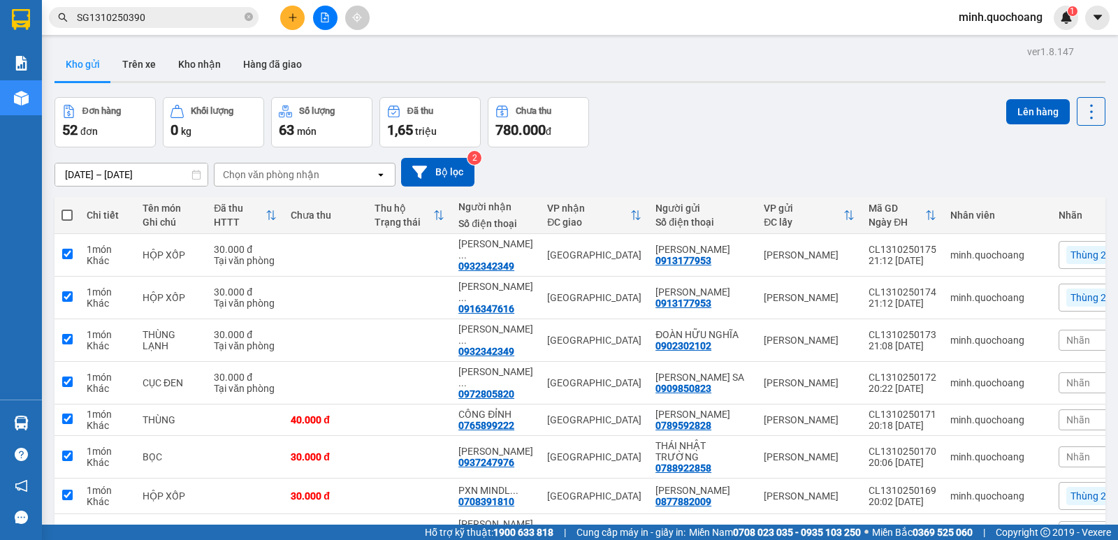
checkbox input "true"
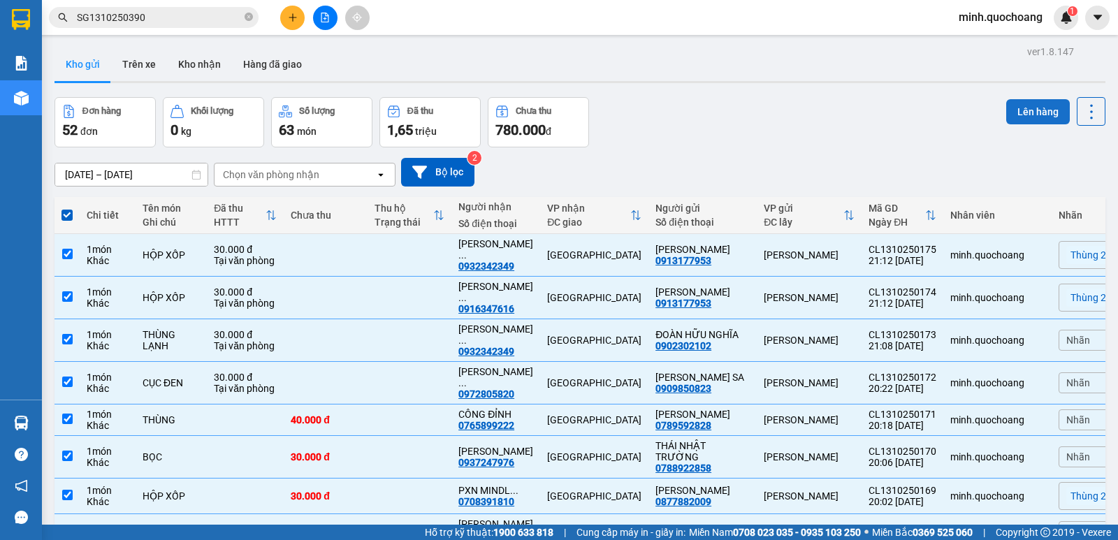
click at [1009, 114] on button "Lên hàng" at bounding box center [1038, 111] width 64 height 25
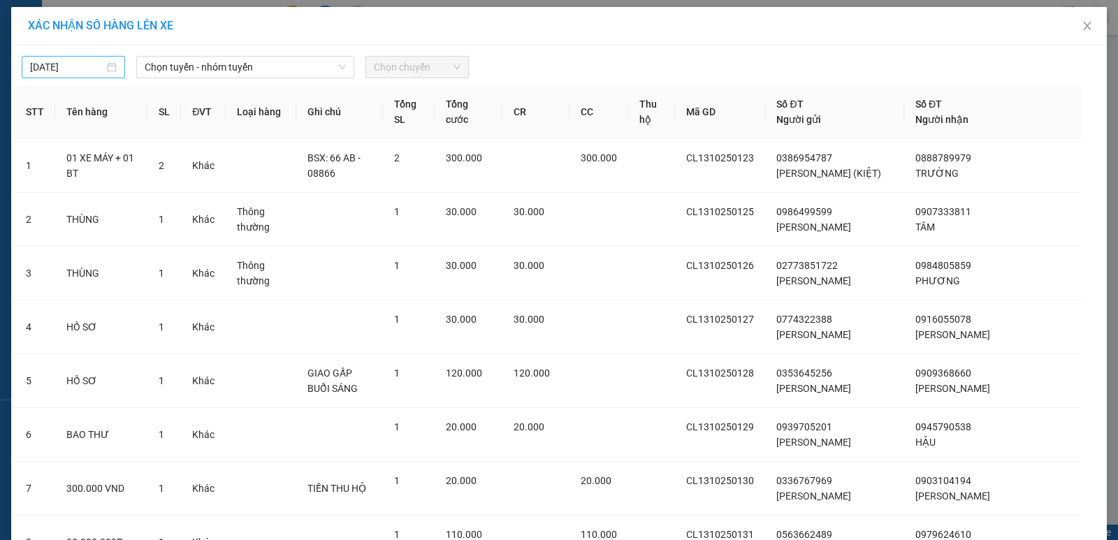
click at [106, 71] on div "[DATE]" at bounding box center [73, 66] width 87 height 15
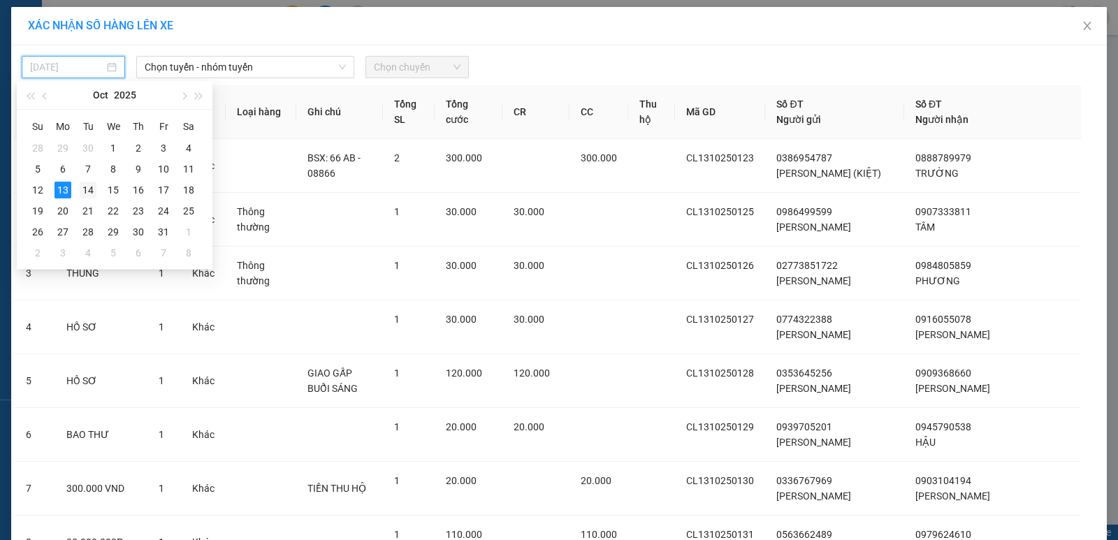
click at [92, 189] on div "14" at bounding box center [88, 190] width 17 height 17
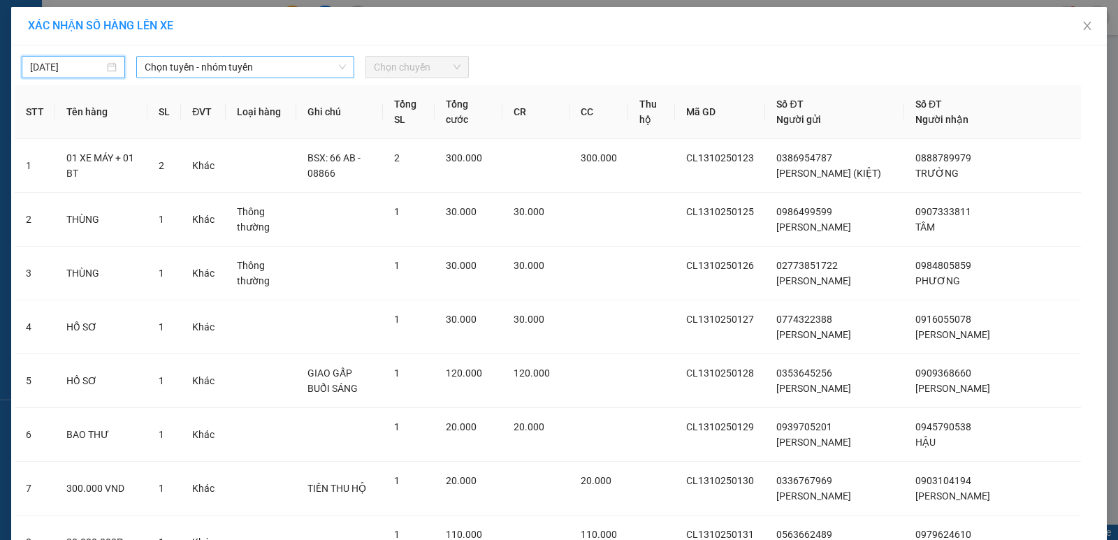
click at [227, 65] on span "Chọn tuyến - nhóm tuyến" at bounding box center [245, 67] width 201 height 21
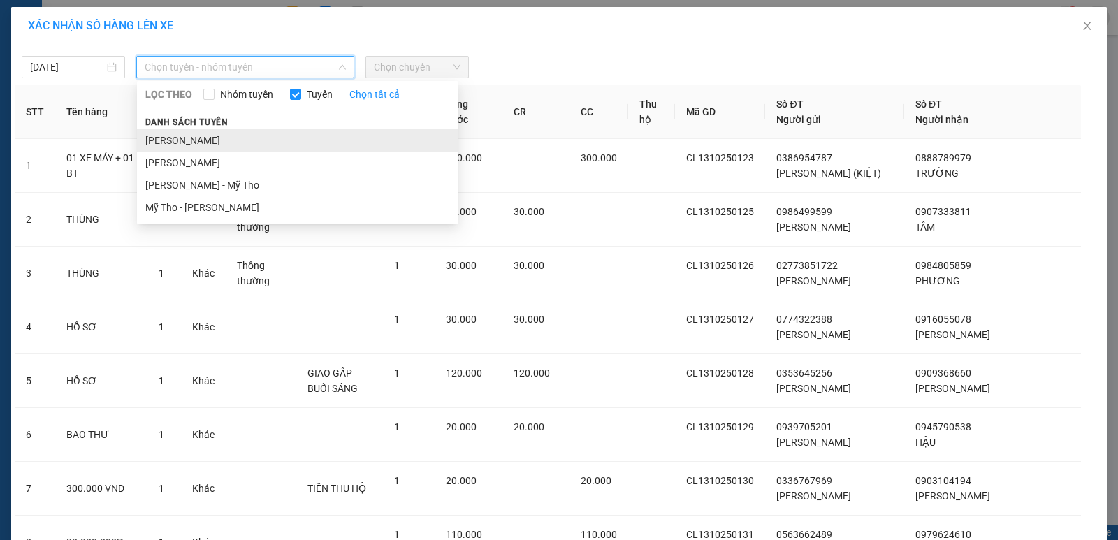
click at [215, 145] on li "[PERSON_NAME]" at bounding box center [297, 140] width 321 height 22
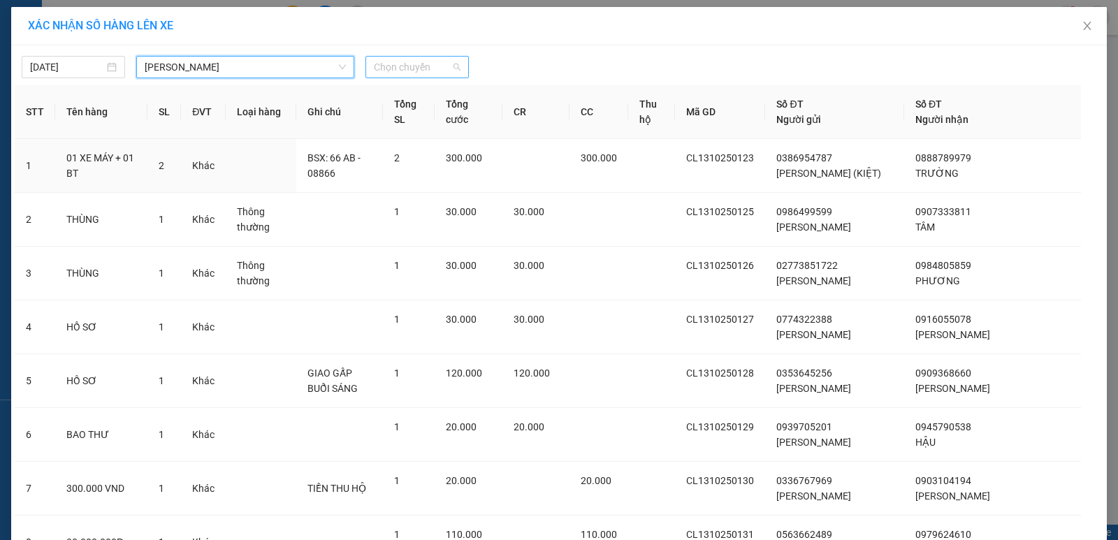
click at [401, 64] on span "Chọn chuyến" at bounding box center [417, 67] width 87 height 21
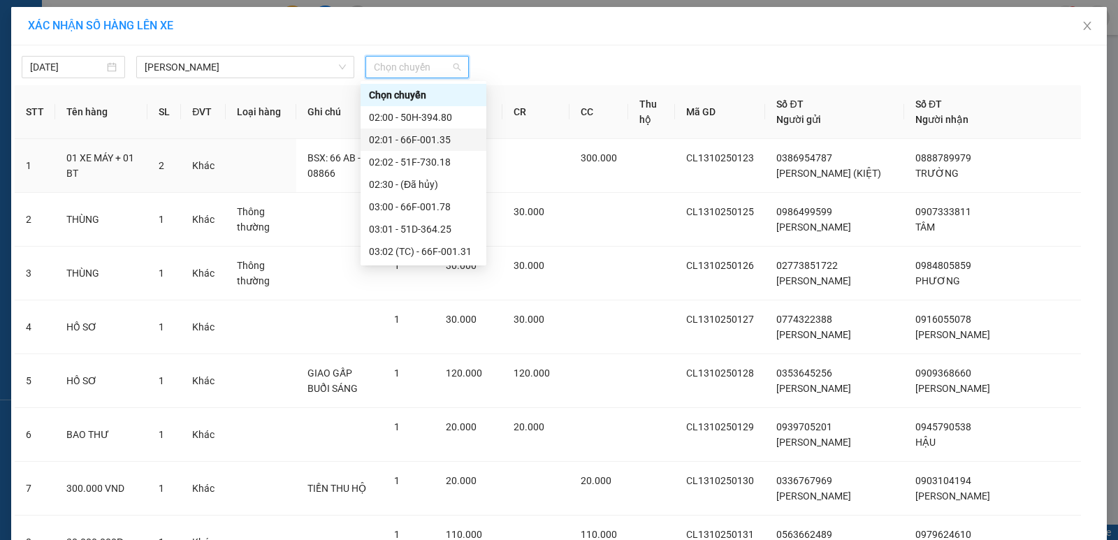
click at [407, 143] on div "02:01 - 66F-001.35" at bounding box center [423, 139] width 109 height 15
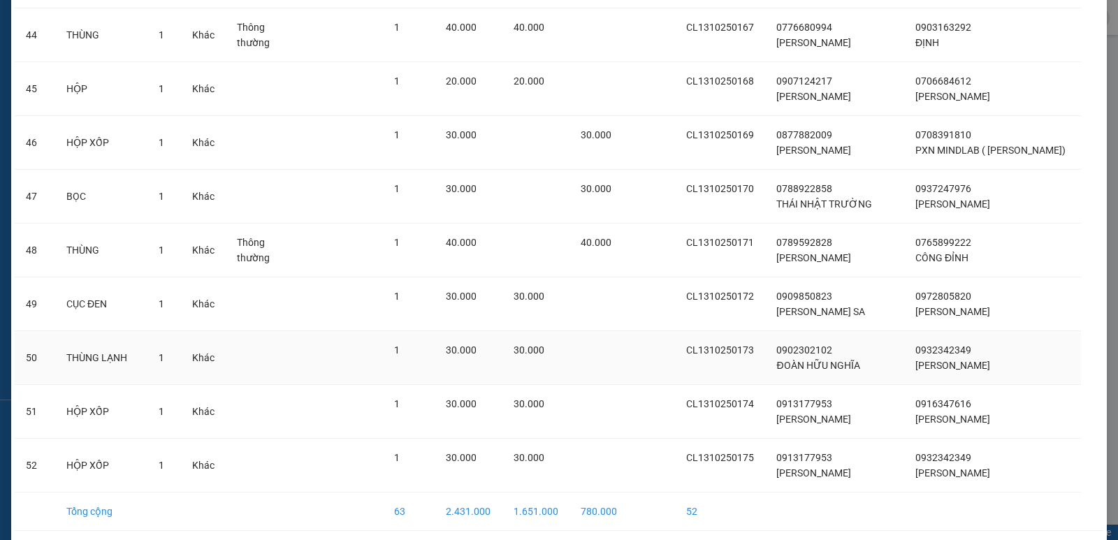
scroll to position [2615, 0]
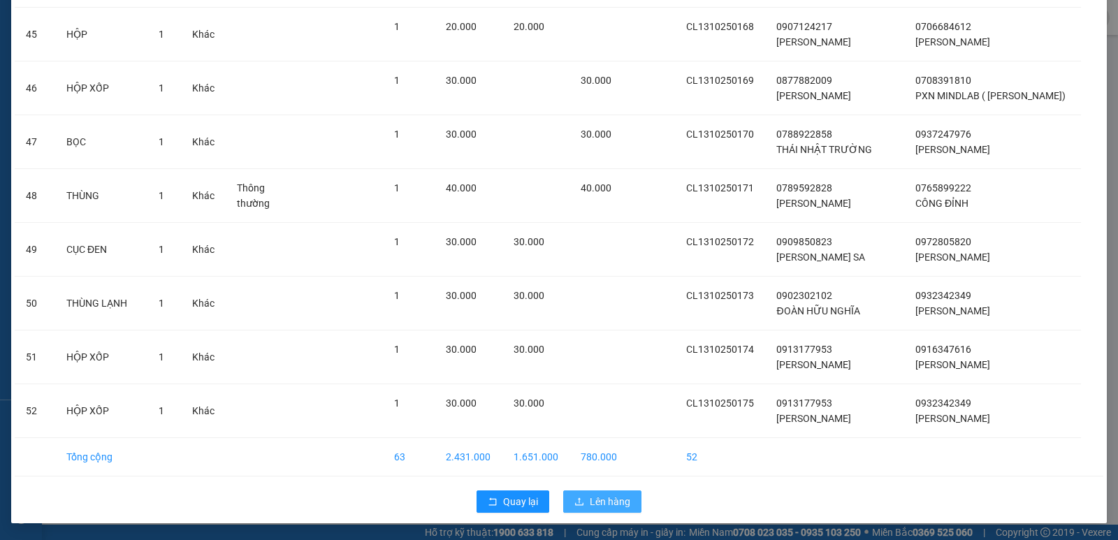
click at [609, 503] on span "Lên hàng" at bounding box center [610, 501] width 41 height 15
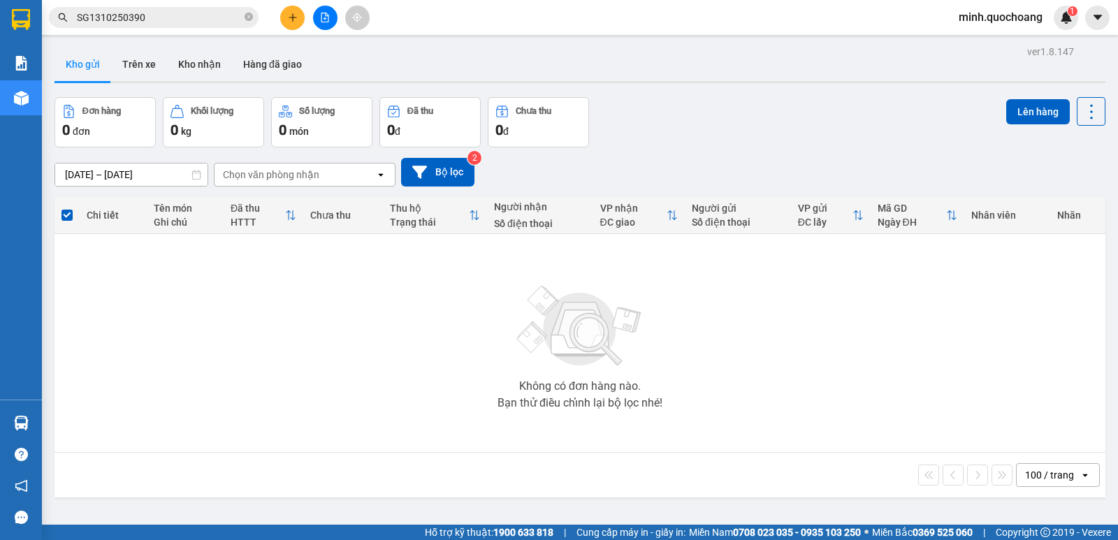
click at [297, 18] on icon "plus" at bounding box center [293, 18] width 10 height 10
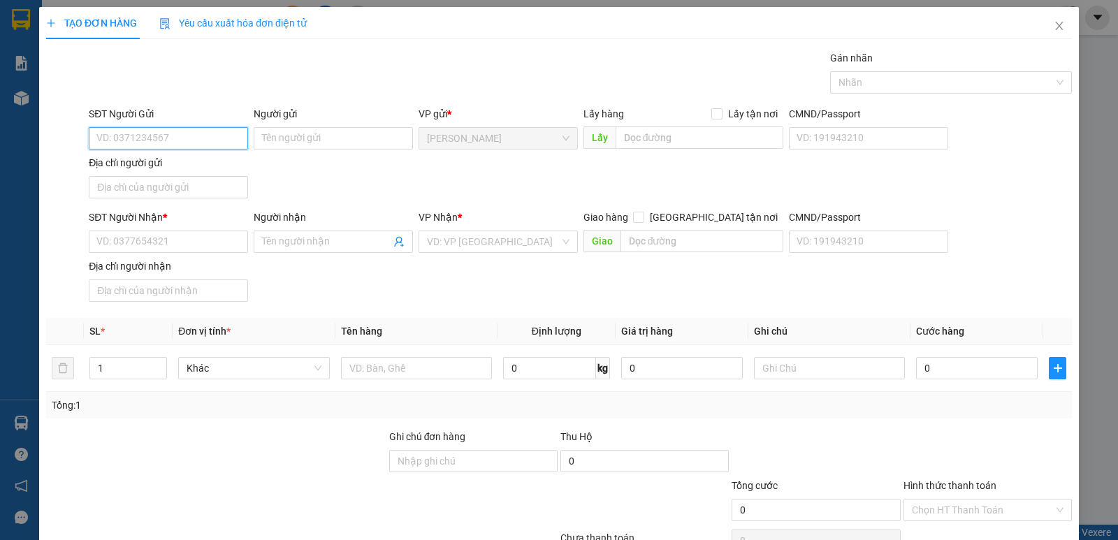
click at [175, 131] on input "SĐT Người Gửi" at bounding box center [168, 138] width 159 height 22
click at [150, 159] on div "0795508687 - [PERSON_NAME]" at bounding box center [166, 166] width 141 height 15
click at [162, 187] on input "Địa chỉ người gửi" at bounding box center [168, 187] width 159 height 22
click at [179, 138] on input "0795508687" at bounding box center [168, 138] width 159 height 22
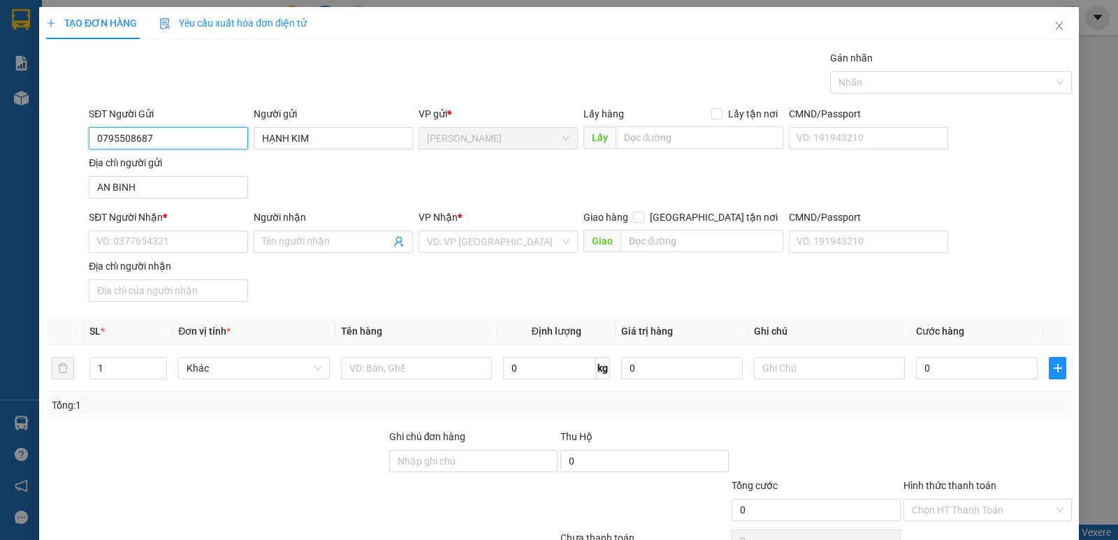
click at [179, 138] on input "0795508687" at bounding box center [168, 138] width 159 height 22
click at [162, 190] on input "AN BINH" at bounding box center [168, 187] width 159 height 22
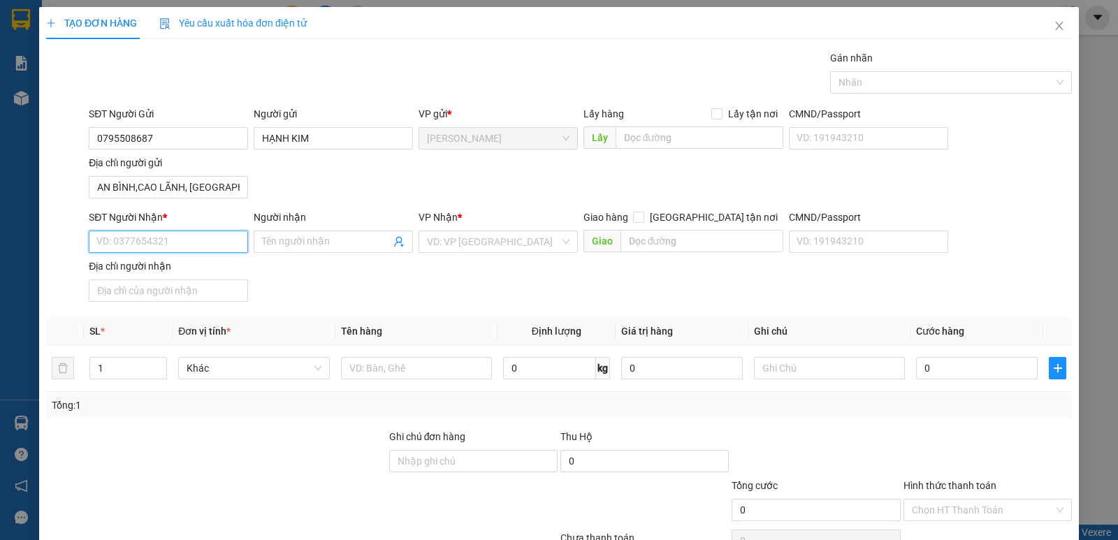
click at [163, 244] on input "SĐT Người Nhận *" at bounding box center [168, 242] width 159 height 22
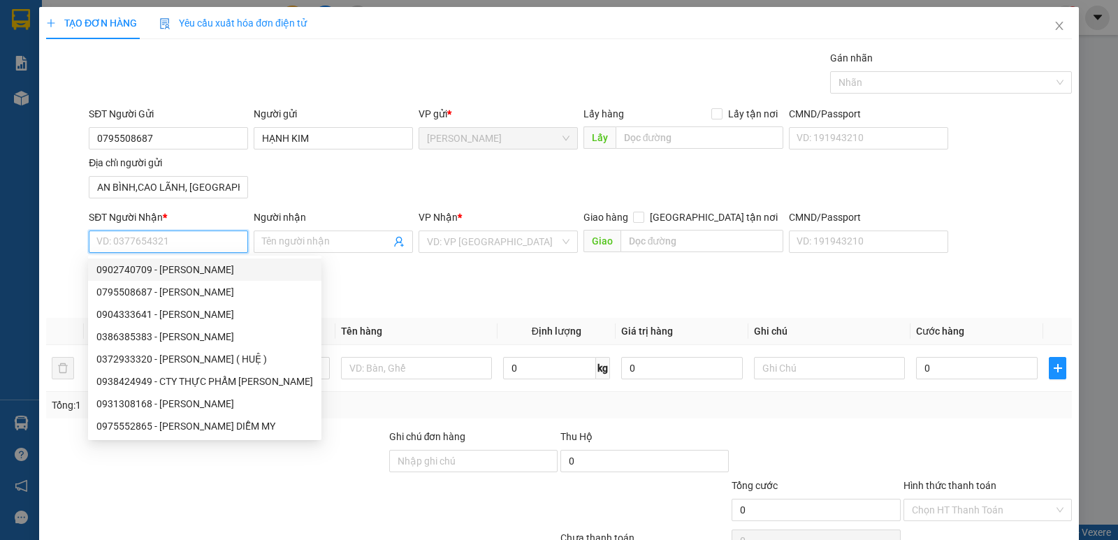
click at [174, 270] on div "0902740709 - [PERSON_NAME]" at bounding box center [204, 269] width 217 height 15
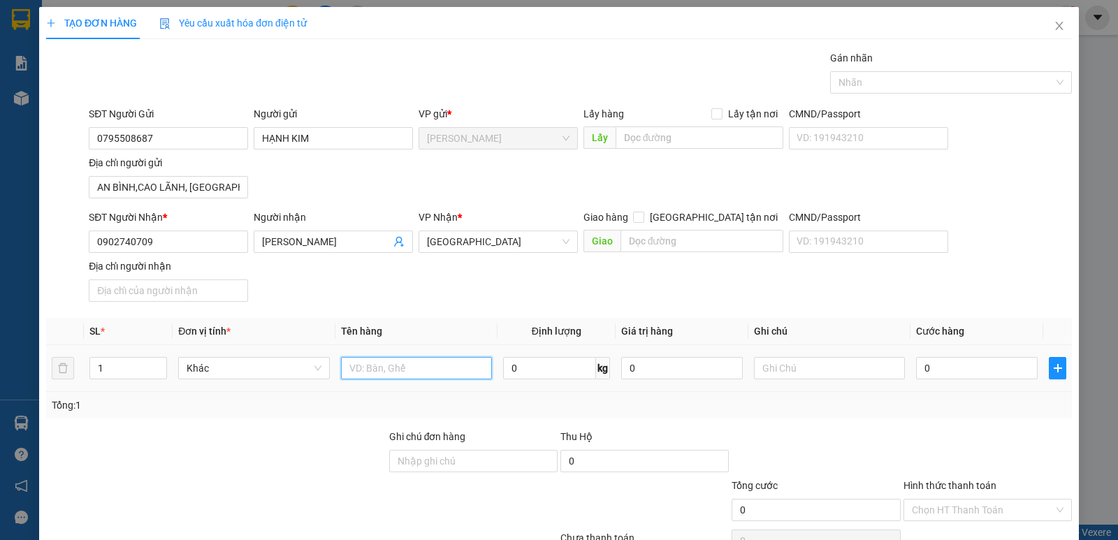
click at [370, 364] on input "text" at bounding box center [416, 368] width 151 height 22
click at [767, 365] on input "text" at bounding box center [829, 368] width 151 height 22
click at [1013, 280] on div "SĐT Người Nhận * 0902740709 Người nhận [PERSON_NAME] ĐẠT VP Nhận * [GEOGRAPHIC_…" at bounding box center [580, 259] width 989 height 98
click at [970, 367] on input "0" at bounding box center [977, 368] width 122 height 22
click at [921, 437] on div at bounding box center [987, 453] width 171 height 49
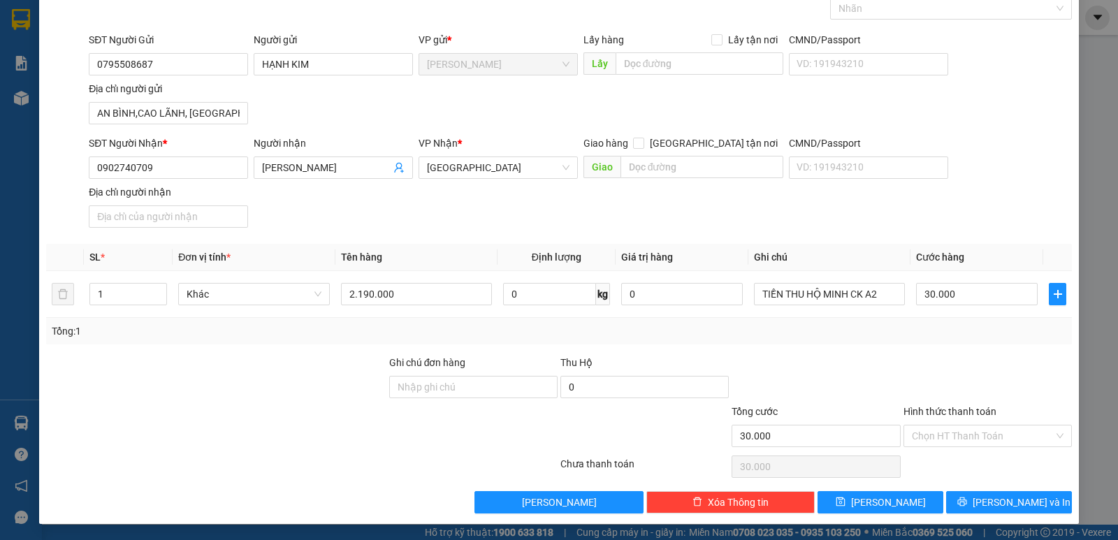
scroll to position [75, 0]
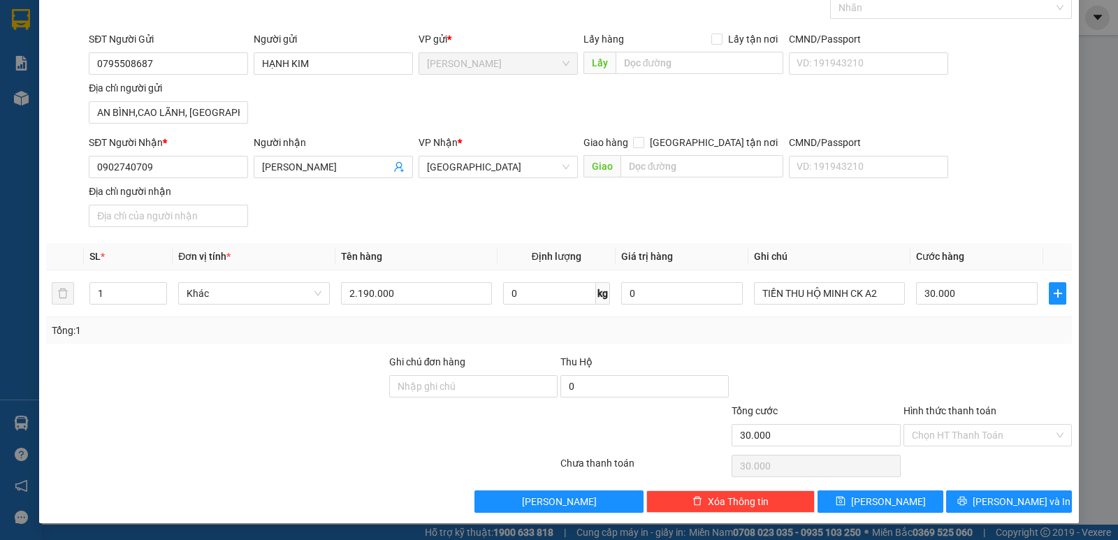
click at [942, 369] on div at bounding box center [987, 378] width 171 height 49
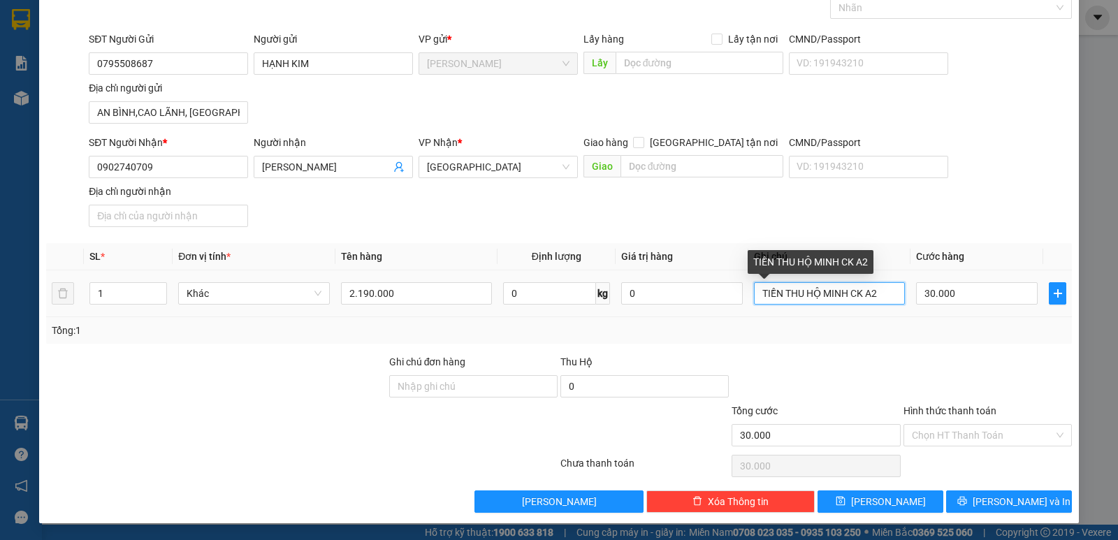
click at [818, 291] on input "TIỀN THU HỘ MINH CK A2" at bounding box center [829, 293] width 151 height 22
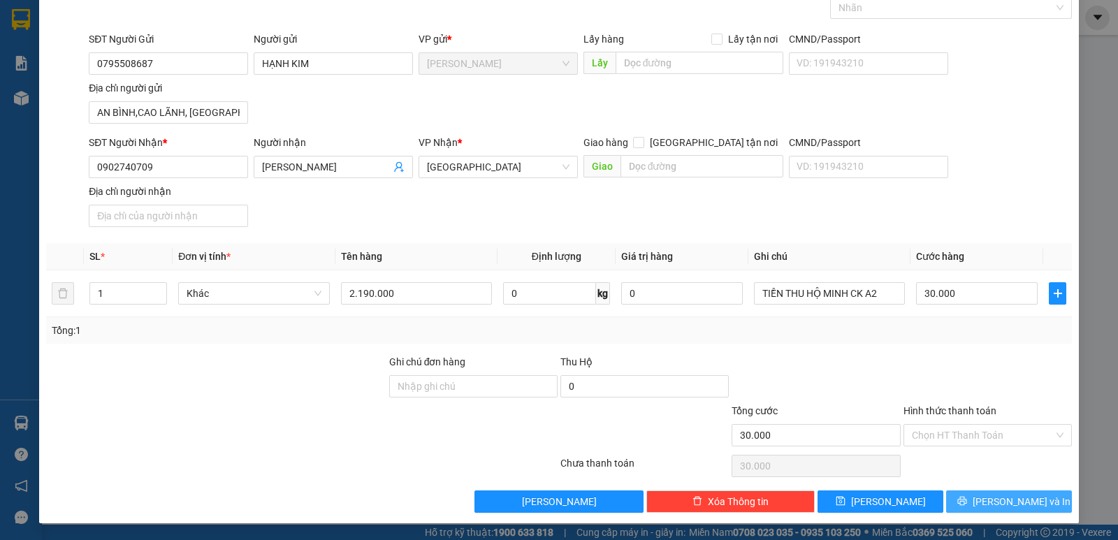
click at [1003, 504] on span "[PERSON_NAME] và In" at bounding box center [1022, 501] width 98 height 15
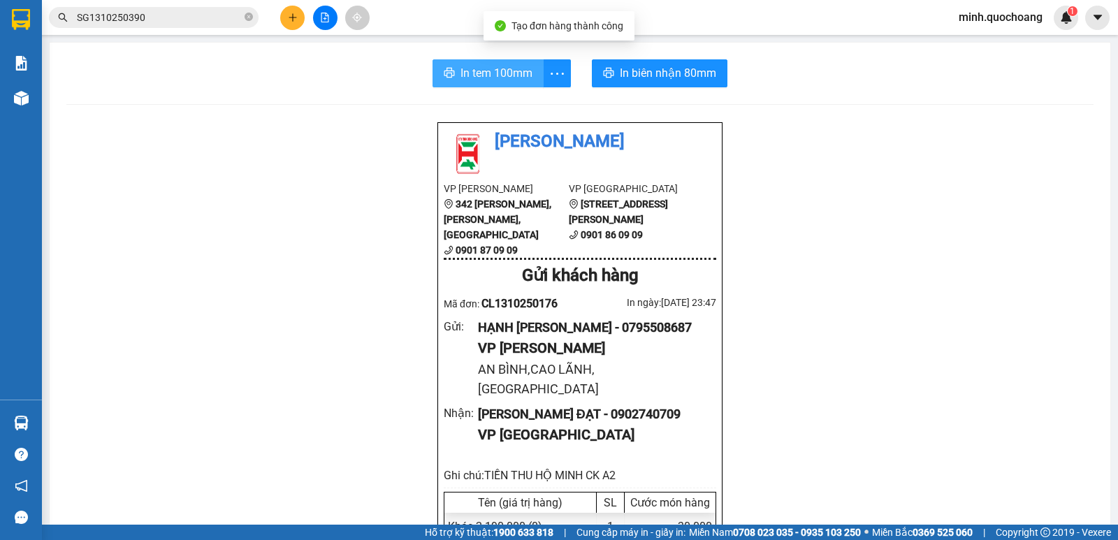
click at [474, 70] on span "In tem 100mm" at bounding box center [497, 72] width 72 height 17
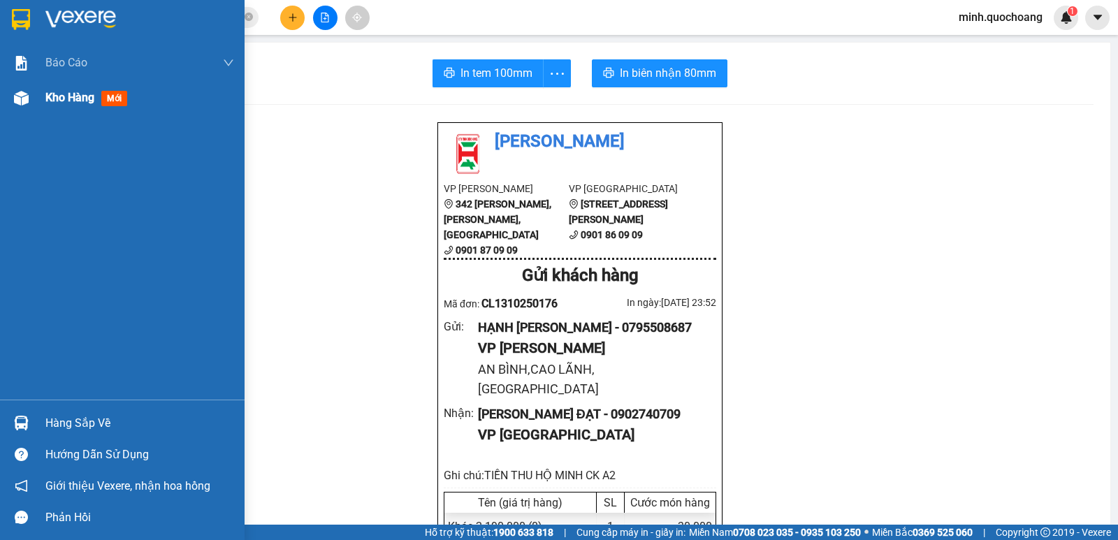
click at [24, 99] on img at bounding box center [21, 98] width 15 height 15
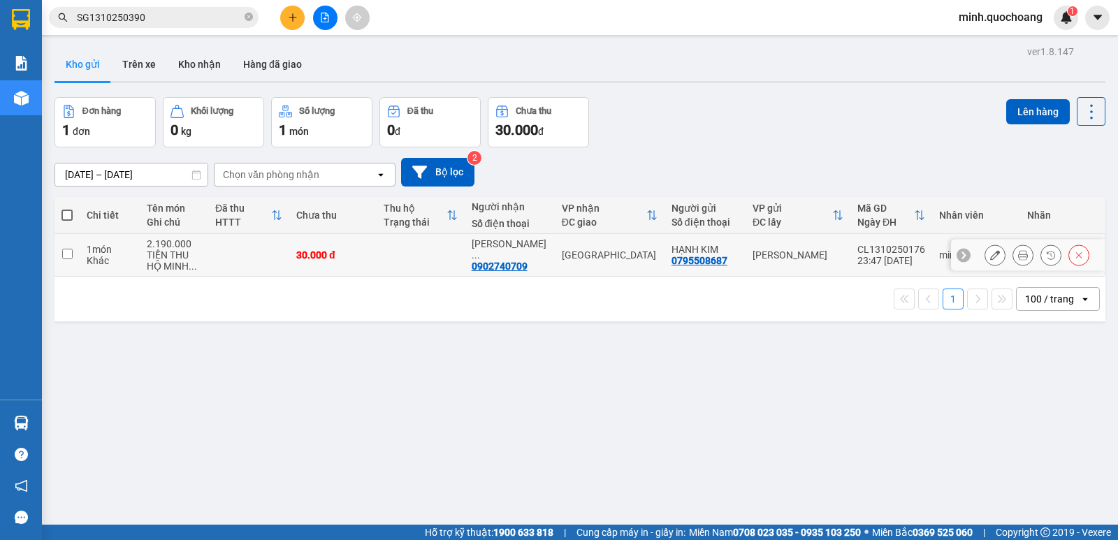
click at [603, 261] on td "[GEOGRAPHIC_DATA]" at bounding box center [610, 255] width 110 height 43
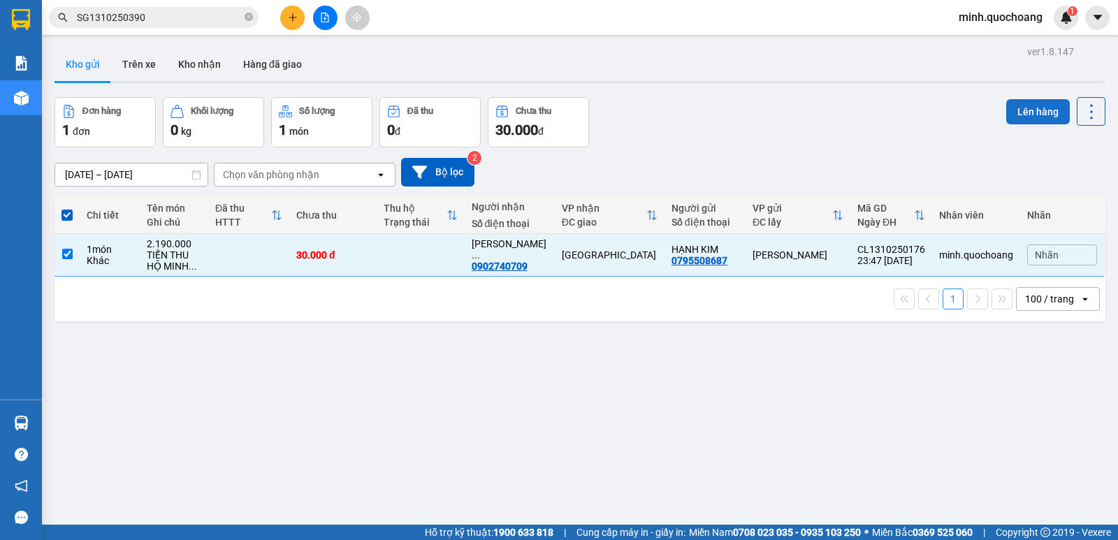
click at [1027, 111] on button "Lên hàng" at bounding box center [1038, 111] width 64 height 25
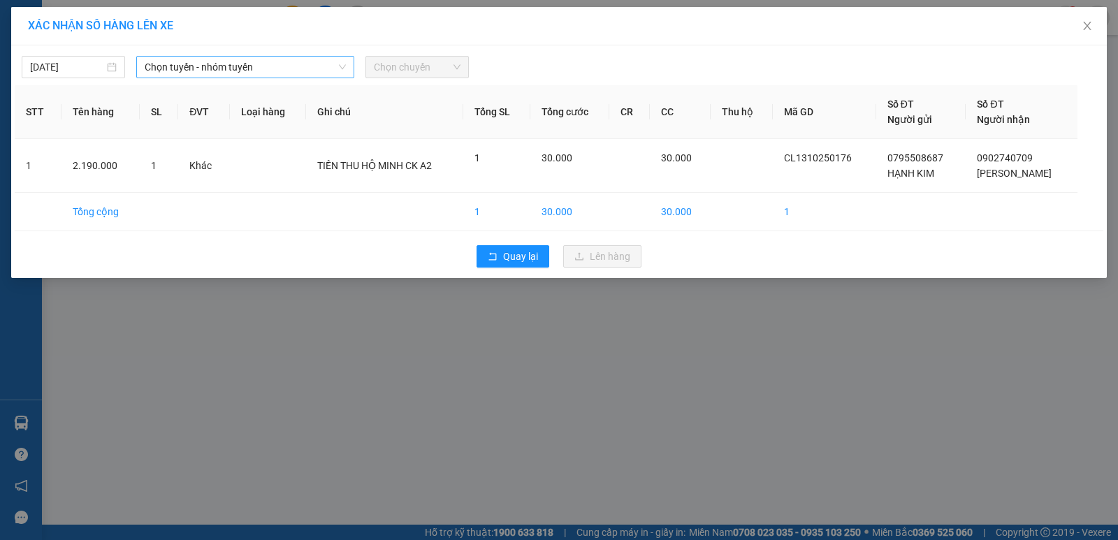
click at [210, 73] on span "Chọn tuyến - nhóm tuyến" at bounding box center [245, 67] width 201 height 21
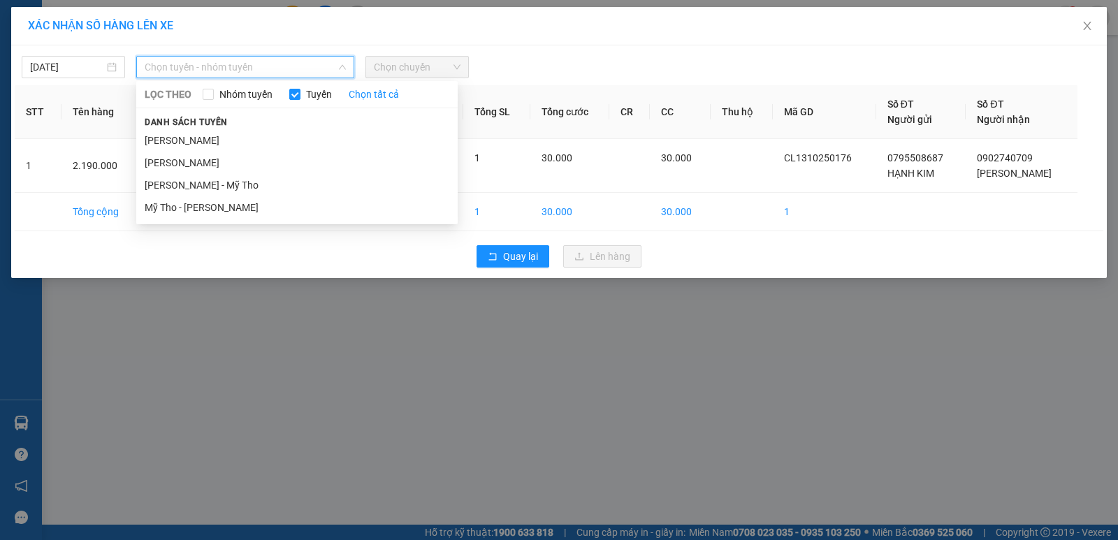
click at [210, 73] on span "Chọn tuyến - nhóm tuyến" at bounding box center [245, 67] width 201 height 21
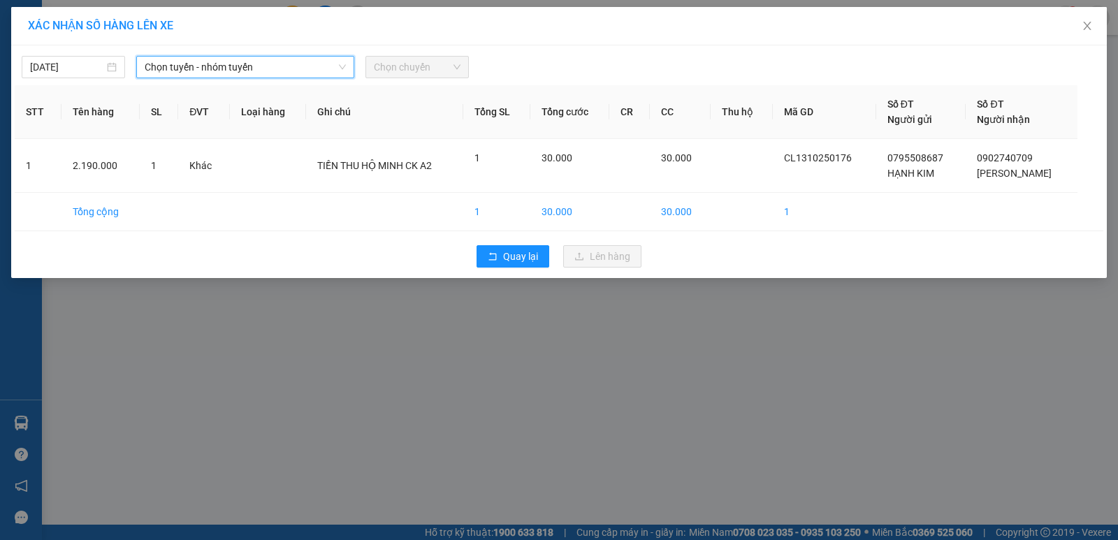
click at [497, 436] on div "XÁC NHẬN SỐ HÀNG LÊN XE [DATE] Chọn tuyến - nhóm tuyến Chọn tuyến - nhóm tuyến …" at bounding box center [559, 270] width 1118 height 540
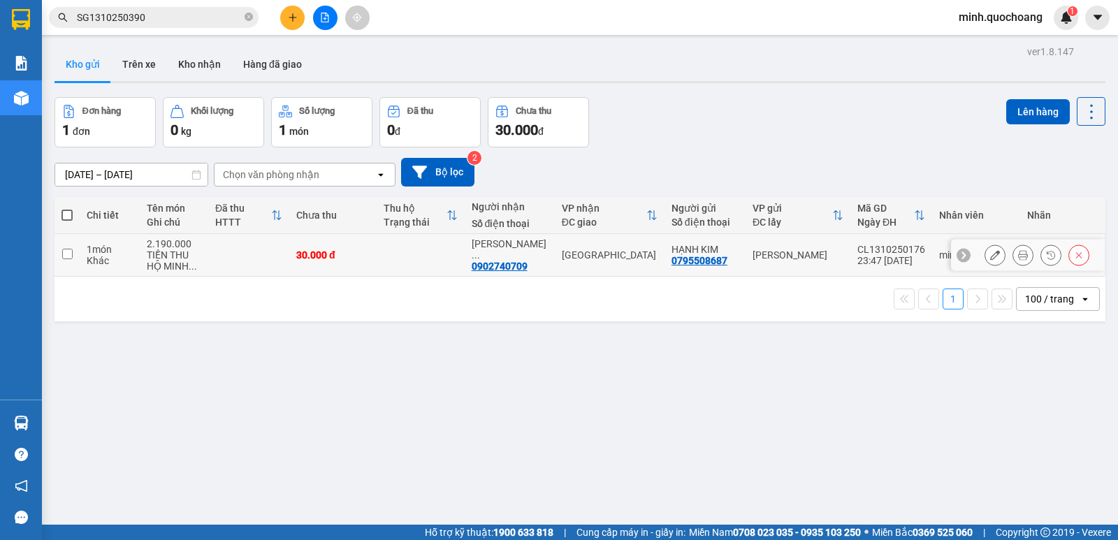
click at [428, 252] on td at bounding box center [420, 255] width 87 height 43
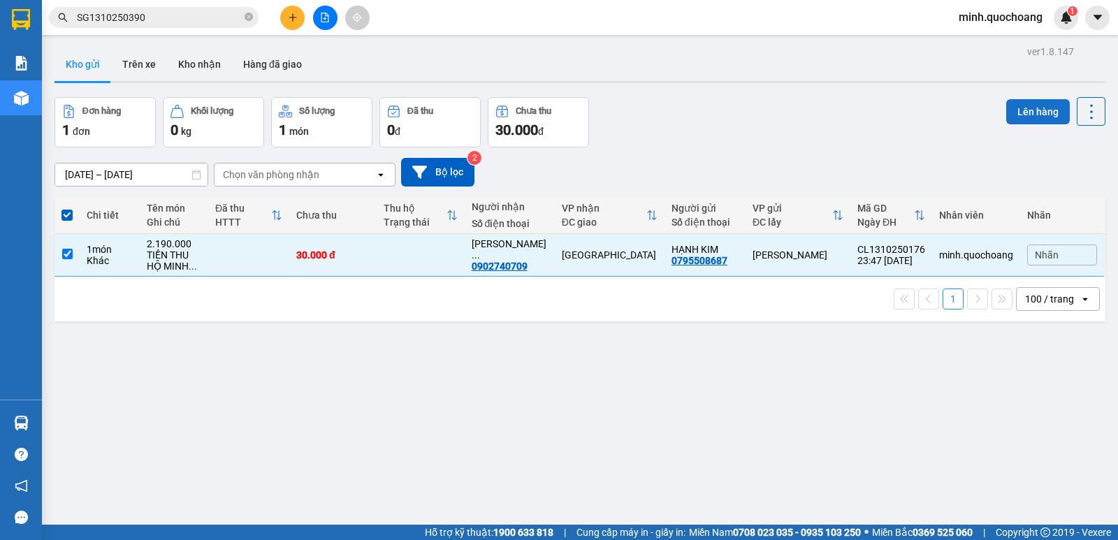
click at [1035, 114] on button "Lên hàng" at bounding box center [1038, 111] width 64 height 25
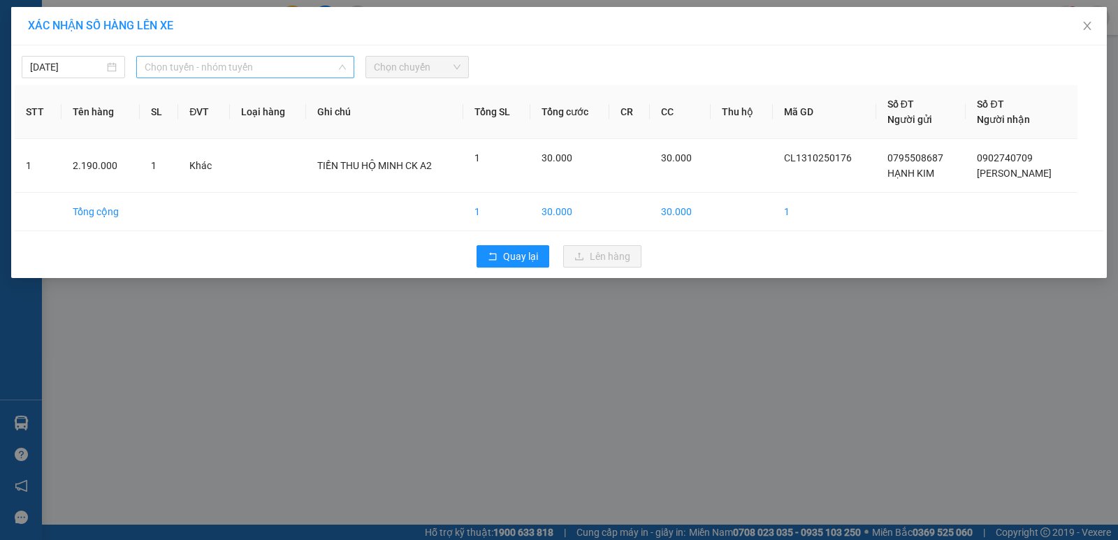
click at [195, 73] on span "Chọn tuyến - nhóm tuyến" at bounding box center [245, 67] width 201 height 21
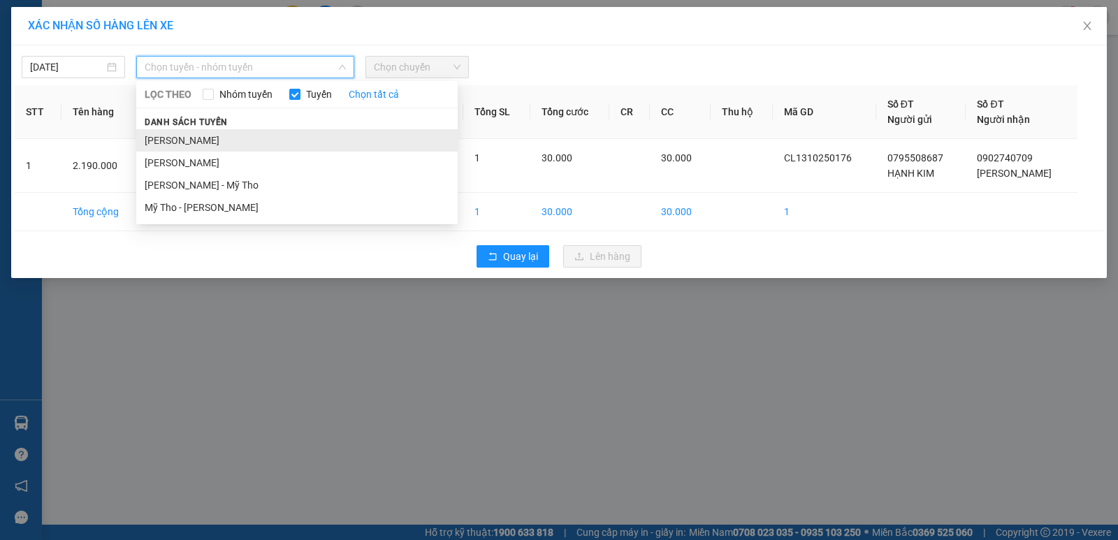
click at [196, 137] on li "[PERSON_NAME]" at bounding box center [296, 140] width 321 height 22
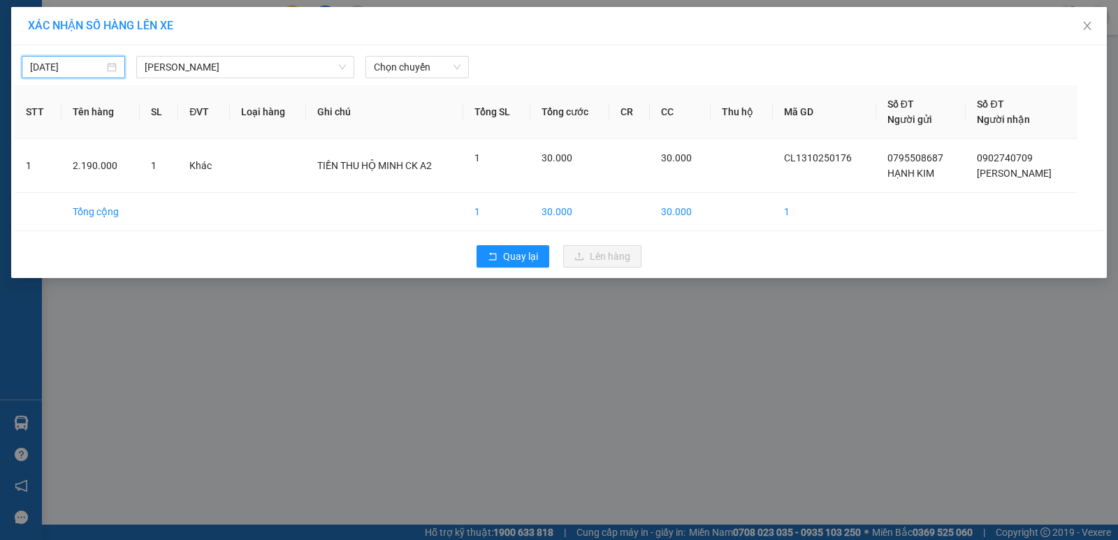
click at [94, 62] on input "[DATE]" at bounding box center [67, 66] width 74 height 15
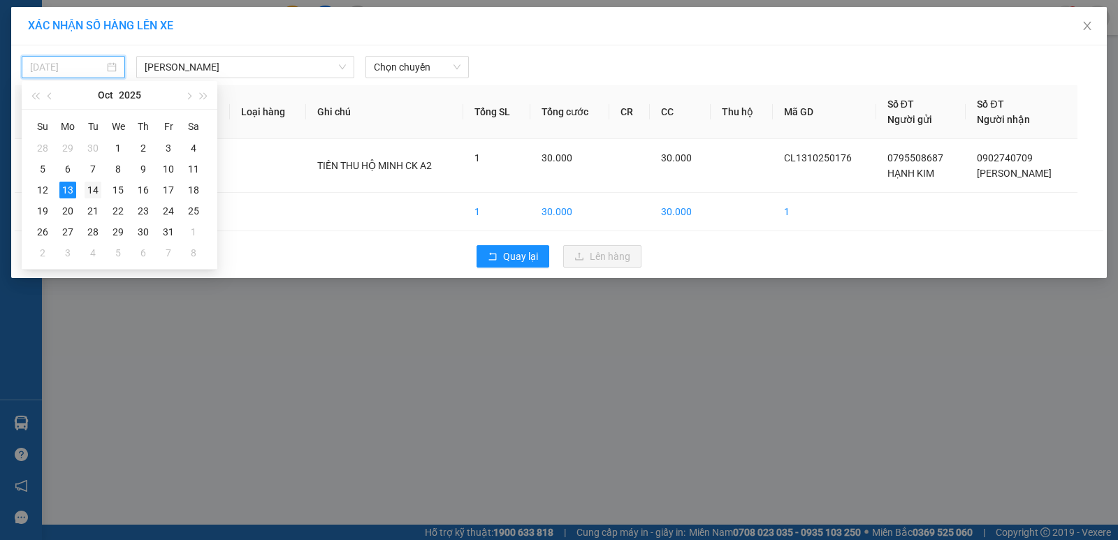
click at [86, 188] on div "14" at bounding box center [93, 190] width 17 height 17
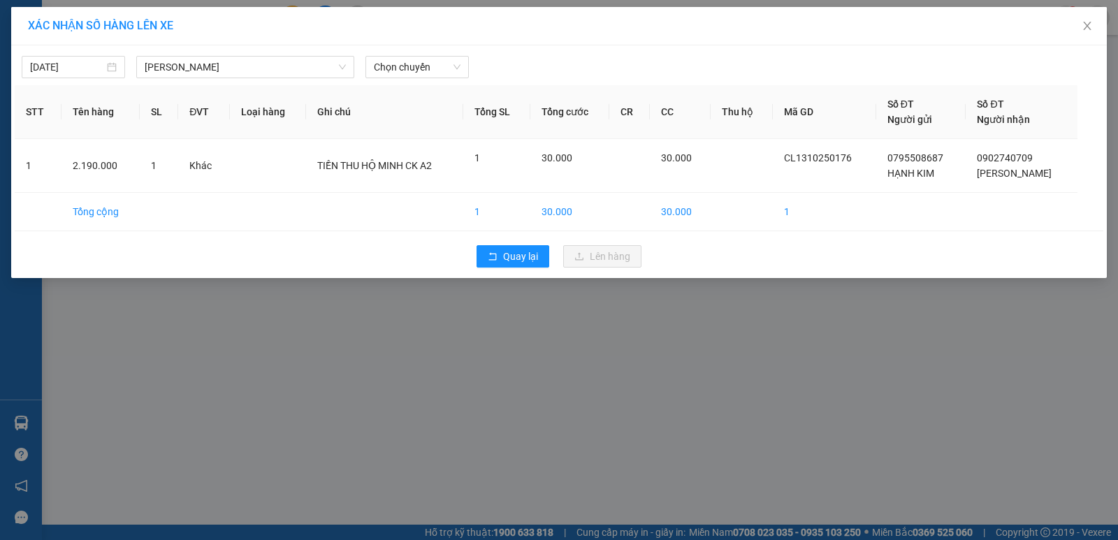
click at [424, 52] on div "[DATE] [PERSON_NAME] LỌC THEO Nhóm tuyến Tuyến Chọn tất cả Danh sách tuyến Cao …" at bounding box center [559, 63] width 1089 height 29
click at [417, 67] on span "Chọn chuyến" at bounding box center [417, 67] width 87 height 21
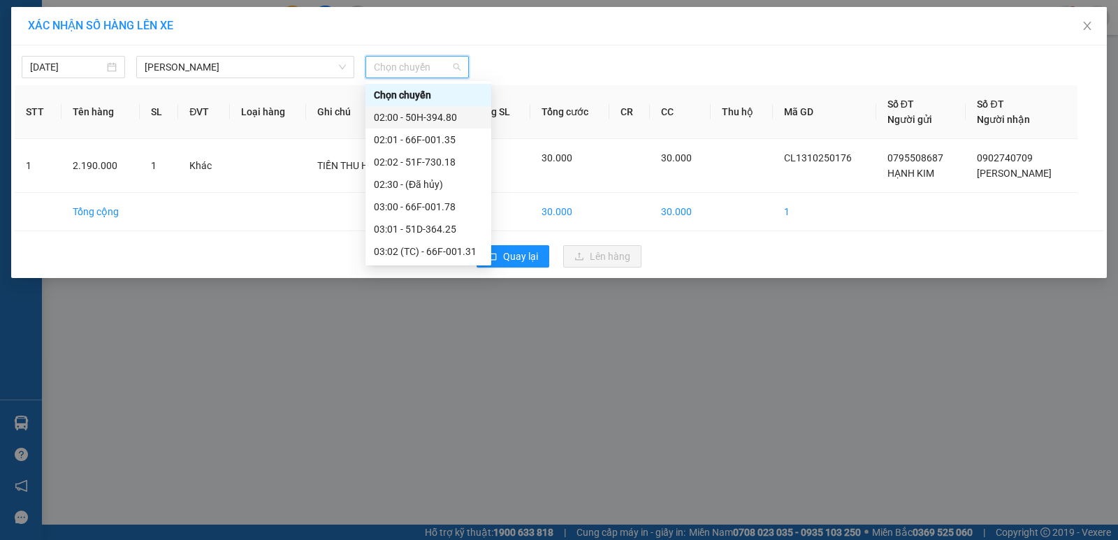
click at [447, 116] on div "02:00 - 50H-394.80" at bounding box center [428, 117] width 109 height 15
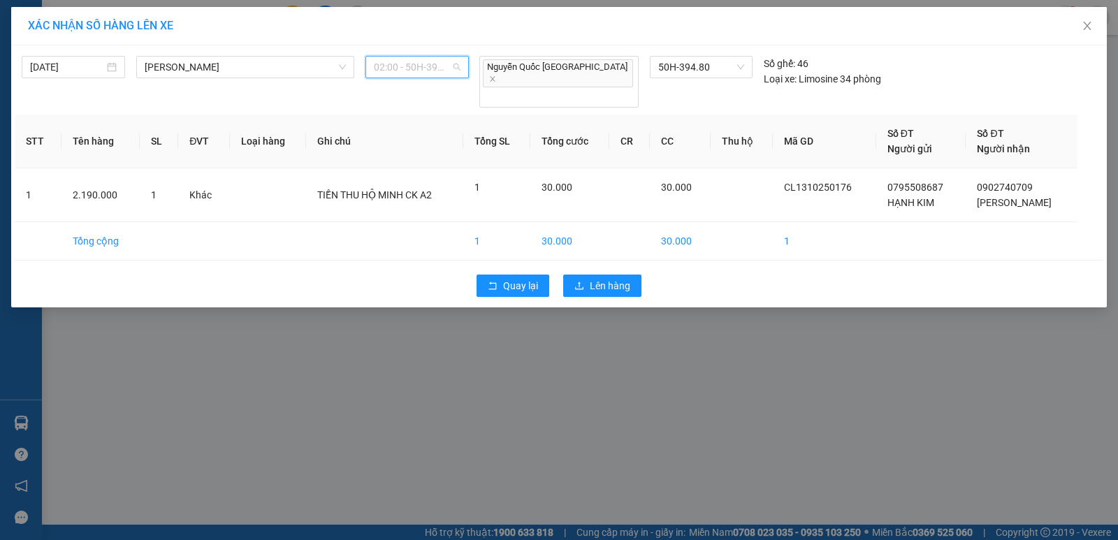
click at [431, 75] on span "02:00 - 50H-394.80" at bounding box center [417, 67] width 87 height 21
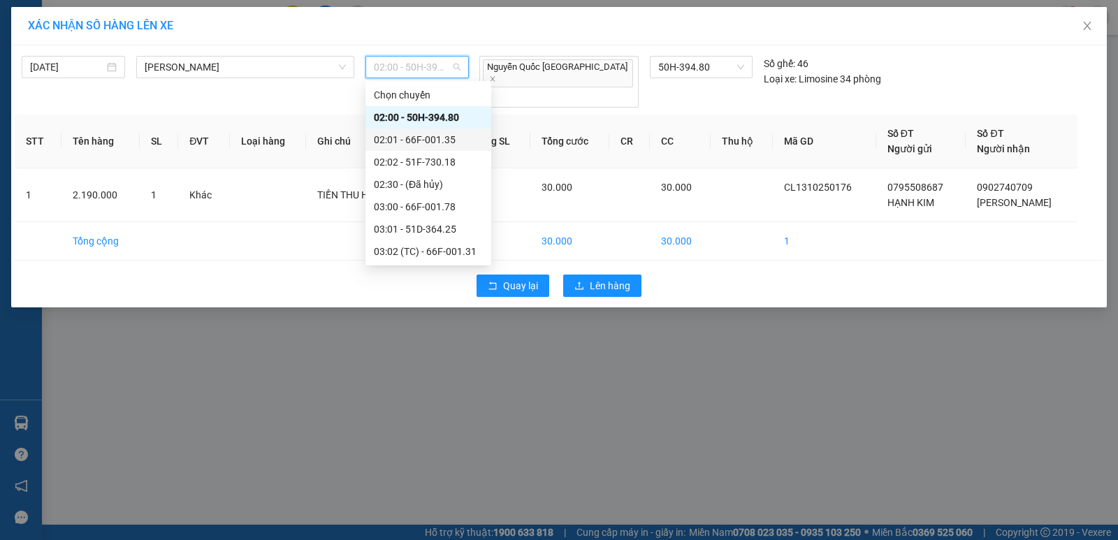
click at [443, 138] on div "02:01 - 66F-001.35" at bounding box center [428, 139] width 109 height 15
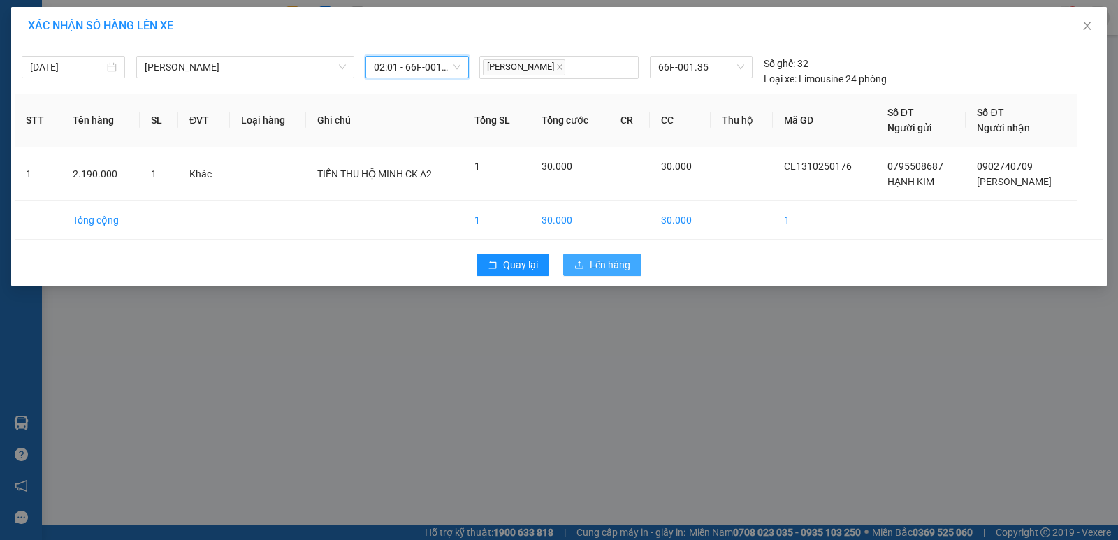
click at [614, 261] on span "Lên hàng" at bounding box center [610, 264] width 41 height 15
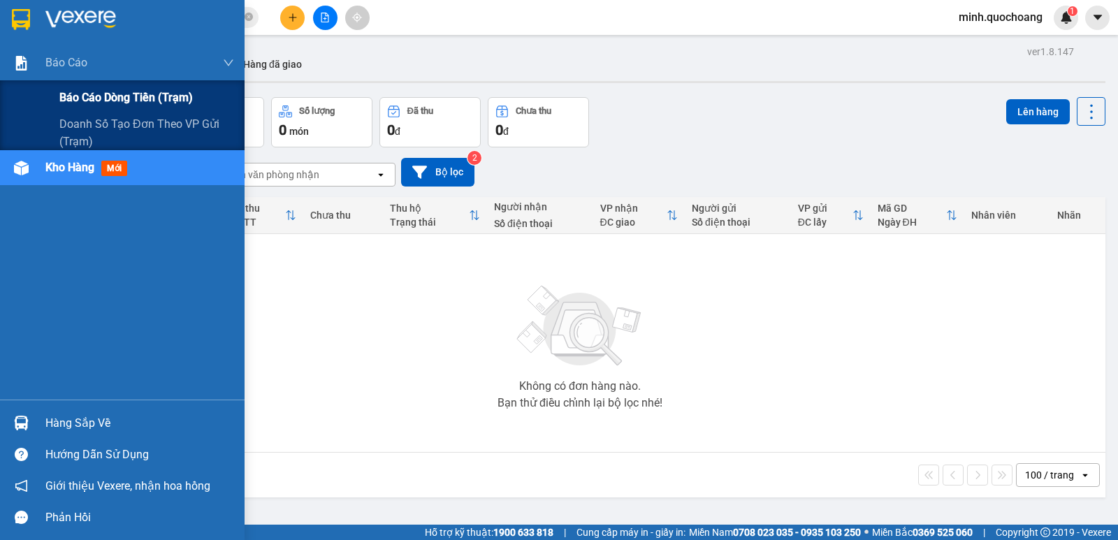
click at [81, 97] on span "Báo cáo dòng tiền (trạm)" at bounding box center [125, 97] width 133 height 17
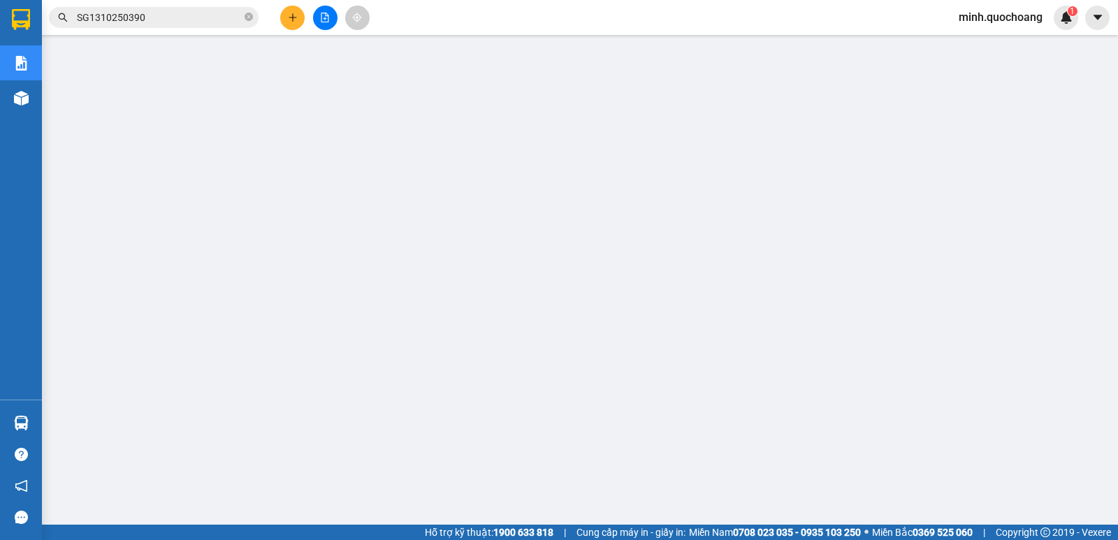
click at [988, 18] on span "minh.quochoang" at bounding box center [1001, 16] width 106 height 17
click at [978, 43] on span "Đăng xuất" at bounding box center [1007, 43] width 78 height 15
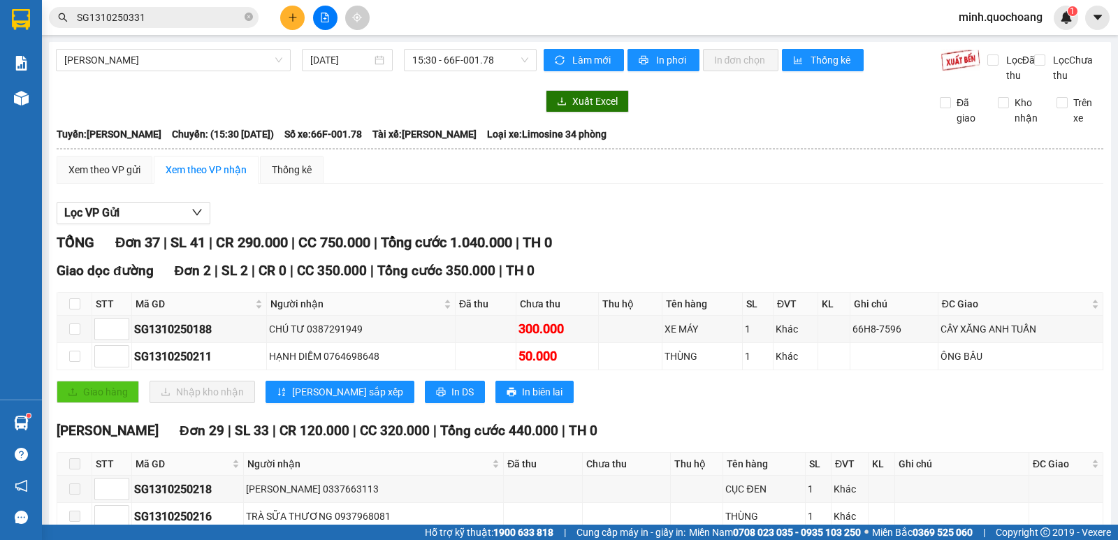
click at [191, 13] on input "SG1310250331" at bounding box center [159, 17] width 165 height 15
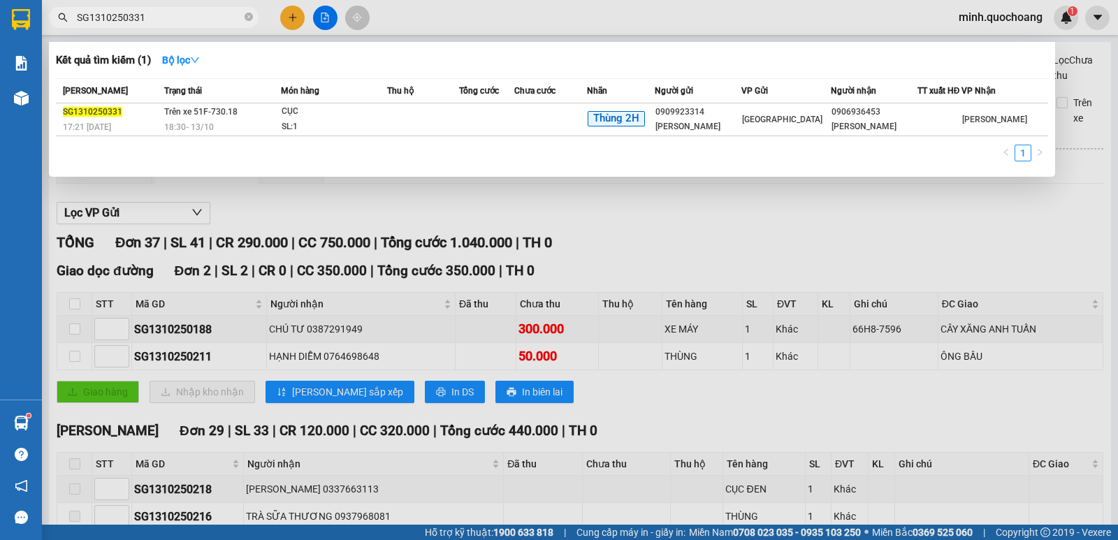
click at [191, 13] on input "SG1310250331" at bounding box center [159, 17] width 165 height 15
paste input "0795508687"
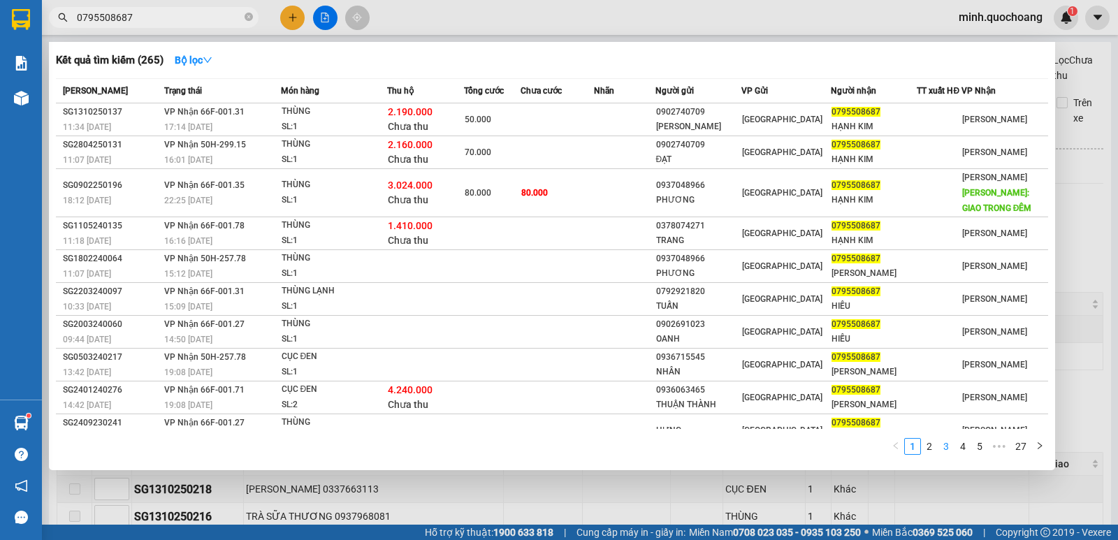
type input "0795508687"
click at [947, 446] on link "3" at bounding box center [946, 446] width 15 height 15
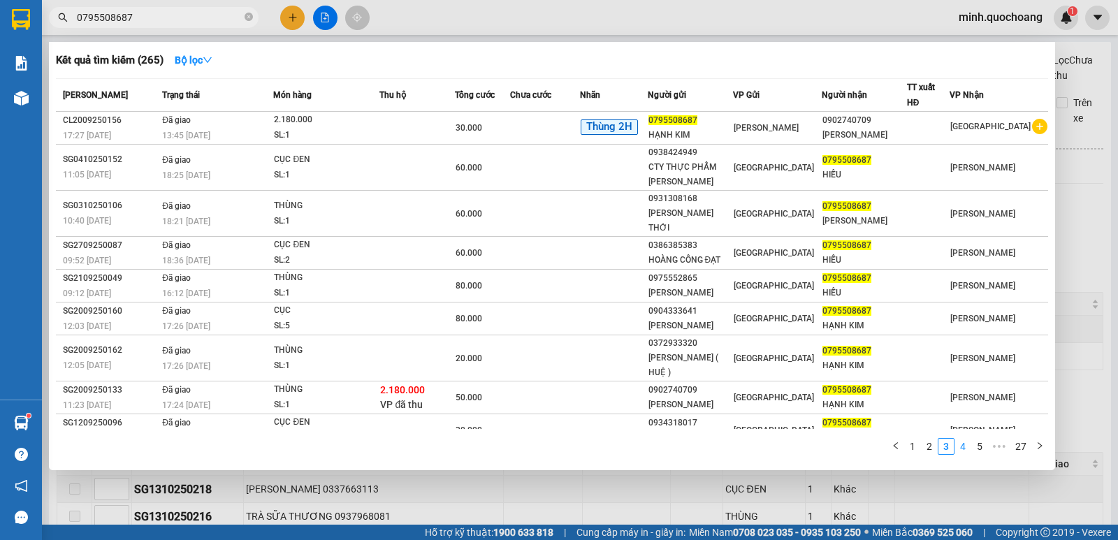
click at [970, 452] on link "4" at bounding box center [962, 446] width 15 height 15
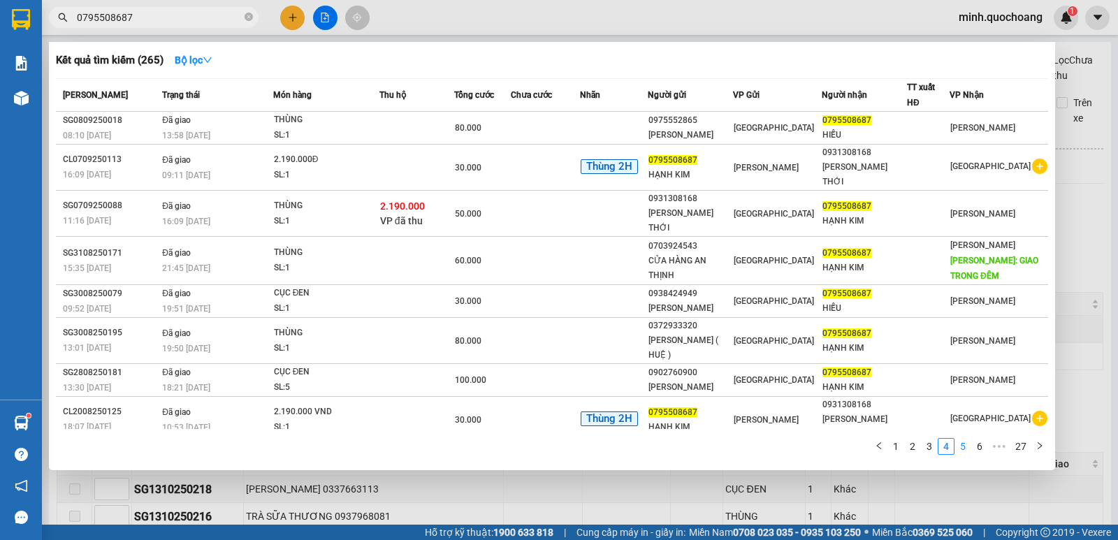
click at [968, 446] on link "5" at bounding box center [962, 446] width 15 height 15
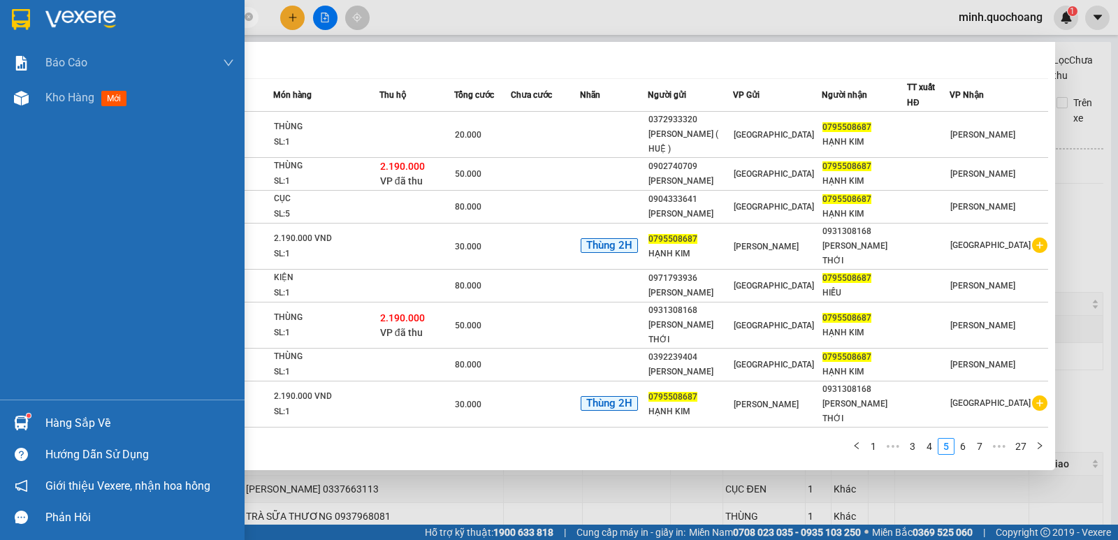
click at [48, 96] on span "Kho hàng" at bounding box center [69, 97] width 49 height 13
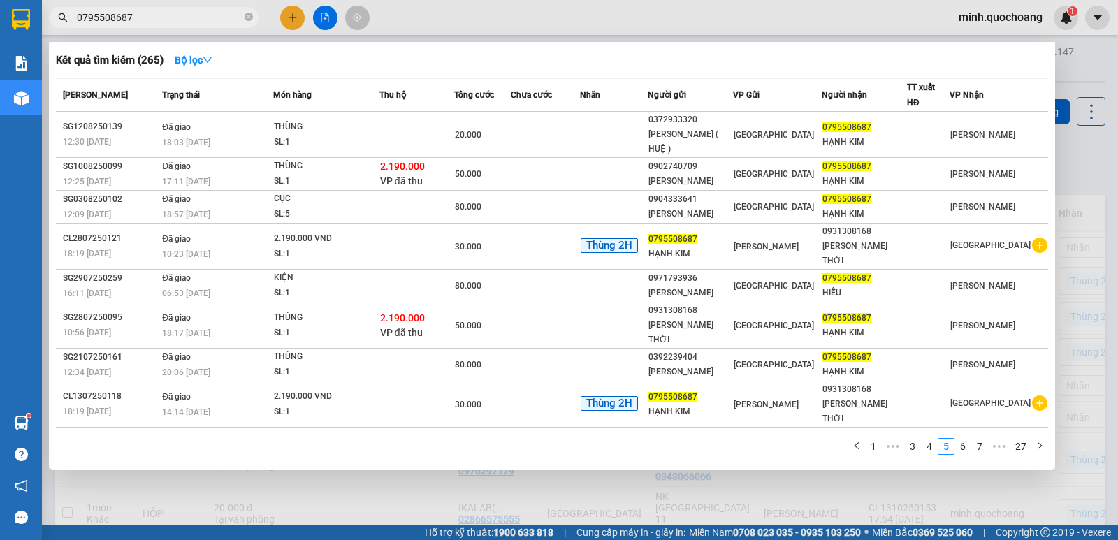
click at [1085, 92] on div at bounding box center [559, 270] width 1118 height 540
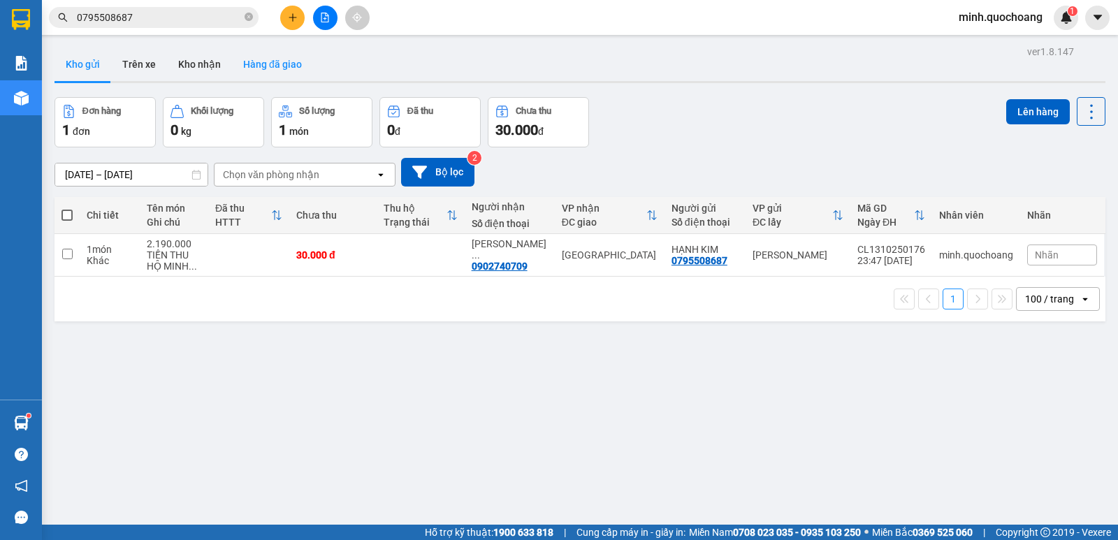
click at [275, 64] on button "Hàng đã giao" at bounding box center [272, 65] width 81 height 34
